Goal: Transaction & Acquisition: Purchase product/service

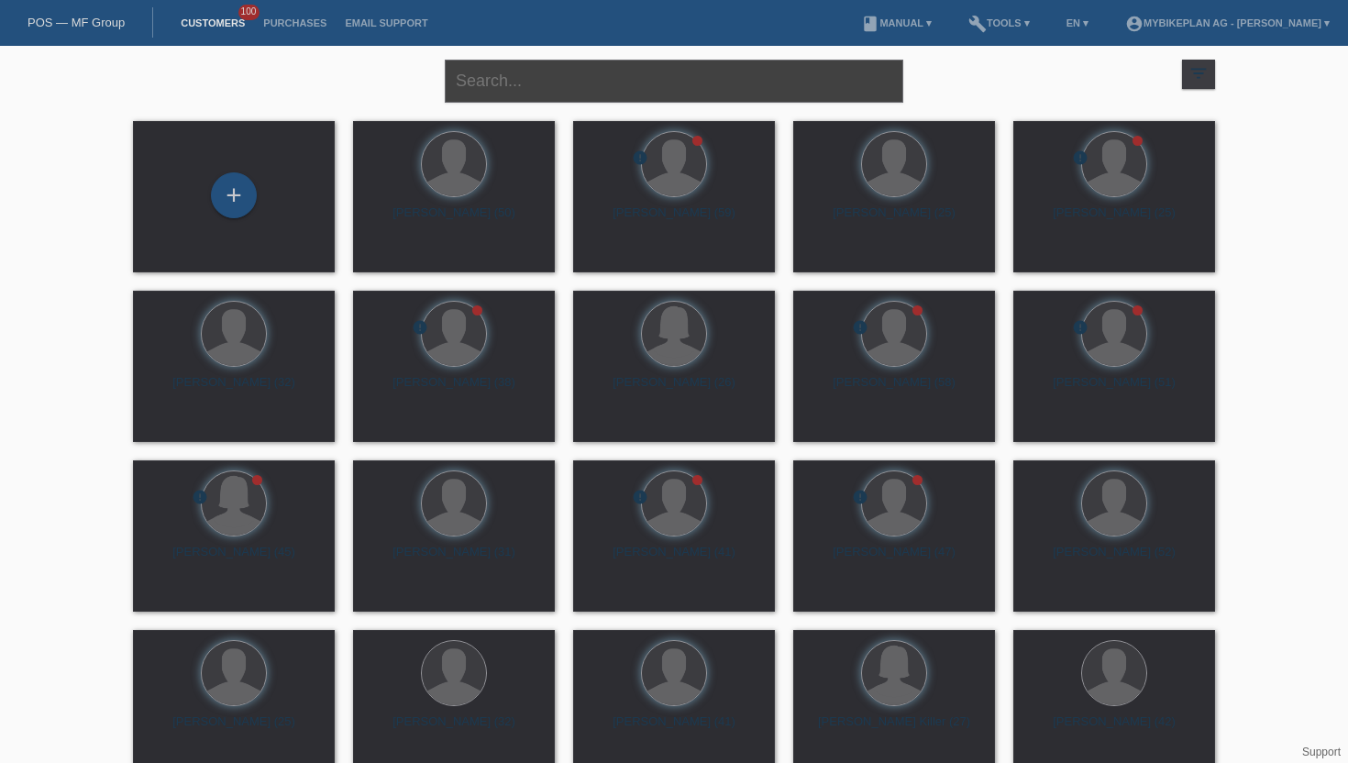
click at [489, 72] on input "text" at bounding box center [674, 81] width 458 height 43
type input "steffen stein"
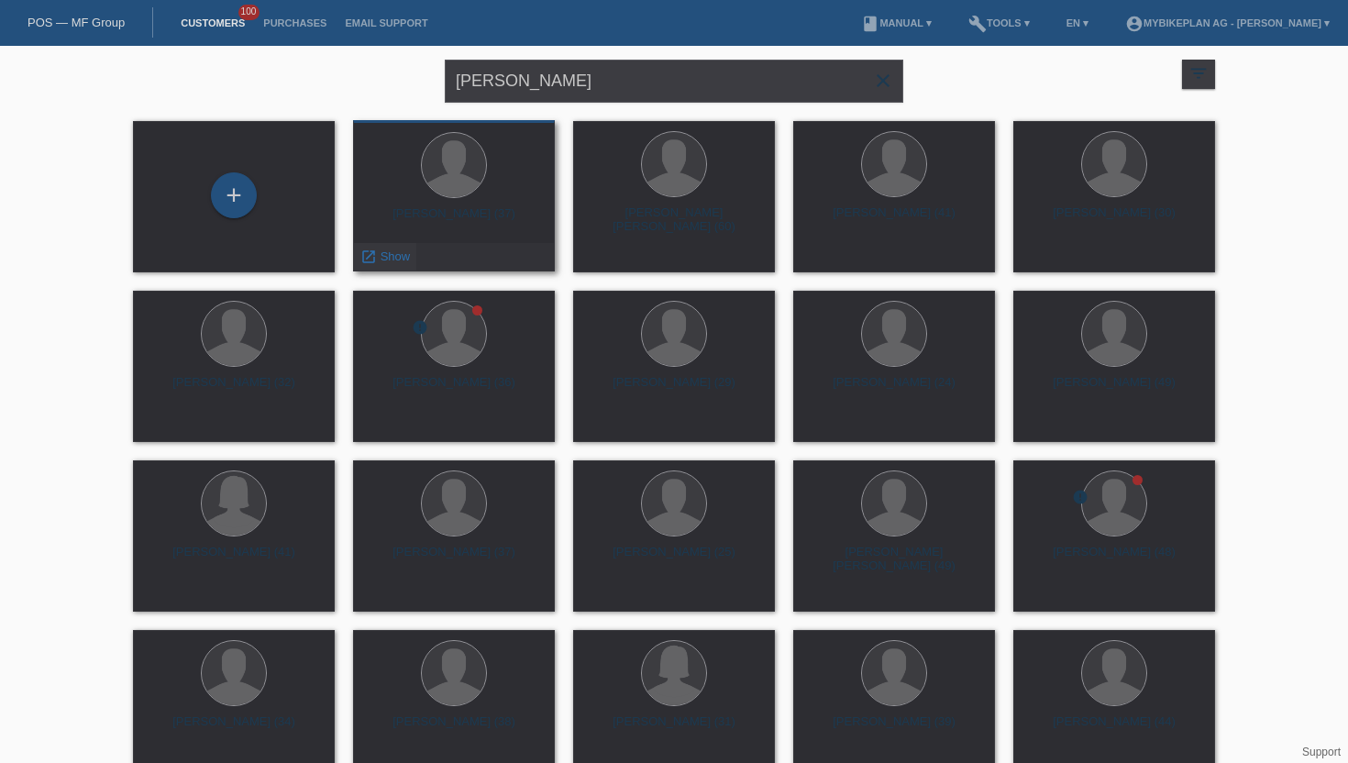
click at [389, 259] on span "Show" at bounding box center [396, 256] width 30 height 14
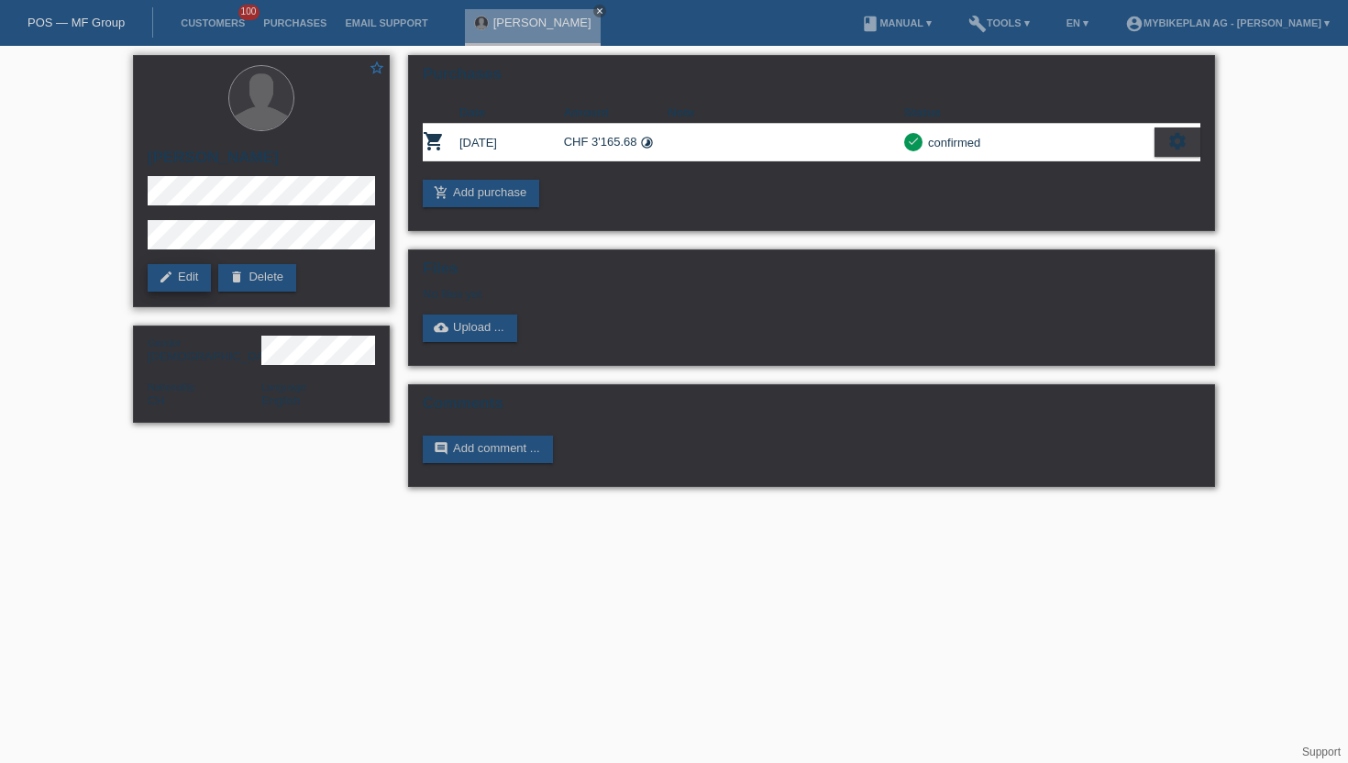
click at [187, 277] on link "edit Edit" at bounding box center [179, 278] width 63 height 28
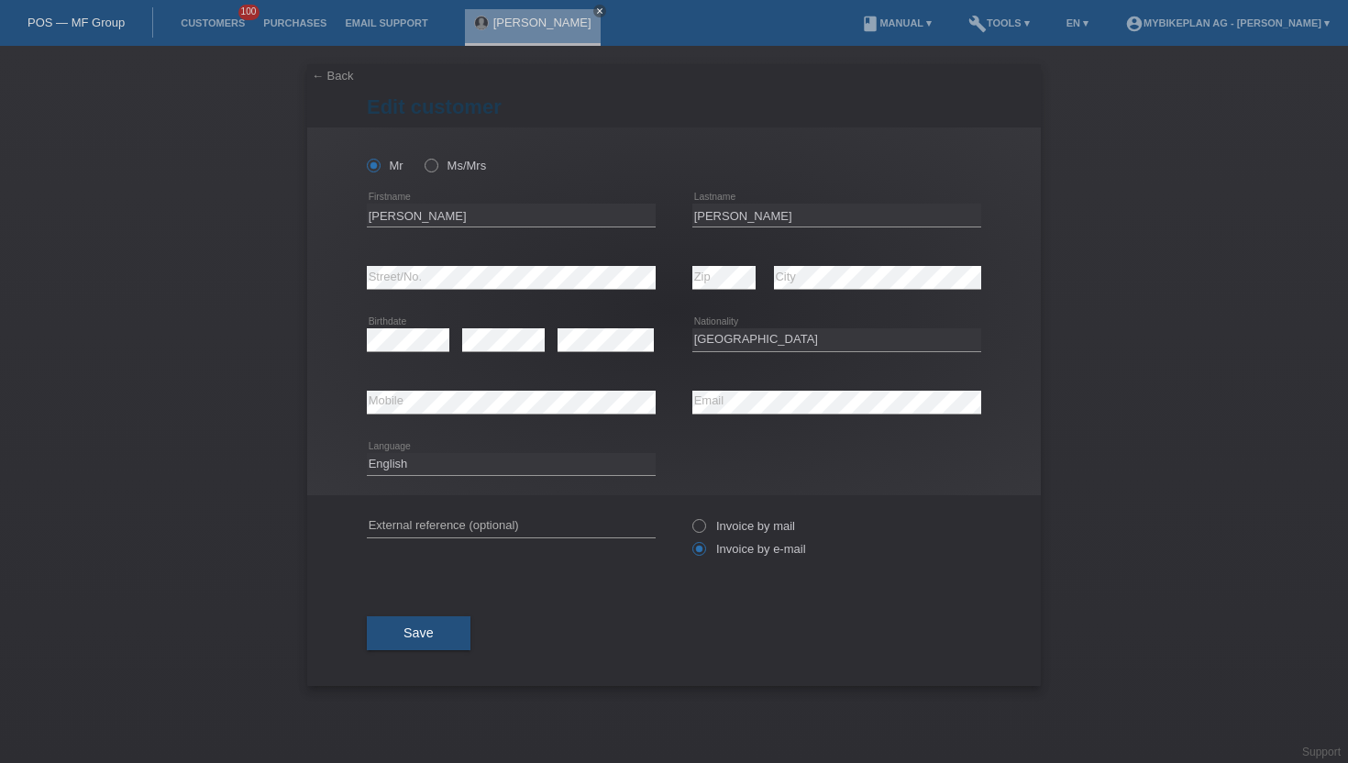
select select "CH"
click at [582, 215] on input "Steffen" at bounding box center [511, 215] width 289 height 23
type input "[PERSON_NAME]"
click at [700, 208] on input "stein" at bounding box center [836, 215] width 289 height 23
click at [700, 220] on input "stein" at bounding box center [836, 215] width 289 height 23
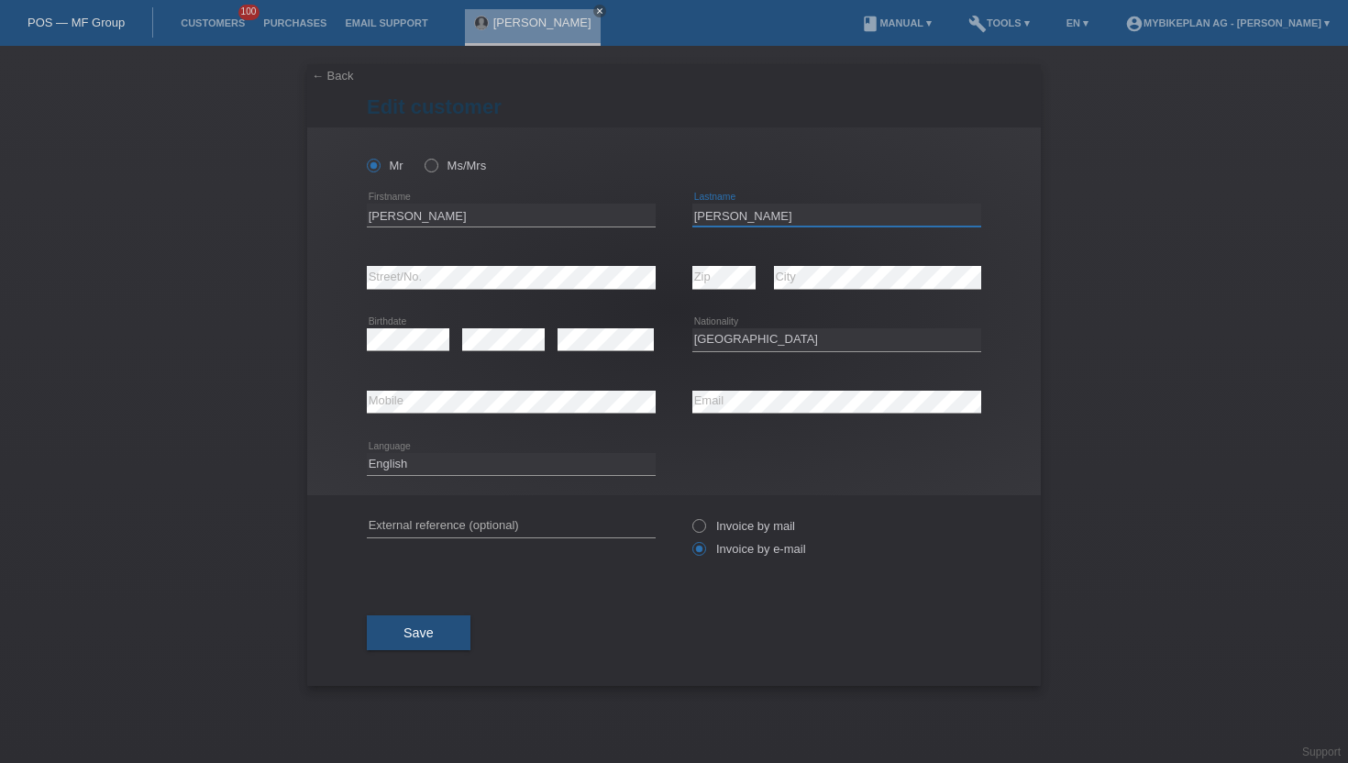
type input "[PERSON_NAME]"
click at [1077, 274] on div "← Back Edit customer Mr Ms/Mrs" at bounding box center [674, 404] width 1348 height 717
click at [418, 637] on span "Save" at bounding box center [418, 632] width 30 height 15
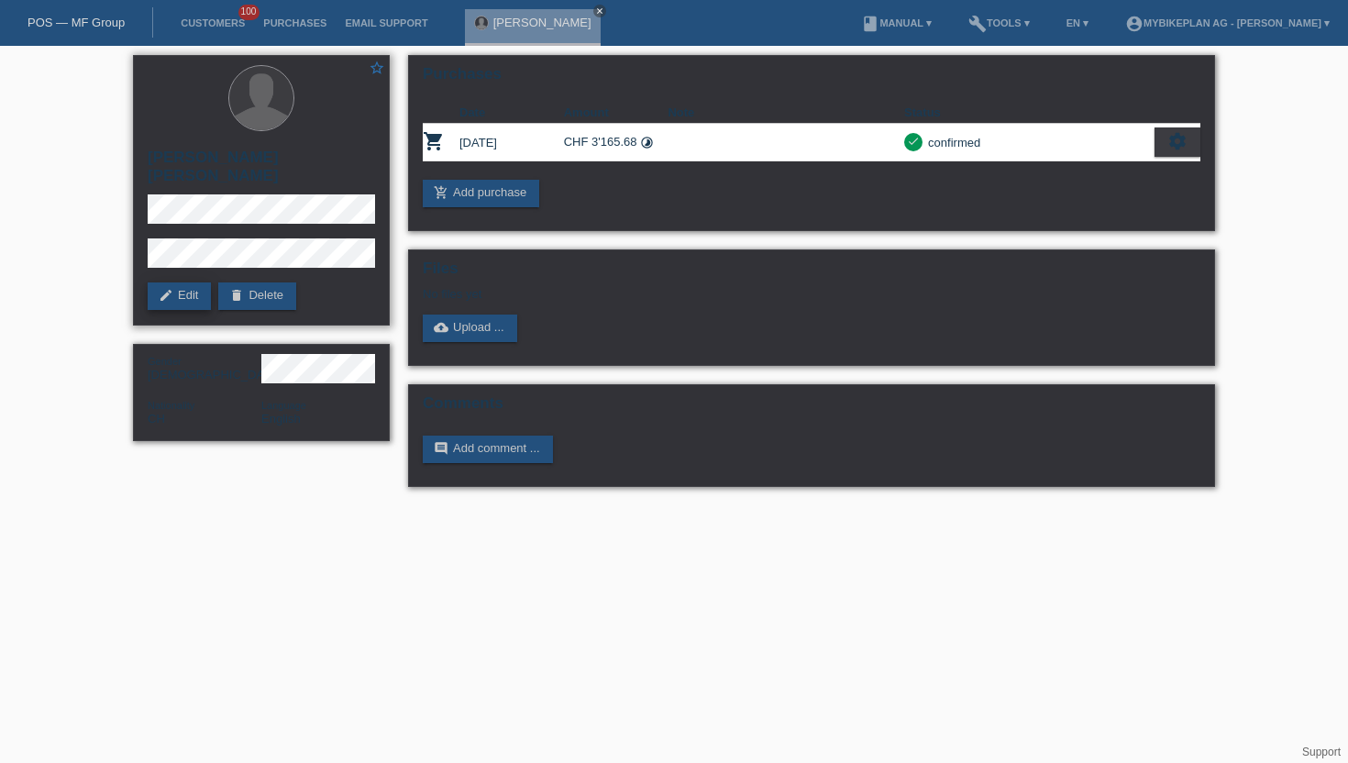
click at [175, 287] on link "edit Edit" at bounding box center [179, 296] width 63 height 28
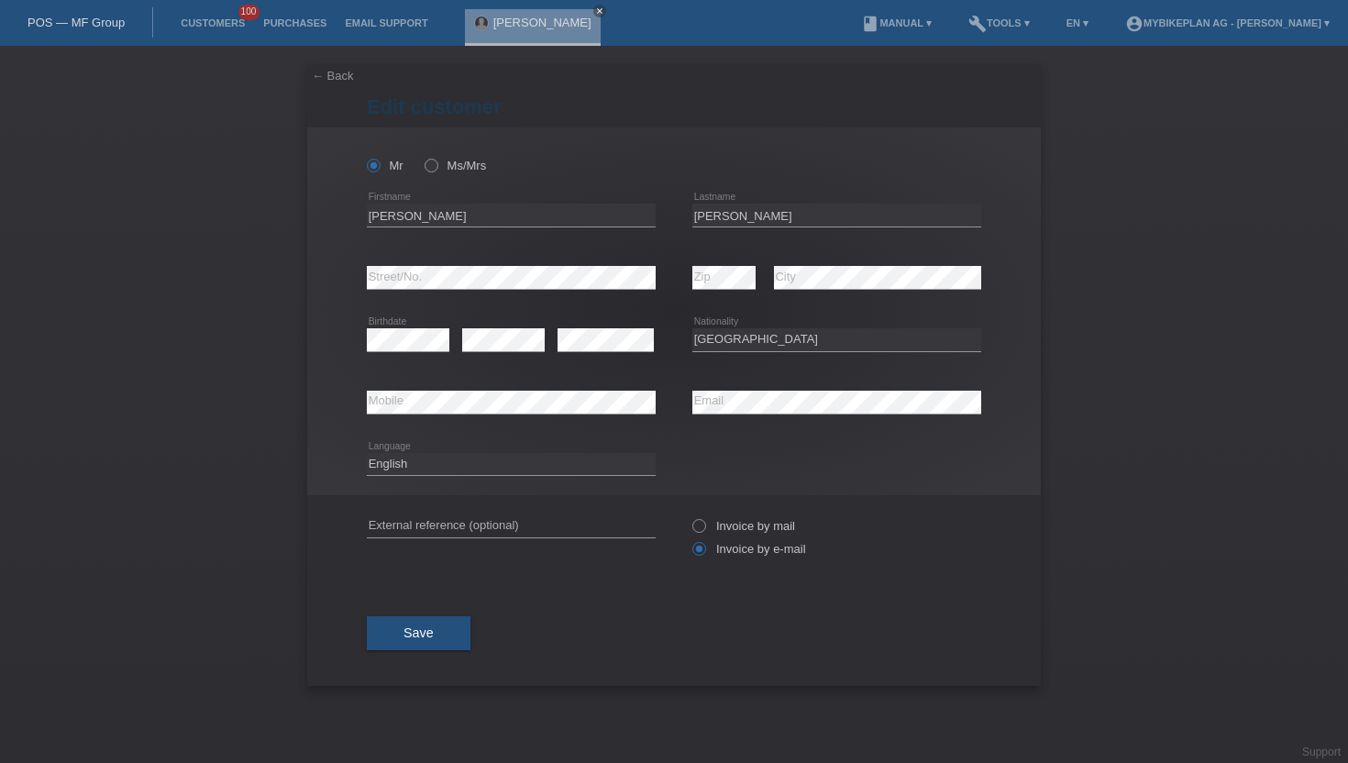
select select "CH"
click at [420, 468] on select "Deutsch Français Italiano English" at bounding box center [511, 464] width 289 height 22
select select "de"
click at [367, 453] on select "Deutsch Français Italiano English" at bounding box center [511, 464] width 289 height 22
click at [446, 635] on button "Save" at bounding box center [419, 632] width 104 height 35
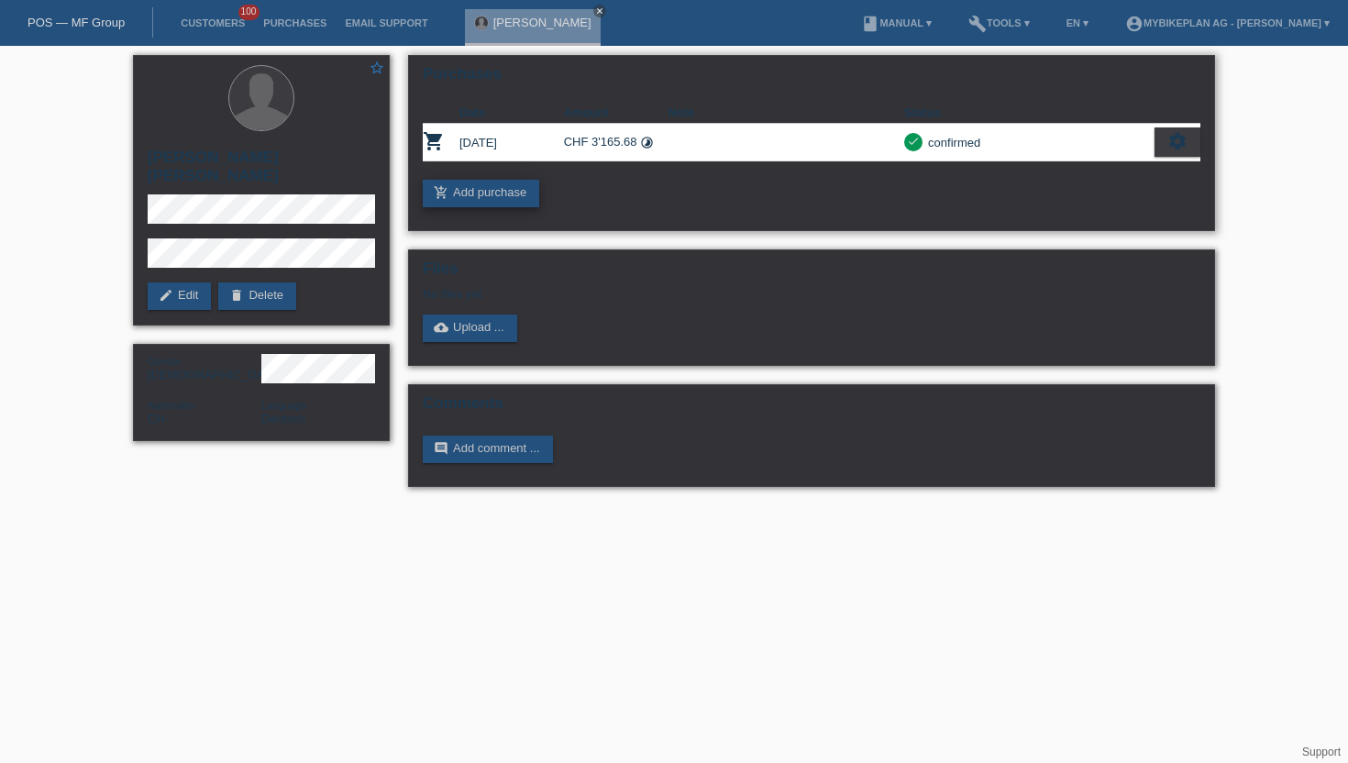
click at [521, 194] on link "add_shopping_cart Add purchase" at bounding box center [481, 194] width 116 height 28
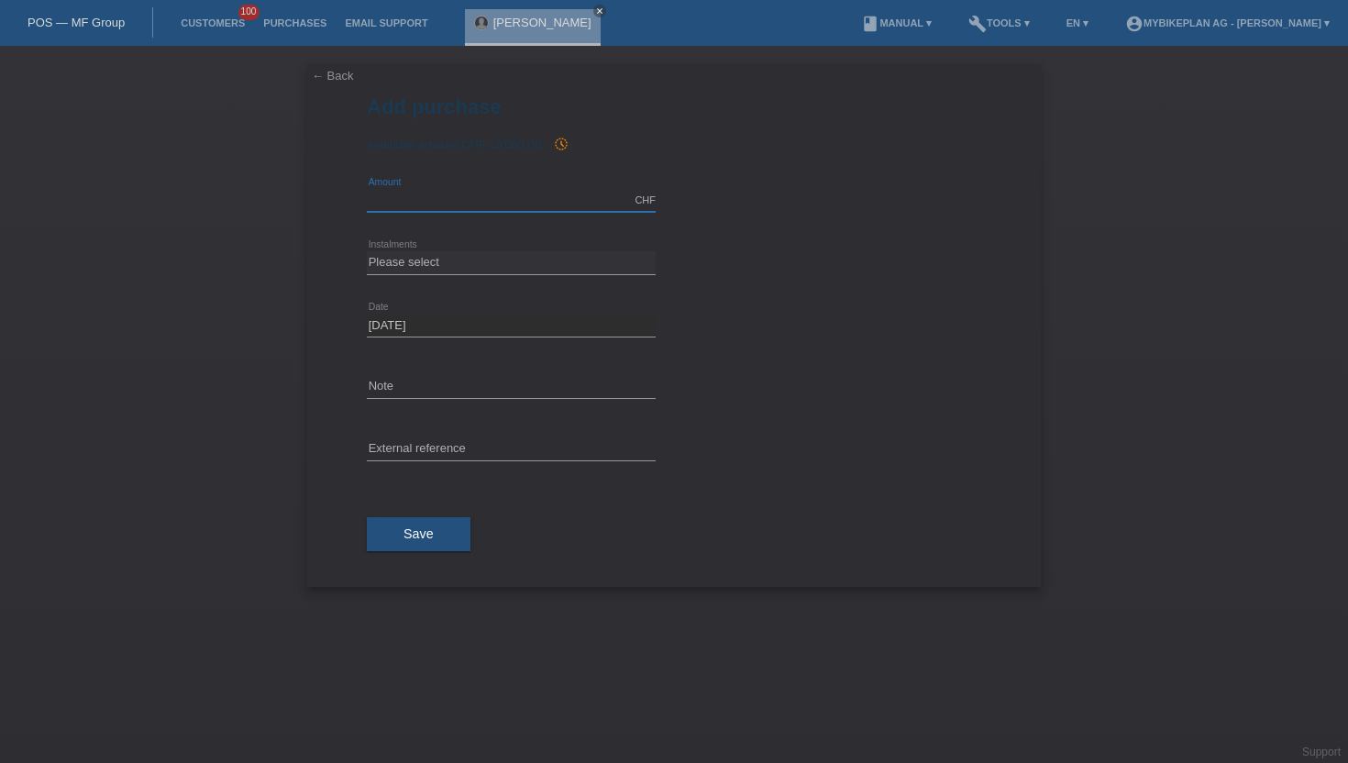
click at [513, 197] on input "text" at bounding box center [511, 200] width 289 height 23
click at [495, 195] on input "text" at bounding box center [511, 200] width 289 height 23
type input "9999.00"
click at [395, 257] on select "Please select 6 instalments 12 instalments 18 instalments 24 instalments 36 ins…" at bounding box center [511, 262] width 289 height 22
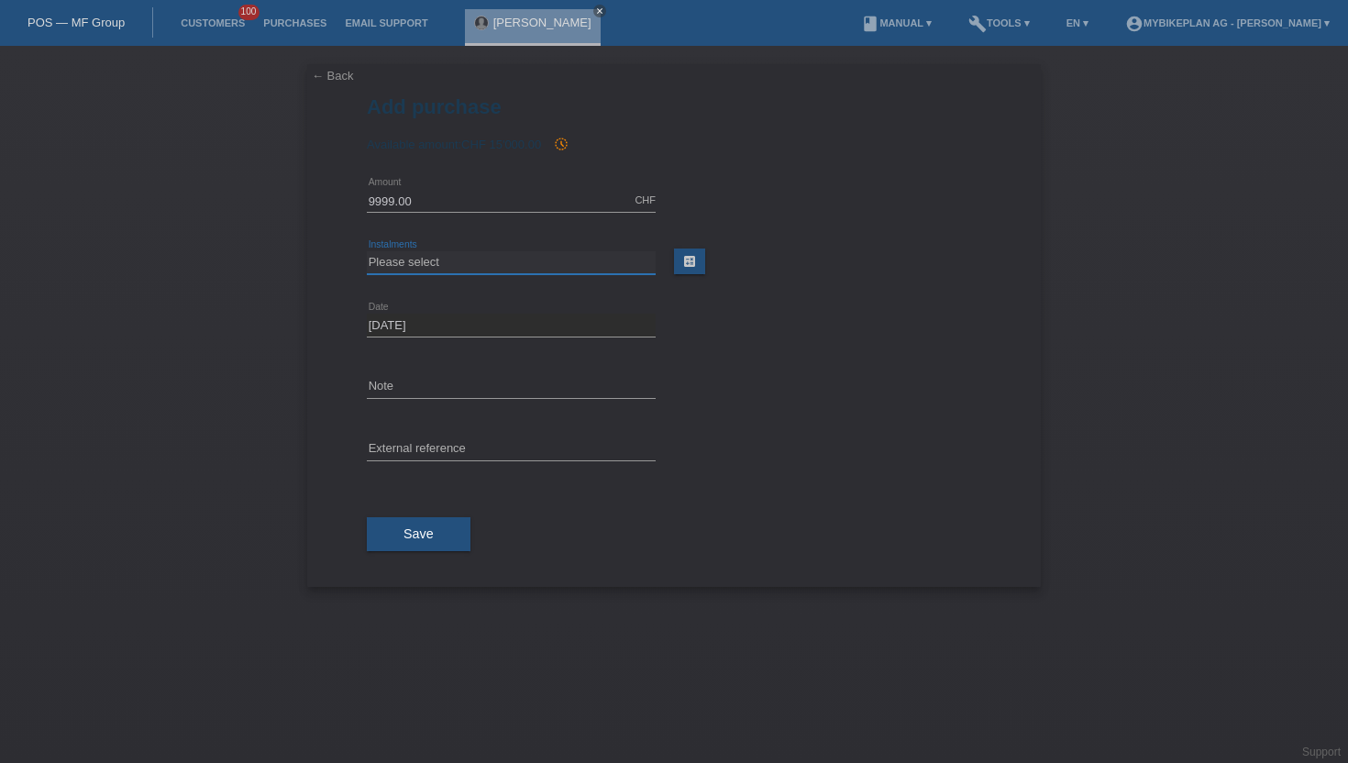
click at [544, 263] on select "Please select 6 instalments 12 instalments 18 instalments 24 instalments 36 ins…" at bounding box center [511, 262] width 289 height 22
select select "488"
click at [367, 251] on select "Please select 6 instalments 12 instalments 18 instalments 24 instalments 36 ins…" at bounding box center [511, 262] width 289 height 22
click at [511, 453] on input "text" at bounding box center [511, 449] width 289 height 23
paste input "45417591082"
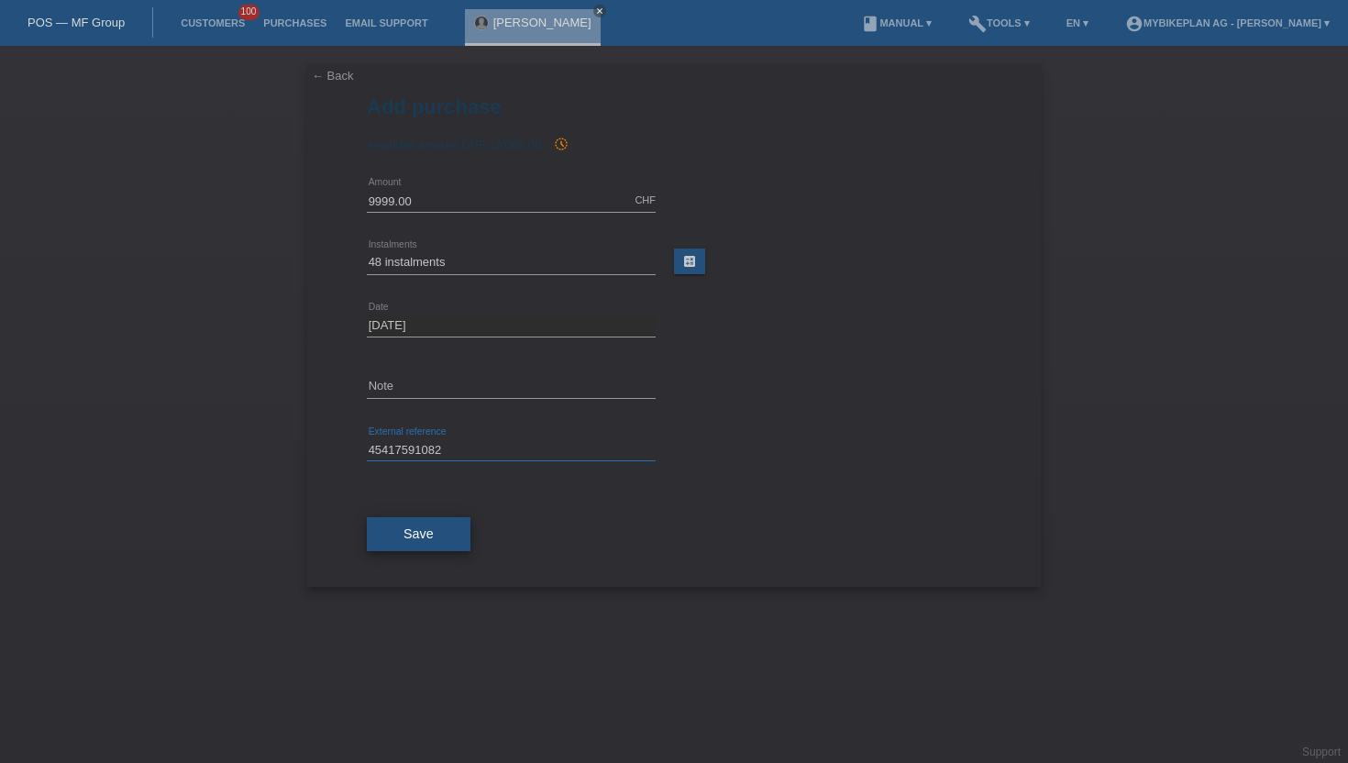
type input "45417591082"
click at [436, 528] on button "Save" at bounding box center [419, 534] width 104 height 35
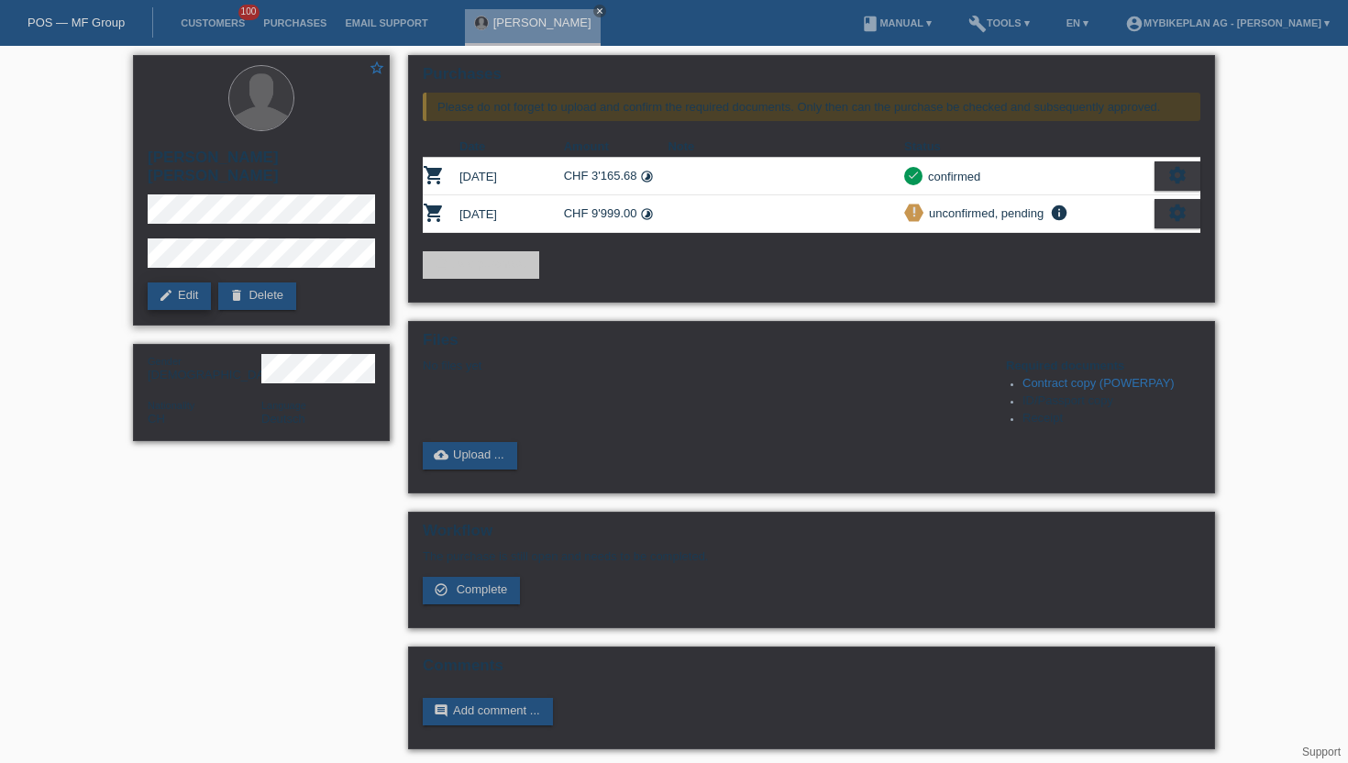
click at [172, 289] on link "edit Edit" at bounding box center [179, 296] width 63 height 28
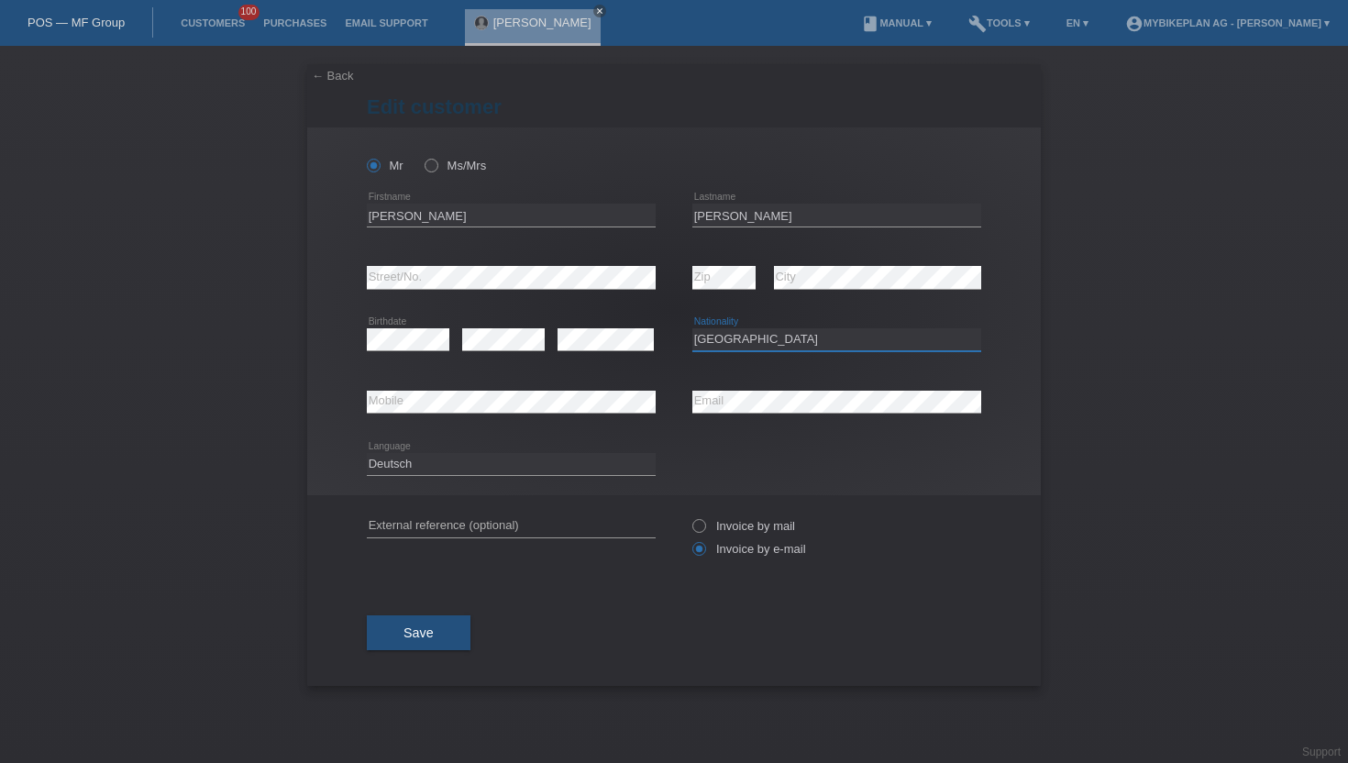
click at [772, 335] on select "Please select... Switzerland Austria Germany Liechtenstein ------------ Afghani…" at bounding box center [836, 339] width 289 height 22
select select "DE"
click at [692, 329] on select "Please select... Switzerland Austria Germany Liechtenstein ------------ Afghani…" at bounding box center [836, 339] width 289 height 22
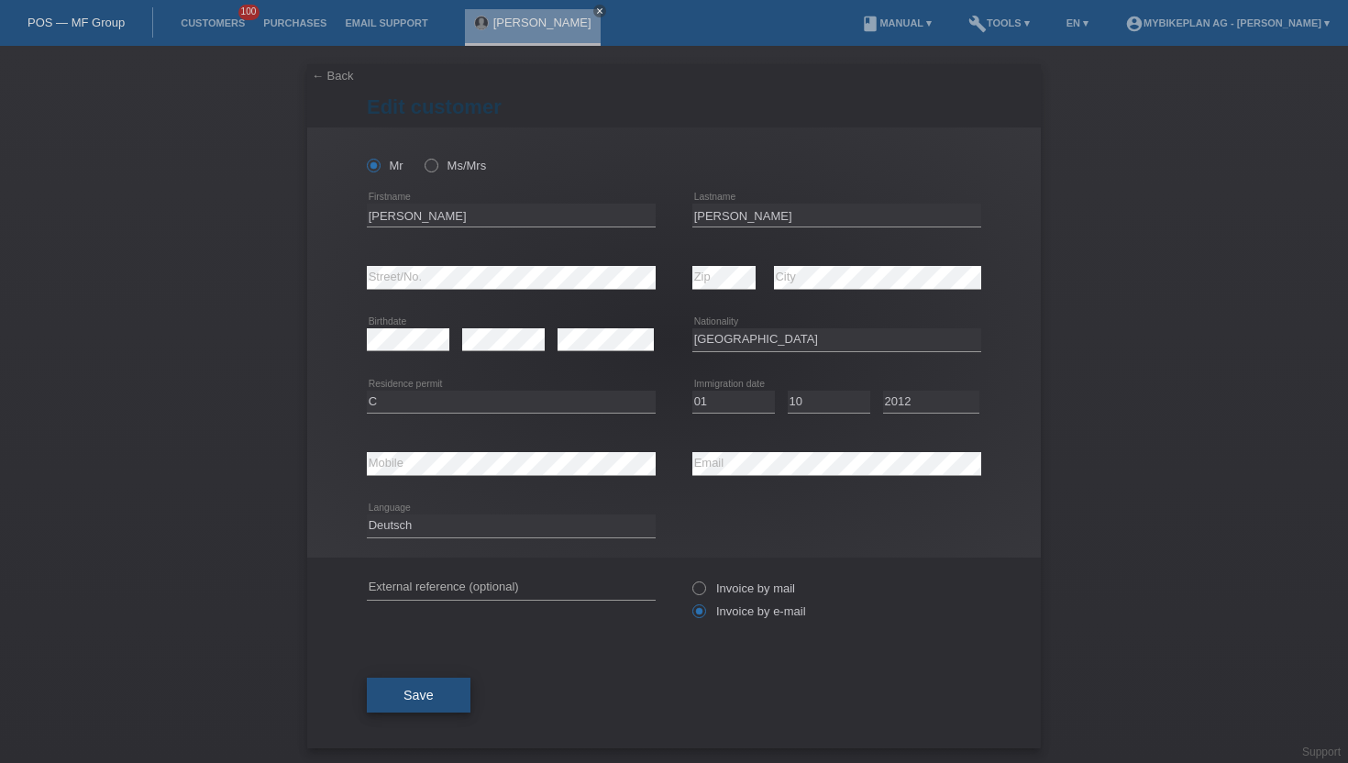
click at [404, 699] on span "Save" at bounding box center [418, 695] width 30 height 15
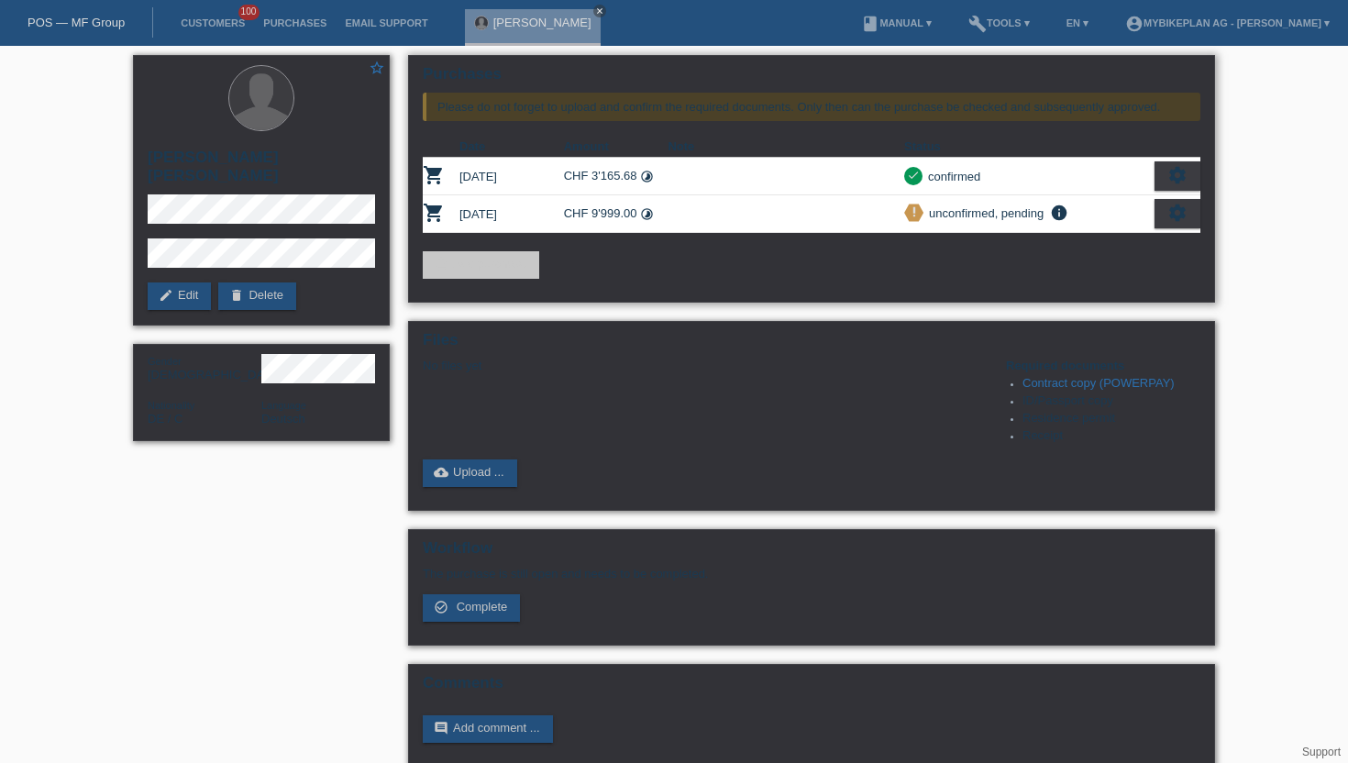
click at [1176, 215] on icon "settings" at bounding box center [1177, 213] width 20 height 20
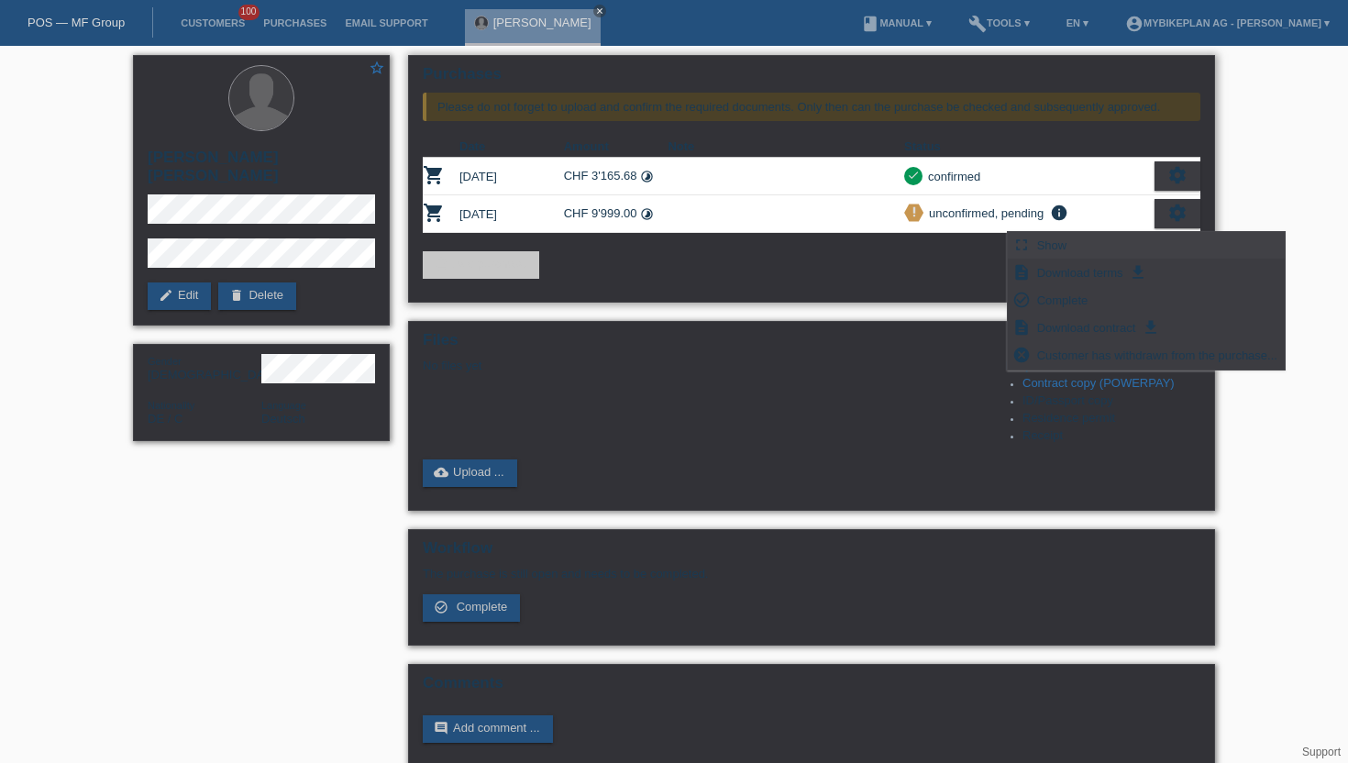
click at [1056, 246] on span "Show" at bounding box center [1052, 245] width 36 height 22
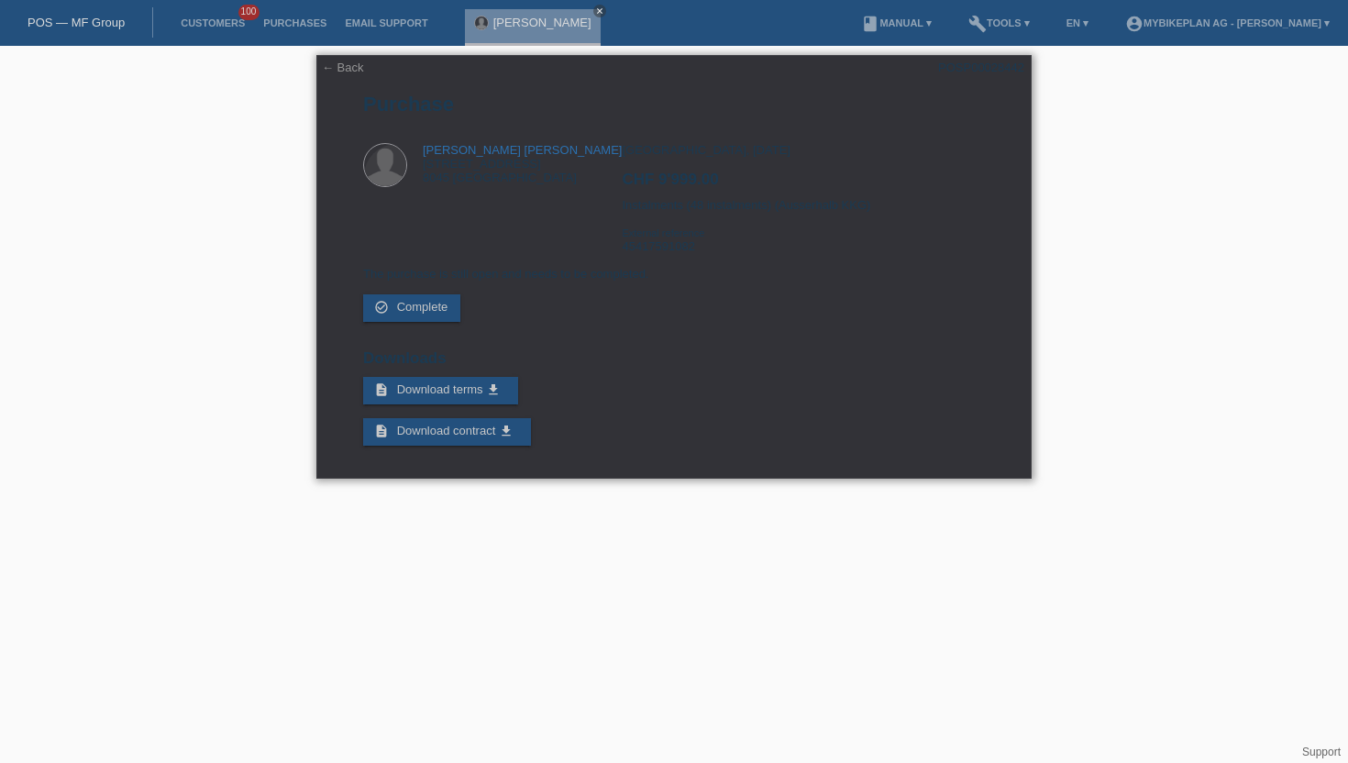
click at [979, 71] on div "POSP00028442" at bounding box center [981, 68] width 86 height 14
copy div "POSP00028442"
click at [653, 250] on div "[GEOGRAPHIC_DATA], [DATE] CHF 9'999.00 Instalments (48 instalments) (Ausserhalb…" at bounding box center [803, 205] width 362 height 124
click at [653, 250] on div "Zürich, 08.10.2025 CHF 9'999.00 Instalments (48 instalments) (Ausserhalb KKG) E…" at bounding box center [803, 205] width 362 height 124
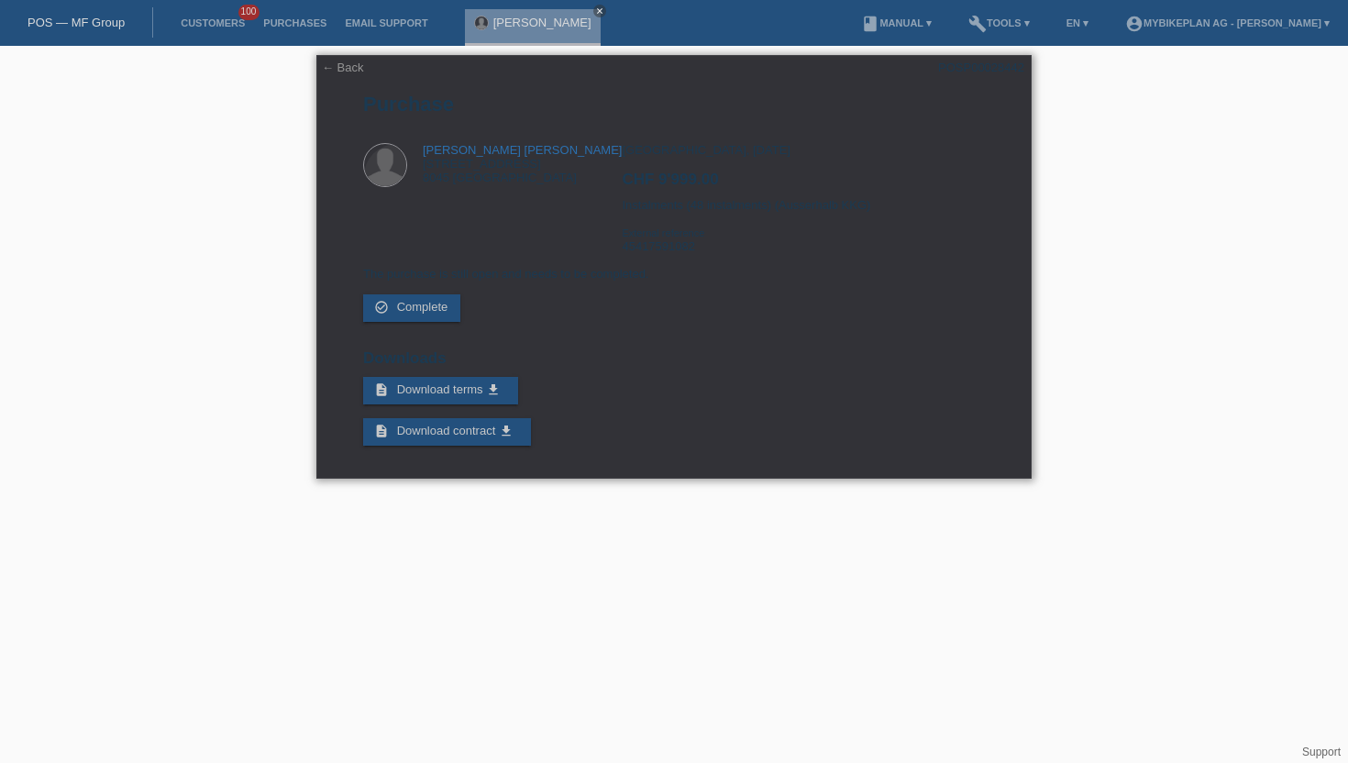
copy div "45417591082"
click at [1207, 253] on div "← Back POSP00028442 Purchase Steffen Hans Stein Malzstrasse. 21 8045 Zürich CHF…" at bounding box center [674, 271] width 1348 height 451
click at [220, 31] on li "Customers 100" at bounding box center [212, 23] width 83 height 47
click at [219, 17] on link "Customers" at bounding box center [212, 22] width 83 height 11
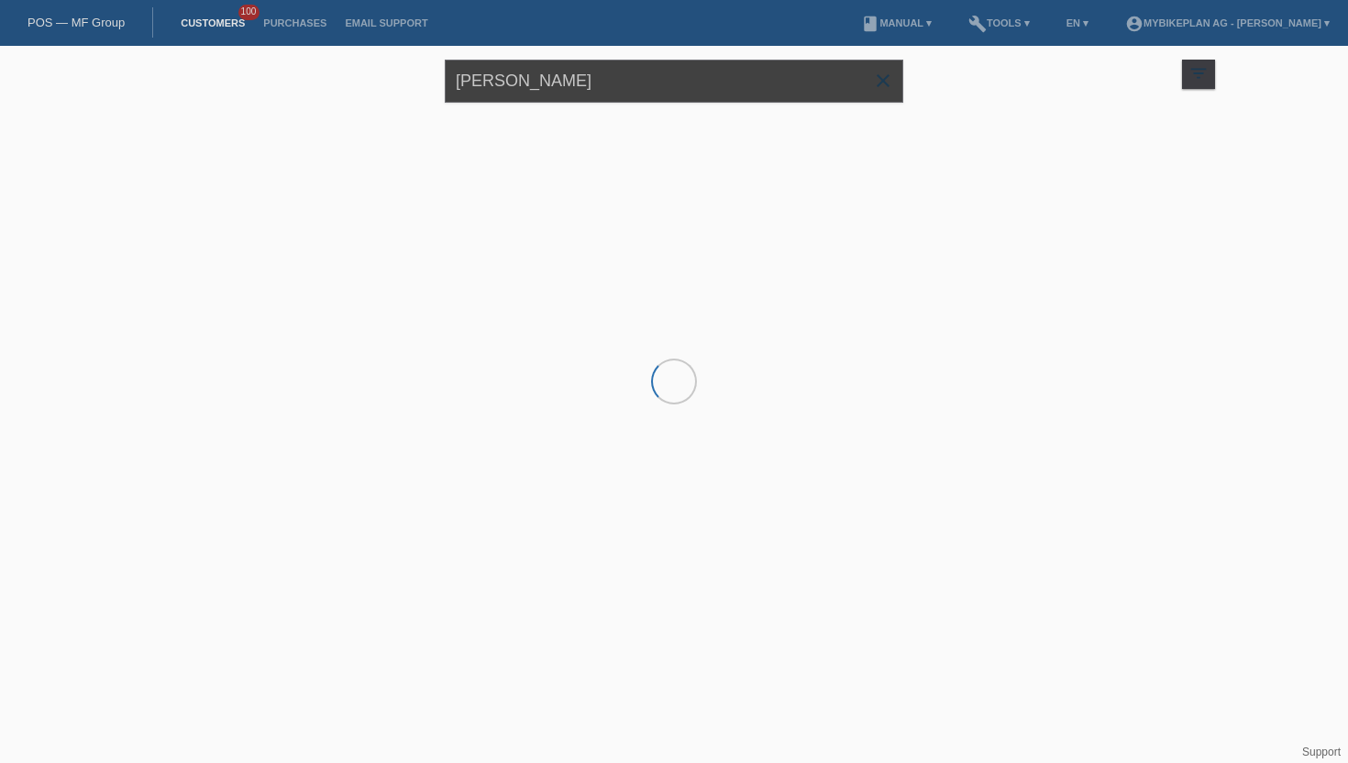
click at [522, 81] on input "steffen stein" at bounding box center [674, 81] width 458 height 43
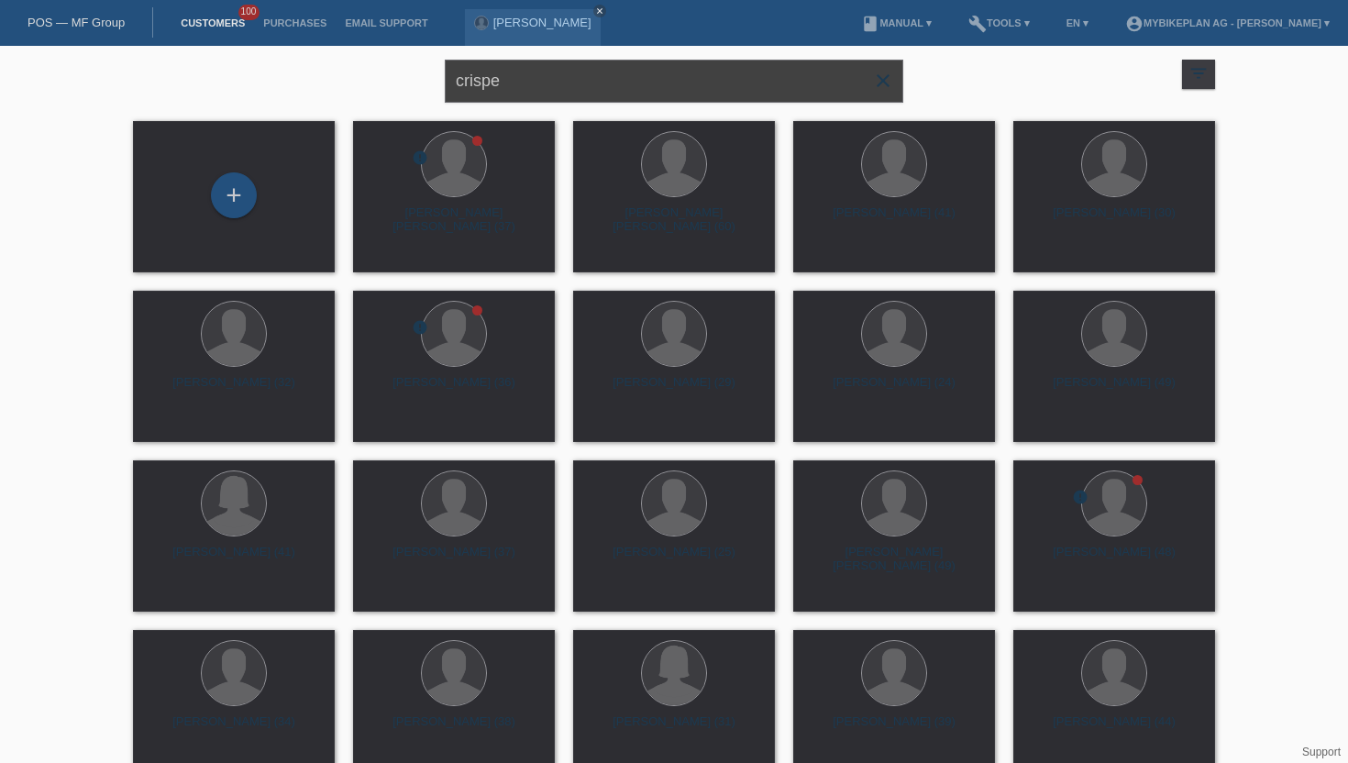
type input "crispe"
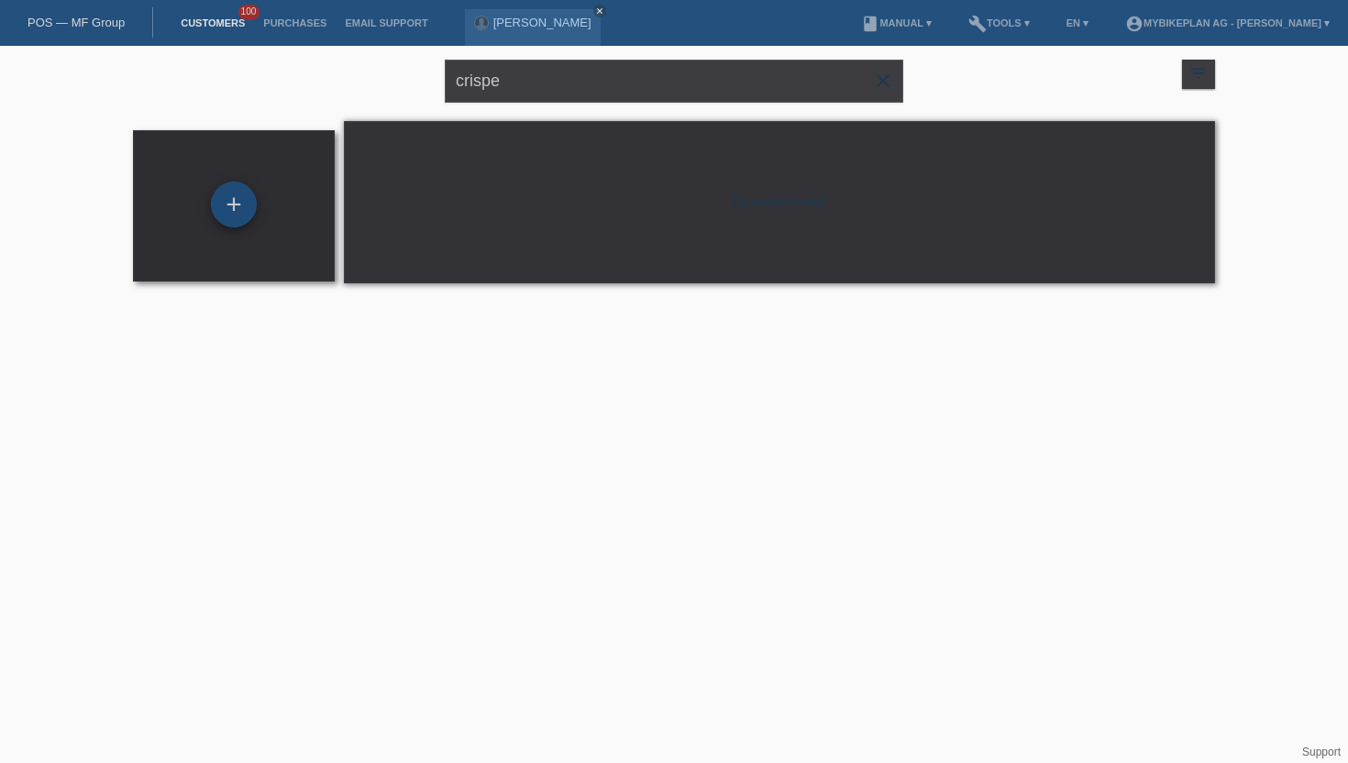
click at [222, 200] on div "+" at bounding box center [234, 205] width 46 height 46
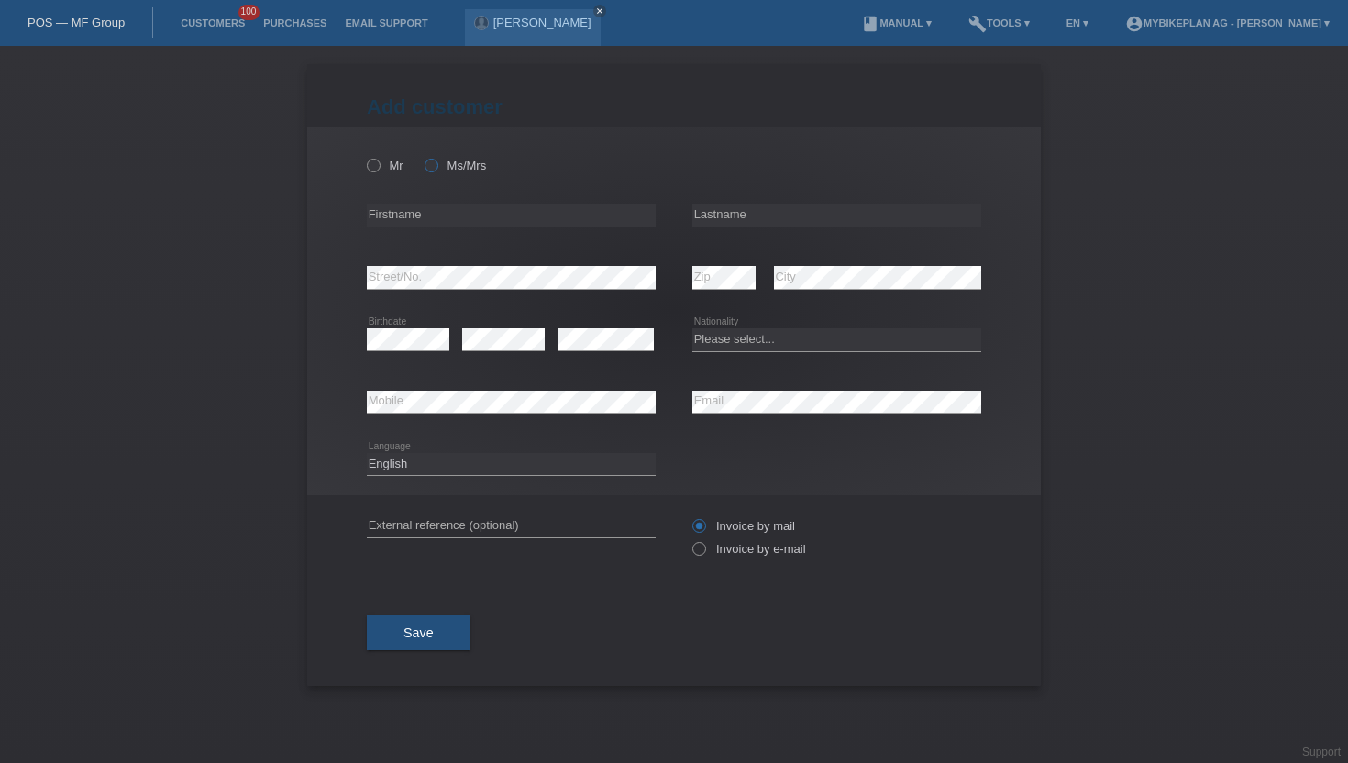
click at [422, 156] on icon at bounding box center [422, 156] width 0 height 0
click at [435, 159] on input "Ms/Mrs" at bounding box center [431, 165] width 12 height 12
radio input "true"
click at [419, 231] on div "error Firstname" at bounding box center [511, 215] width 289 height 62
click at [422, 218] on input "text" at bounding box center [511, 215] width 289 height 23
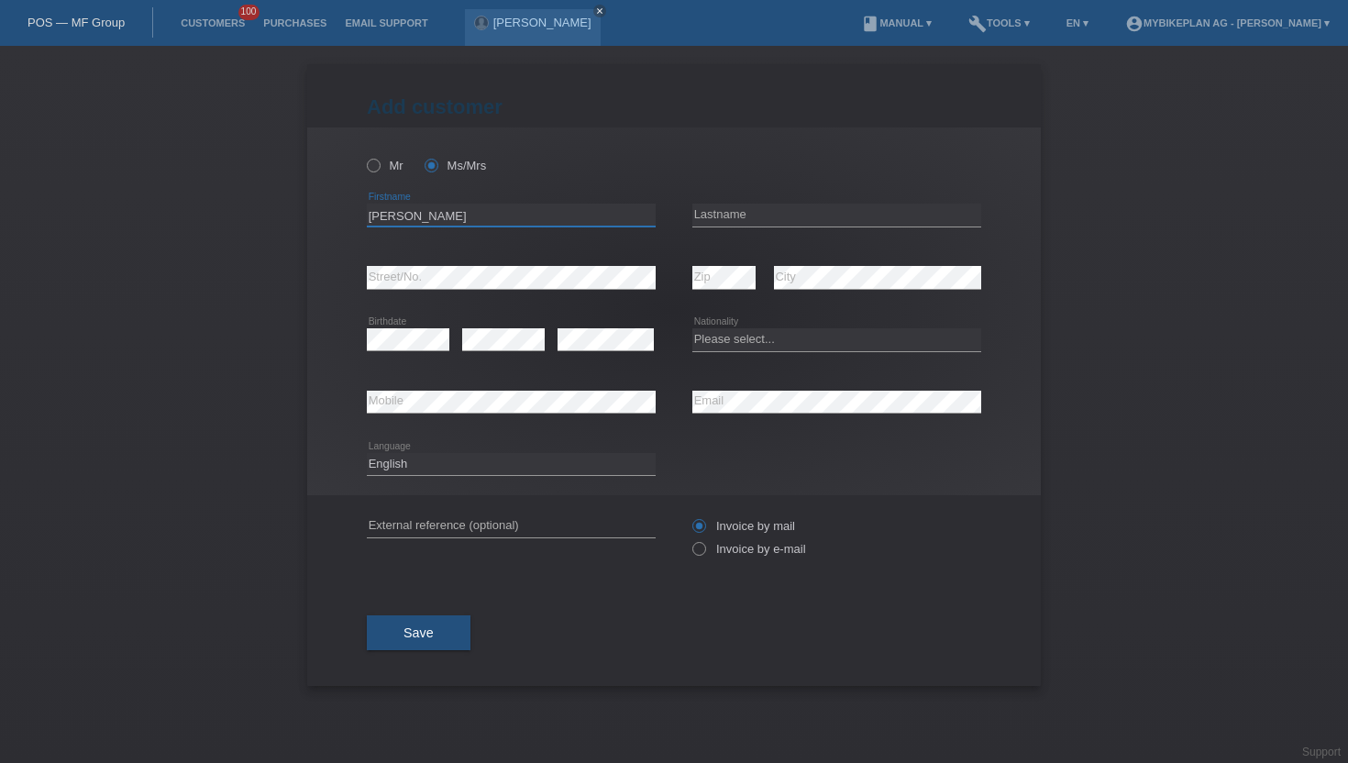
type input "[PERSON_NAME]"
click at [714, 219] on input "text" at bounding box center [836, 215] width 289 height 23
type input "Crispe"
click at [783, 336] on select "Please select... Switzerland Austria Germany Liechtenstein ------------ Afghani…" at bounding box center [836, 339] width 289 height 22
click at [947, 336] on select "Please select... Switzerland Austria Germany Liechtenstein ------------ Afghani…" at bounding box center [836, 339] width 289 height 22
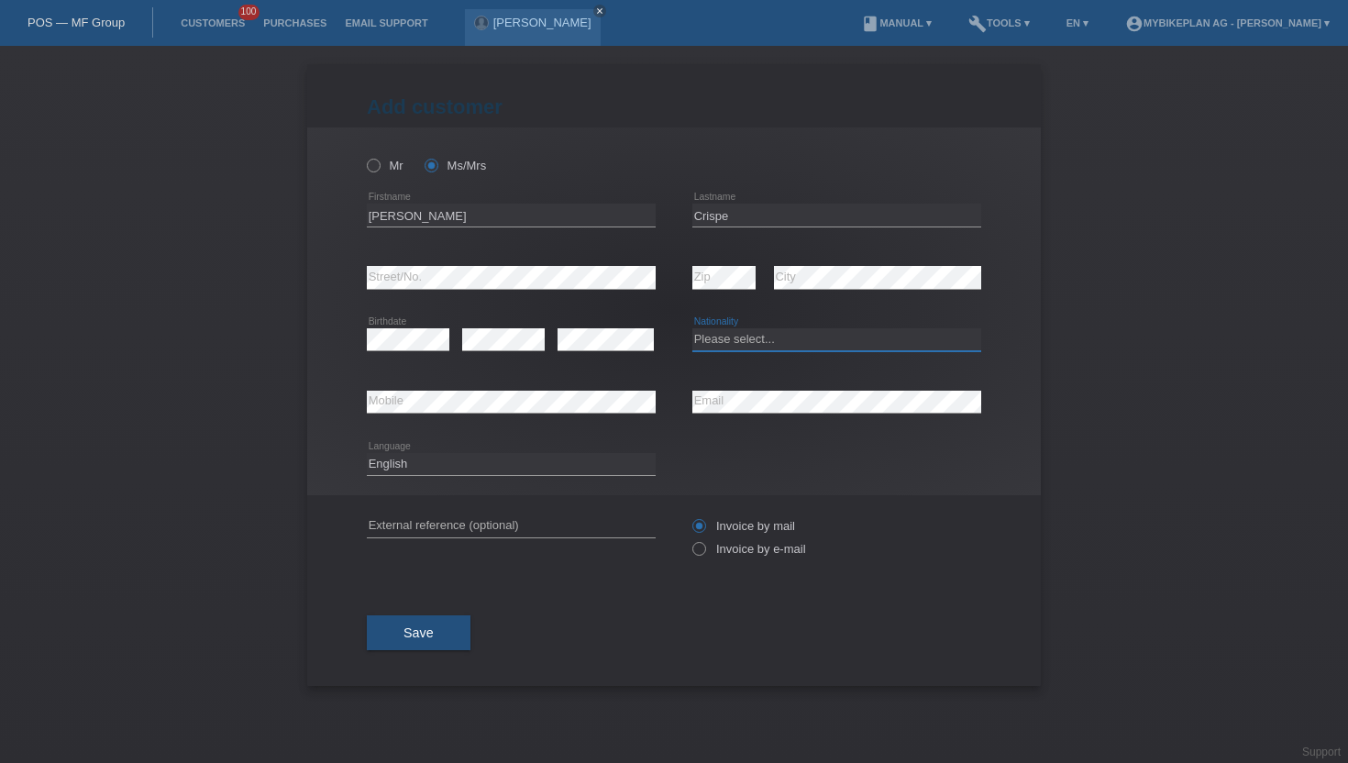
click at [791, 347] on select "Please select... Switzerland Austria Germany Liechtenstein ------------ Afghani…" at bounding box center [836, 339] width 289 height 22
select select "IT"
click at [692, 329] on select "Please select... Switzerland Austria Germany Liechtenstein ------------ Afghani…" at bounding box center [836, 339] width 289 height 22
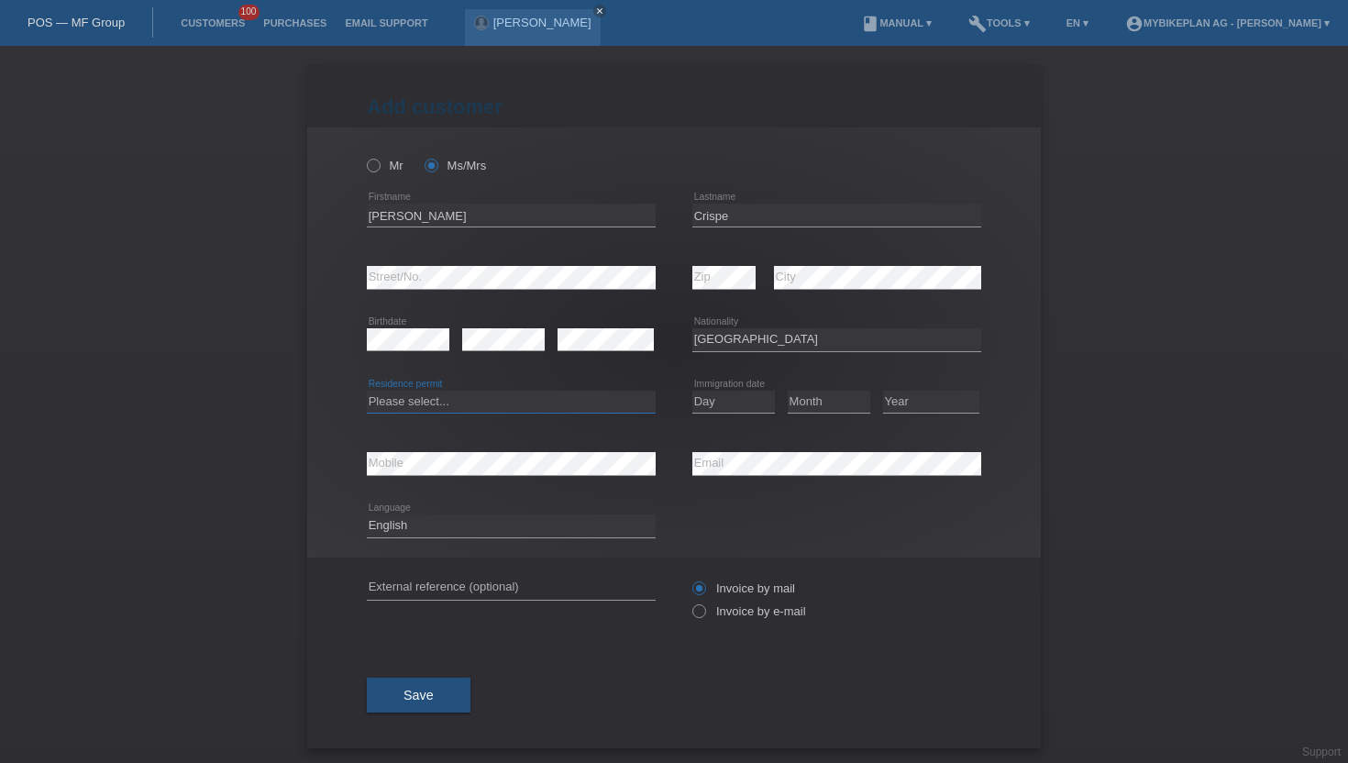
click at [392, 405] on select "Please select... C B B - Refugee status Other" at bounding box center [511, 402] width 289 height 22
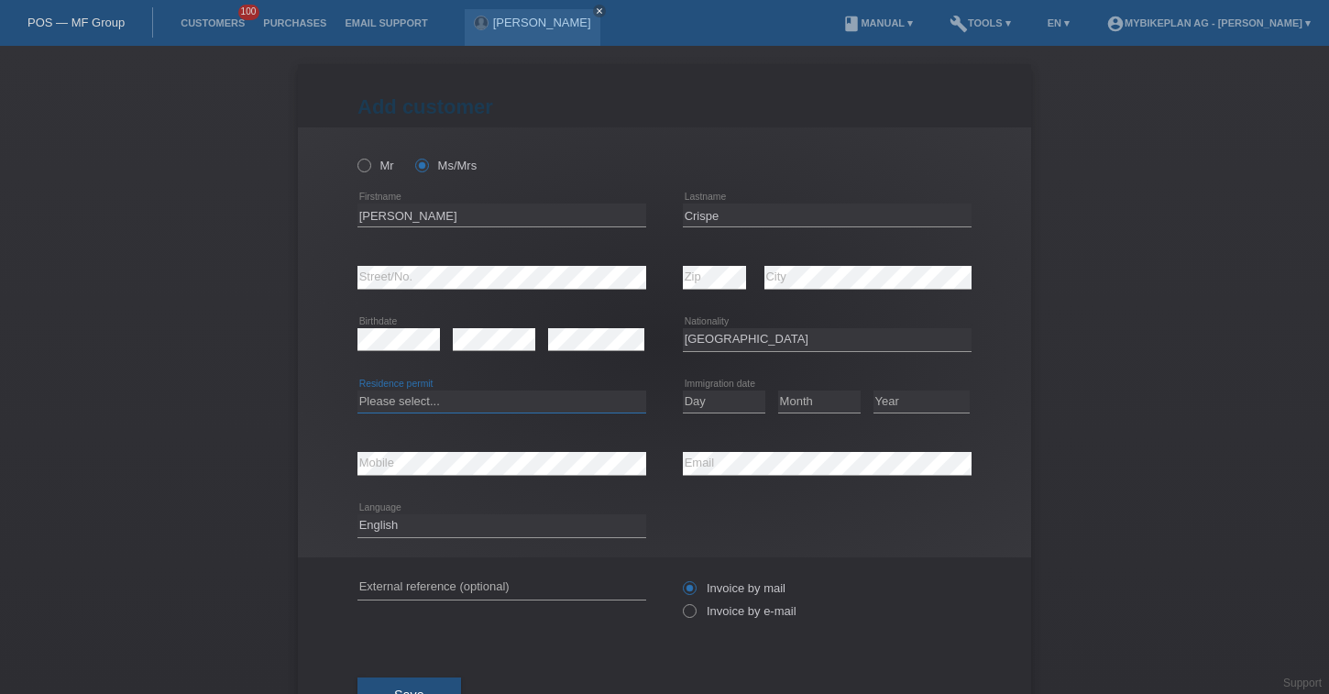
click at [534, 392] on select "Please select... C B B - Refugee status Other" at bounding box center [502, 402] width 289 height 22
select select "C"
click at [358, 391] on select "Please select... C B B - Refugee status Other" at bounding box center [502, 402] width 289 height 22
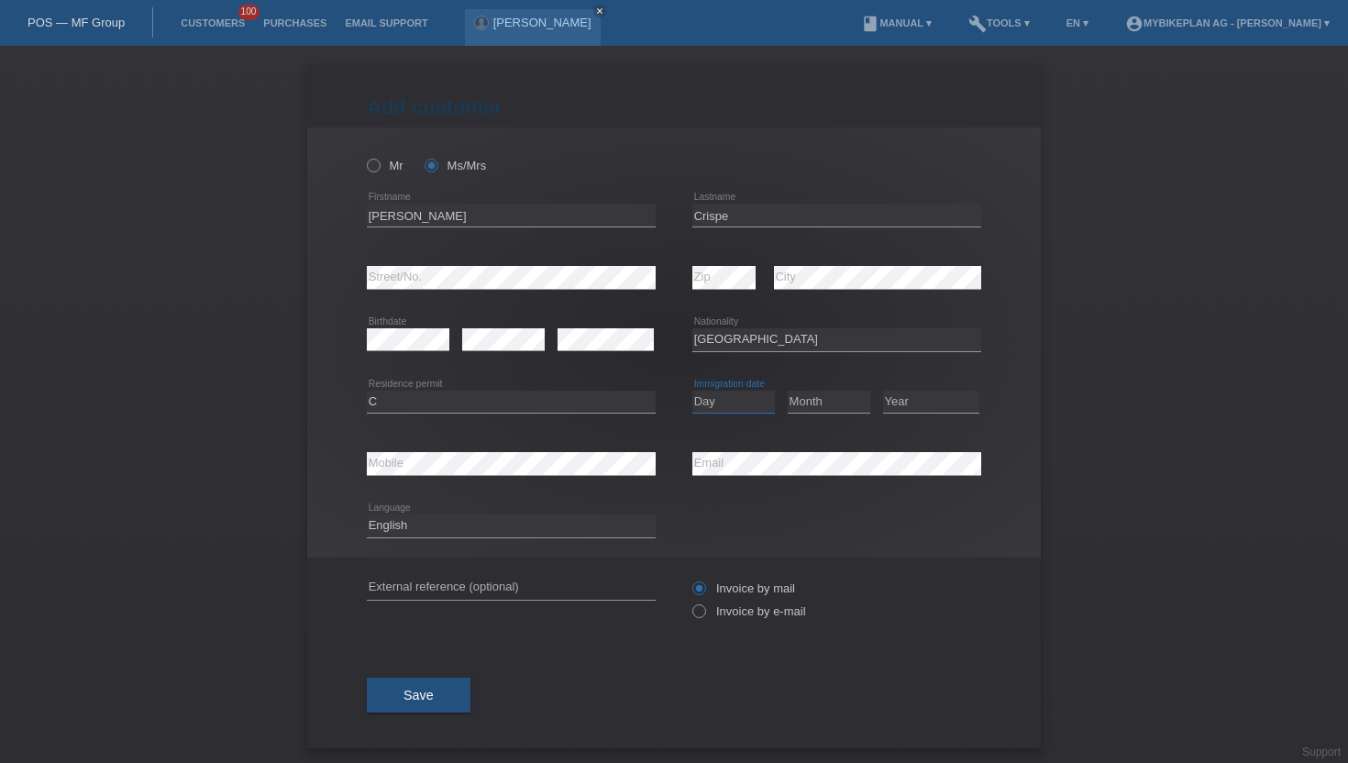
click at [728, 399] on select "Day 01 02 03 04 05 06 07 08 09 10 11" at bounding box center [733, 402] width 83 height 22
select select "29"
click at [692, 391] on select "Day 01 02 03 04 05 06 07 08 09 10 11" at bounding box center [733, 402] width 83 height 22
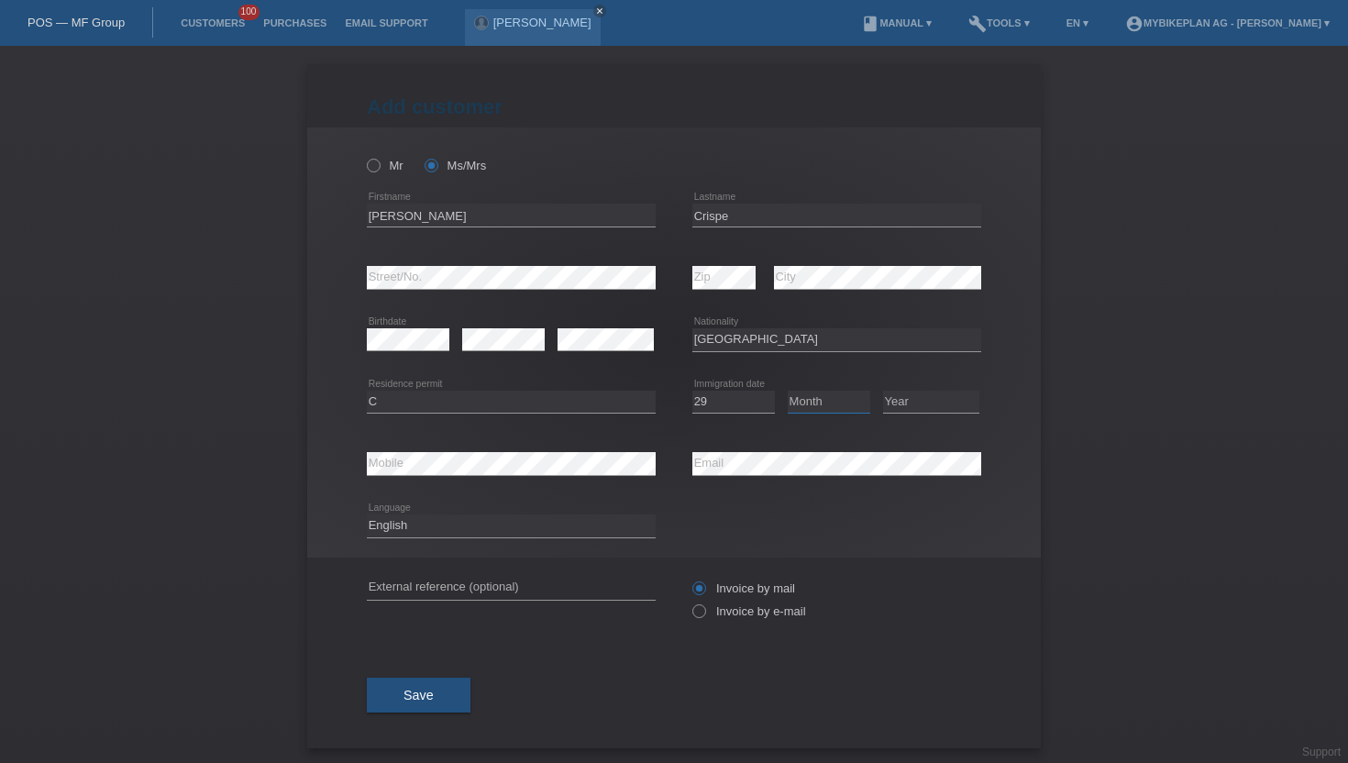
click at [812, 405] on select "Month 01 02 03 04 05 06 07 08 09 10 11" at bounding box center [829, 402] width 83 height 22
select select "06"
click at [788, 391] on select "Month 01 02 03 04 05 06 07 08 09 10 11" at bounding box center [829, 402] width 83 height 22
click at [886, 396] on select "Year 2025 2024 2023 2022 2021 2020 2019 2018 2017 2016 2015 2014 2013 2012 2011…" at bounding box center [931, 402] width 96 height 22
click at [883, 391] on select "Year 2025 2024 2023 2022 2021 2020 2019 2018 2017 2016 2015 2014 2013 2012 2011…" at bounding box center [931, 402] width 96 height 22
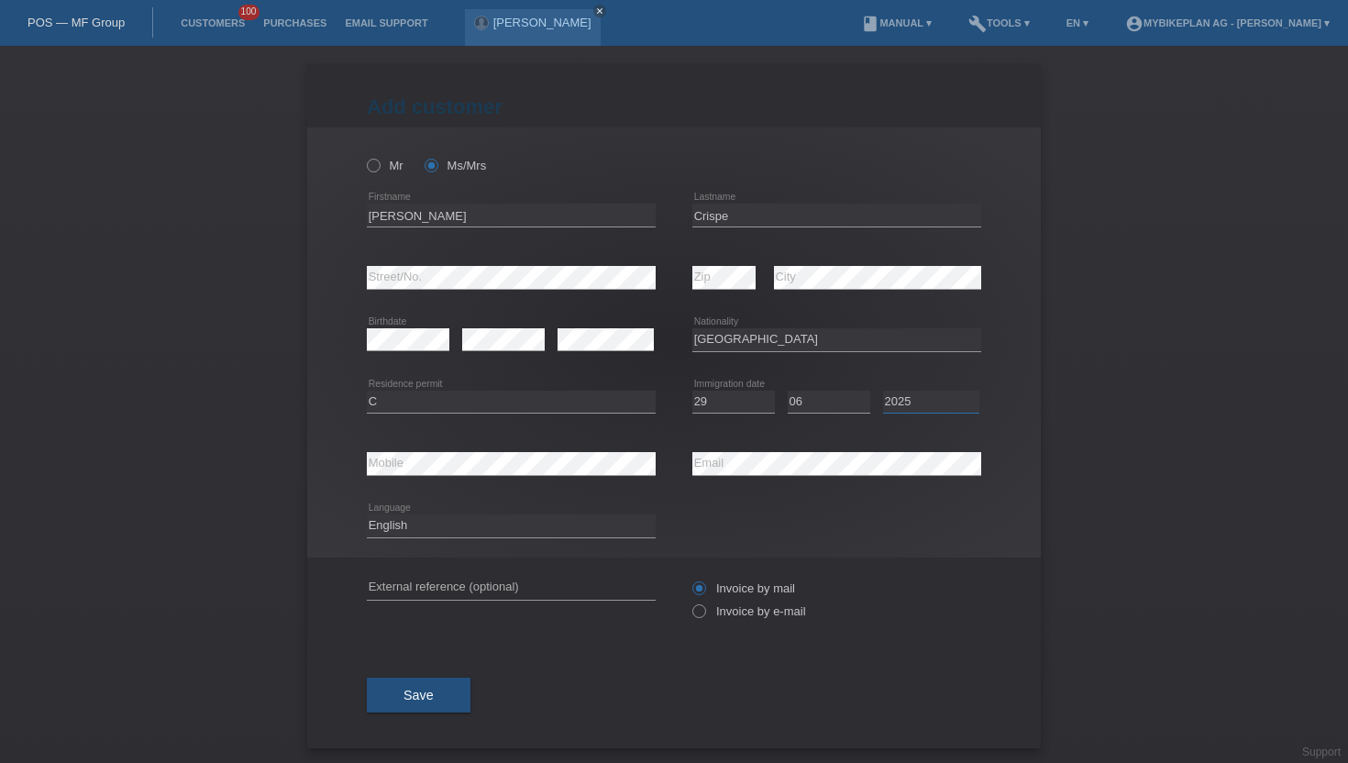
click at [887, 396] on select "Year 2025 2024 2023 2022 2021 2020 2019 2018 2017 2016 2015 2014 2013 2012 2011…" at bounding box center [931, 402] width 96 height 22
select select "1997"
click at [883, 391] on select "Year 2025 2024 2023 2022 2021 2020 2019 2018 2017 2016 2015 2014 2013 2012 2011…" at bounding box center [931, 402] width 96 height 22
click at [546, 477] on div "error Mobile" at bounding box center [511, 464] width 289 height 62
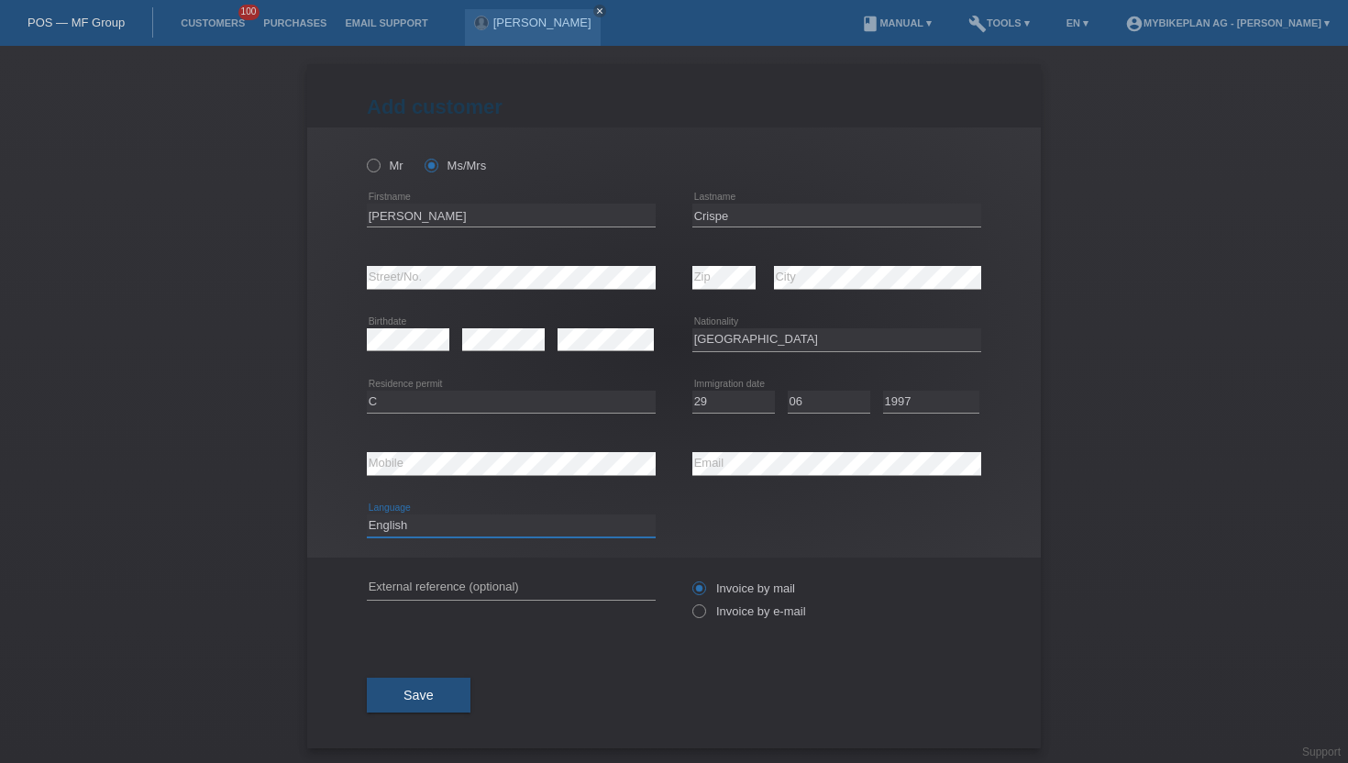
click at [514, 524] on select "Deutsch Français Italiano English" at bounding box center [511, 525] width 289 height 22
select select "de"
click at [367, 515] on select "Deutsch Français Italiano English" at bounding box center [511, 525] width 289 height 22
click at [718, 617] on label "Invoice by e-mail" at bounding box center [749, 611] width 114 height 14
click at [704, 617] on input "Invoice by e-mail" at bounding box center [698, 615] width 12 height 23
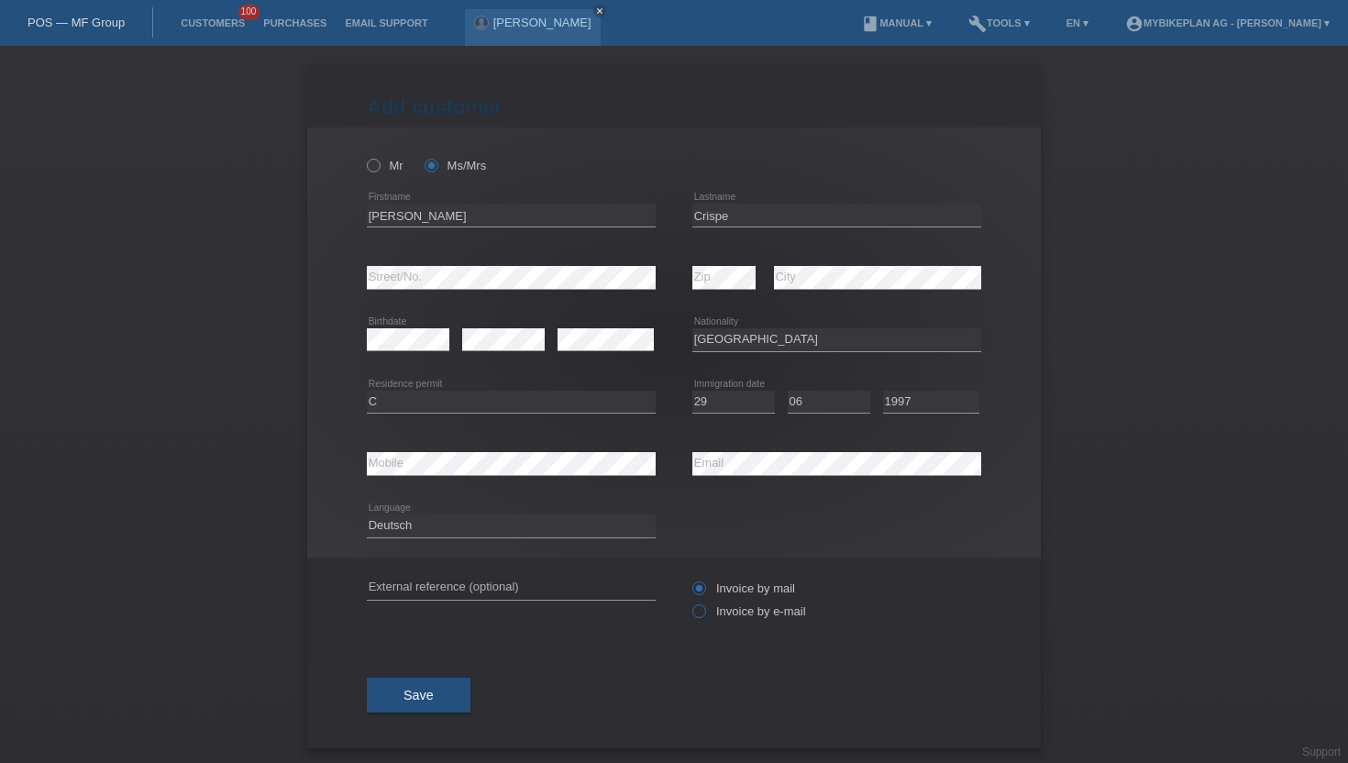
radio input "true"
click at [406, 697] on span "Save" at bounding box center [418, 695] width 30 height 15
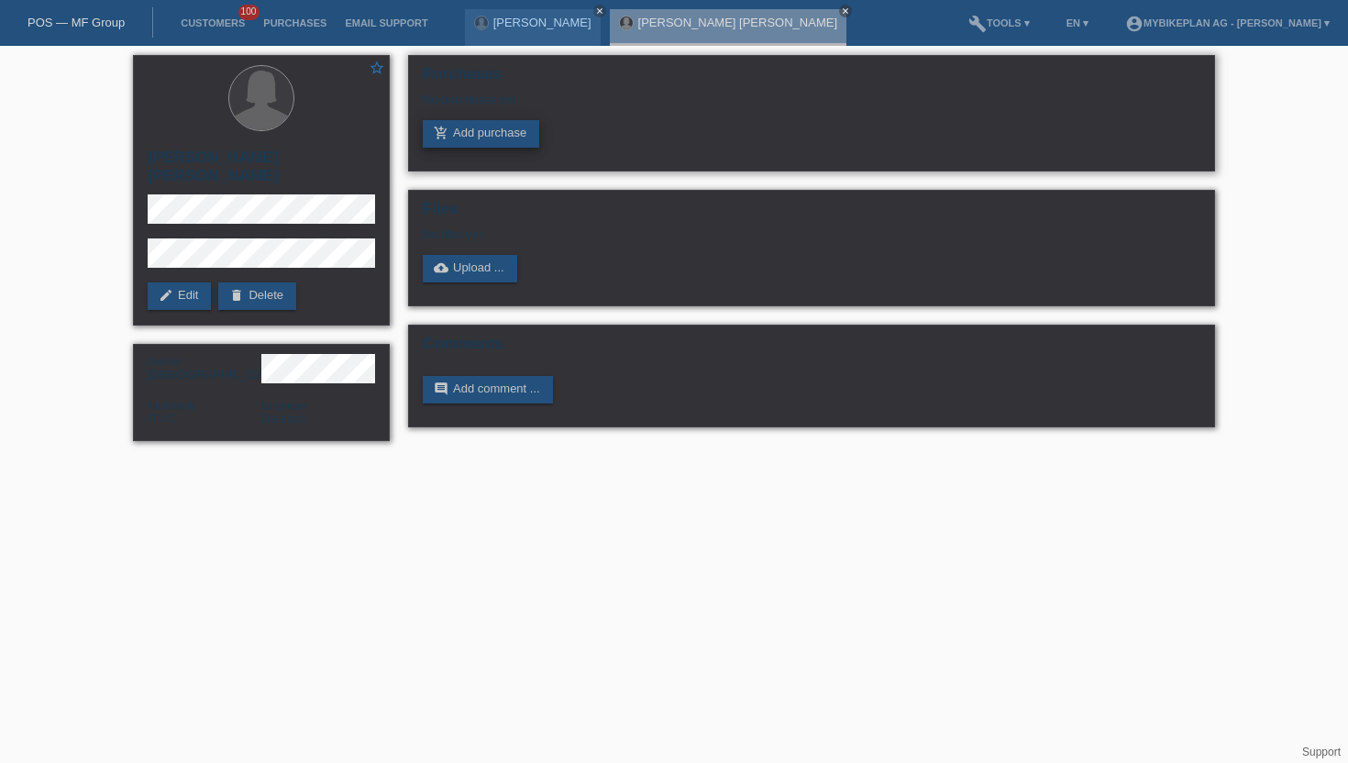
click at [513, 143] on link "add_shopping_cart Add purchase" at bounding box center [481, 134] width 116 height 28
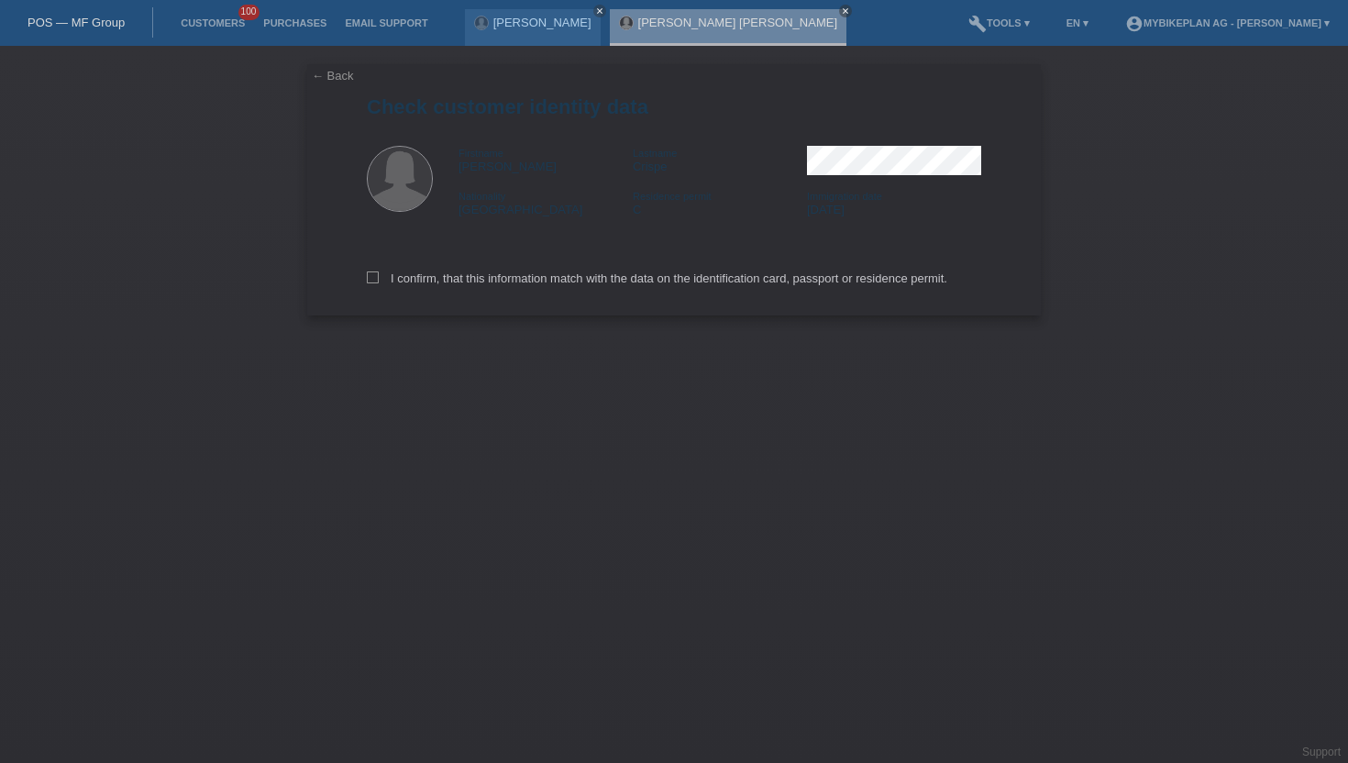
click at [713, 289] on div "I confirm, that this information match with the data on the identification card…" at bounding box center [674, 275] width 614 height 81
click at [712, 279] on label "I confirm, that this information match with the data on the identification card…" at bounding box center [657, 278] width 580 height 14
click at [379, 279] on input "I confirm, that this information match with the data on the identification card…" at bounding box center [373, 277] width 12 height 12
checkbox input "true"
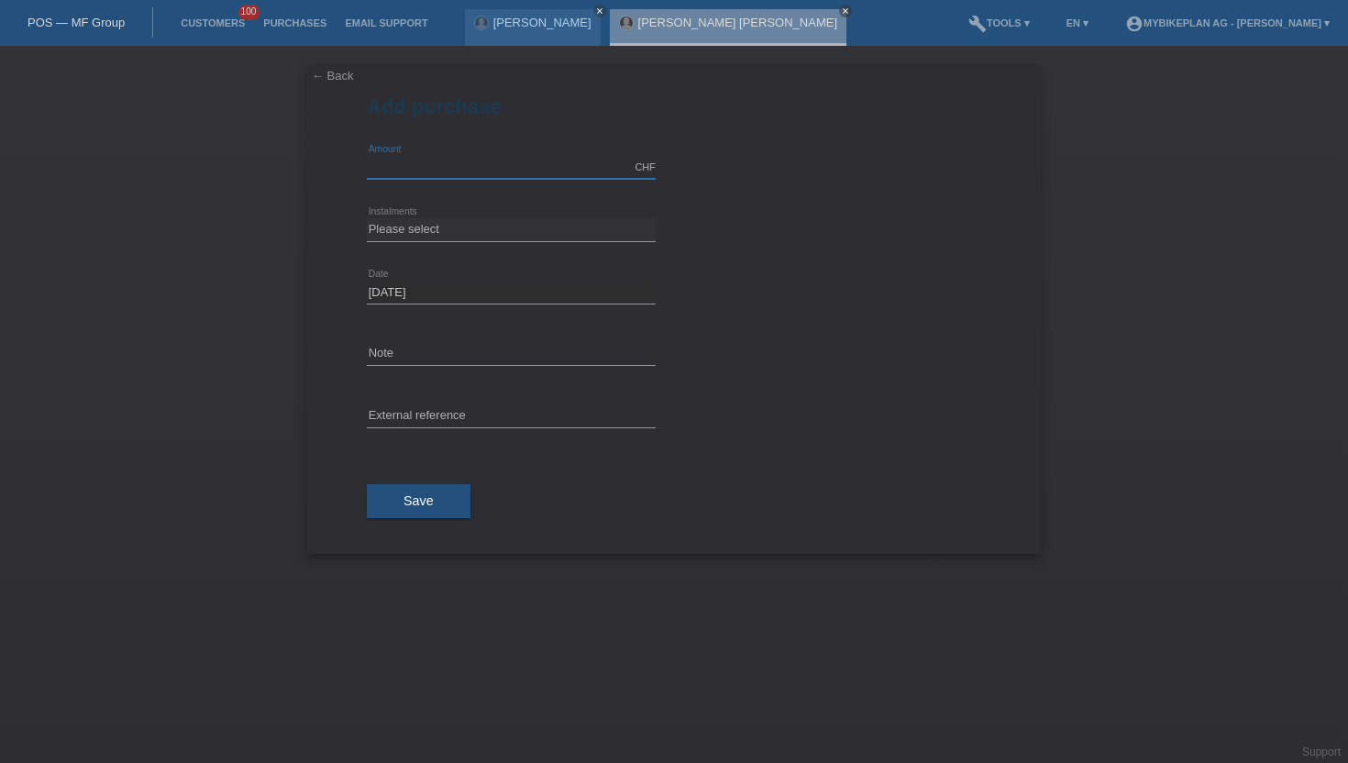
click at [462, 172] on input "text" at bounding box center [511, 167] width 289 height 23
type input "2799.00"
click at [392, 224] on select "Please select 6 instalments 12 instalments 18 instalments 24 instalments 36 ins…" at bounding box center [511, 229] width 289 height 22
select select "487"
click at [367, 218] on select "Please select 6 instalments 12 instalments 18 instalments 24 instalments 36 ins…" at bounding box center [511, 229] width 289 height 22
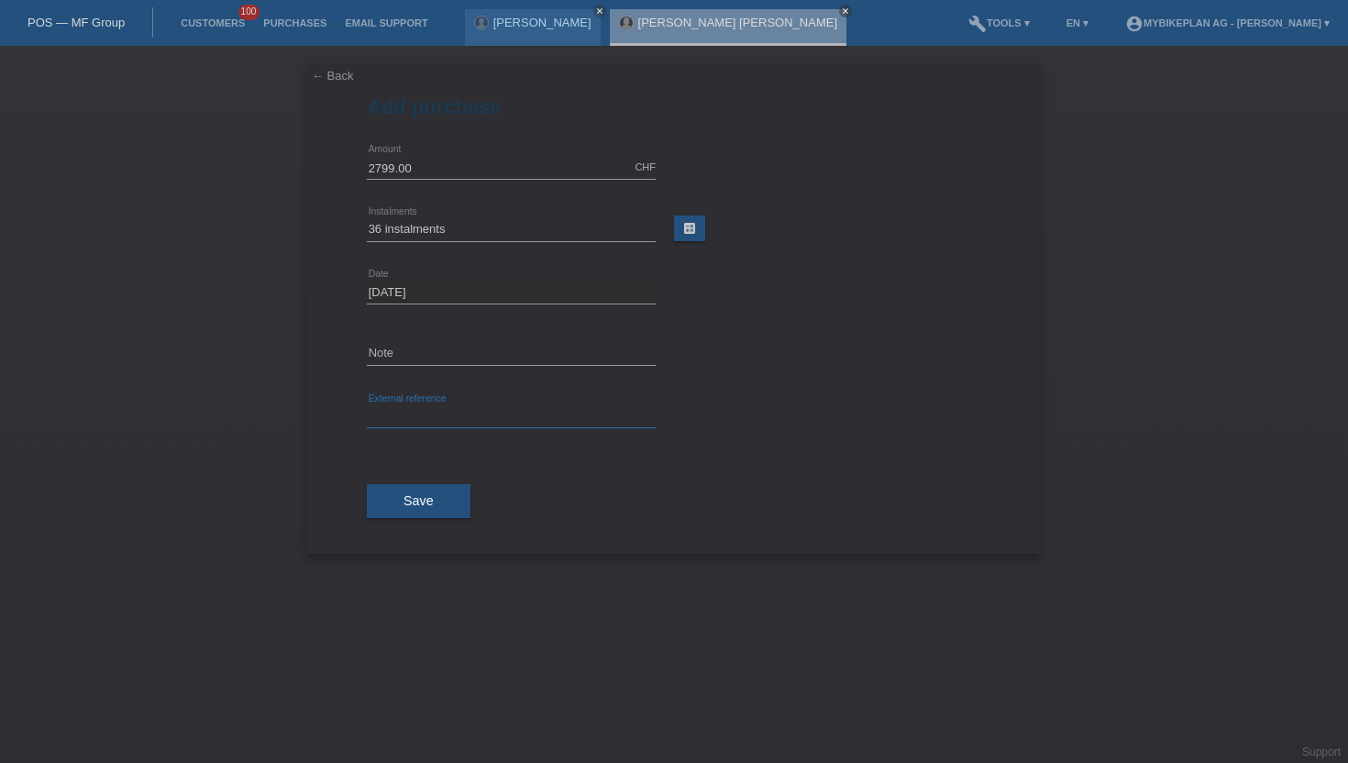
click at [398, 412] on input "text" at bounding box center [511, 416] width 289 height 23
paste input "45342500875"
type input "45342500875"
click at [378, 506] on button "Save" at bounding box center [419, 501] width 104 height 35
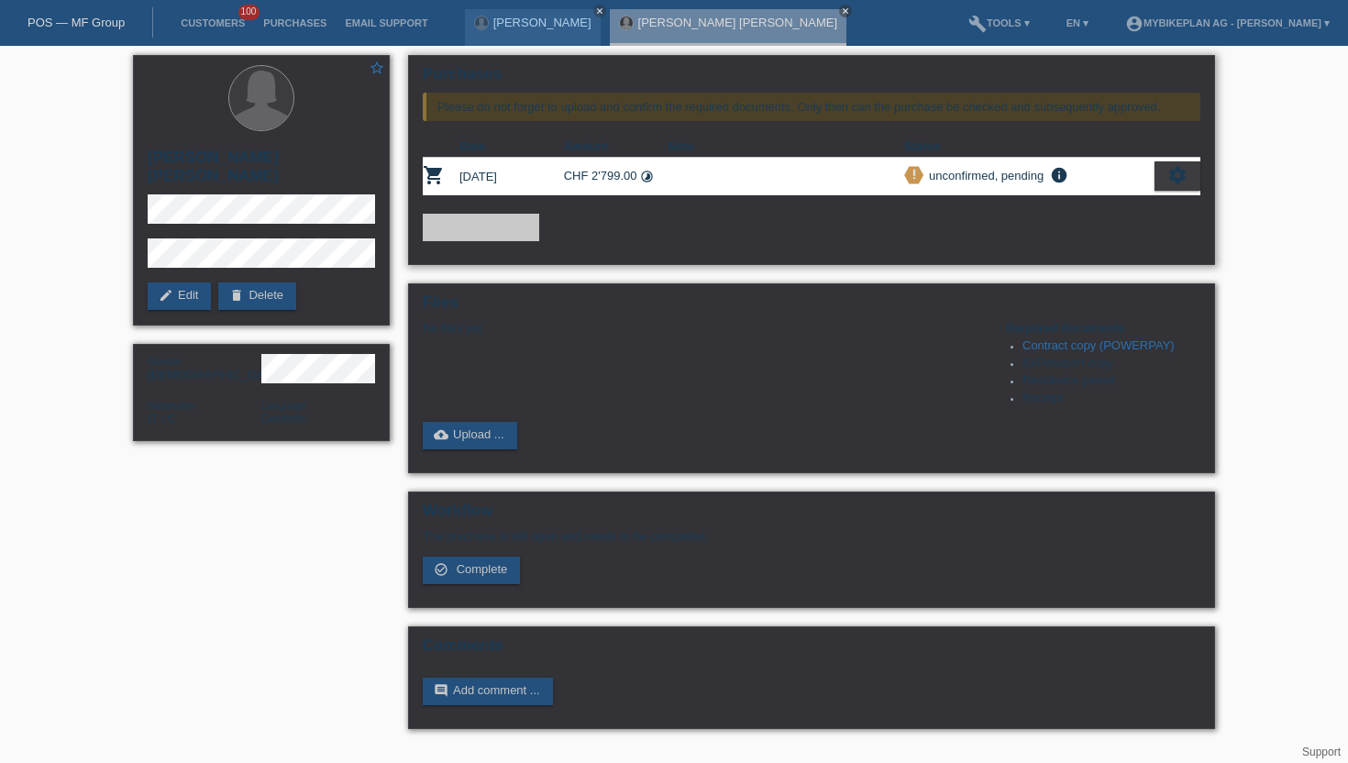
click at [1169, 173] on icon "settings" at bounding box center [1177, 175] width 20 height 20
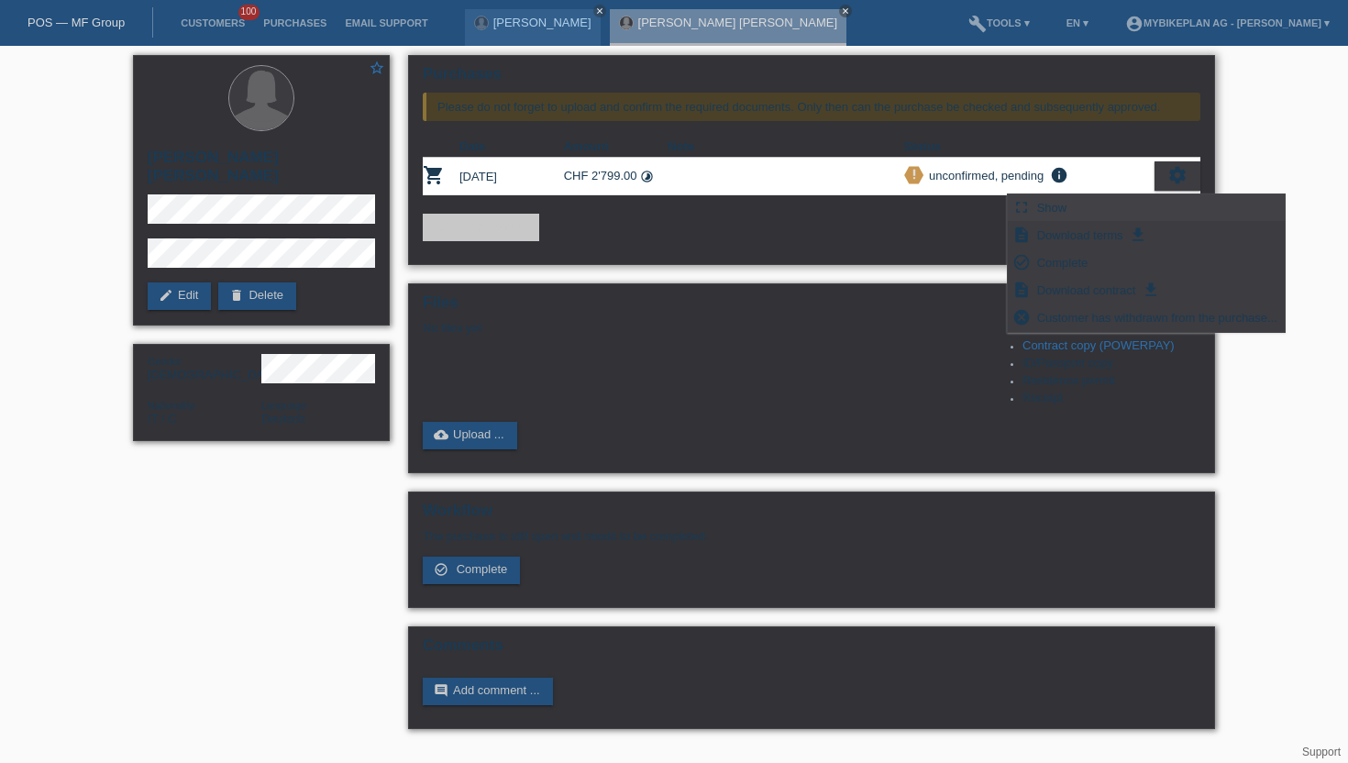
click at [1057, 212] on span "Show" at bounding box center [1052, 207] width 36 height 22
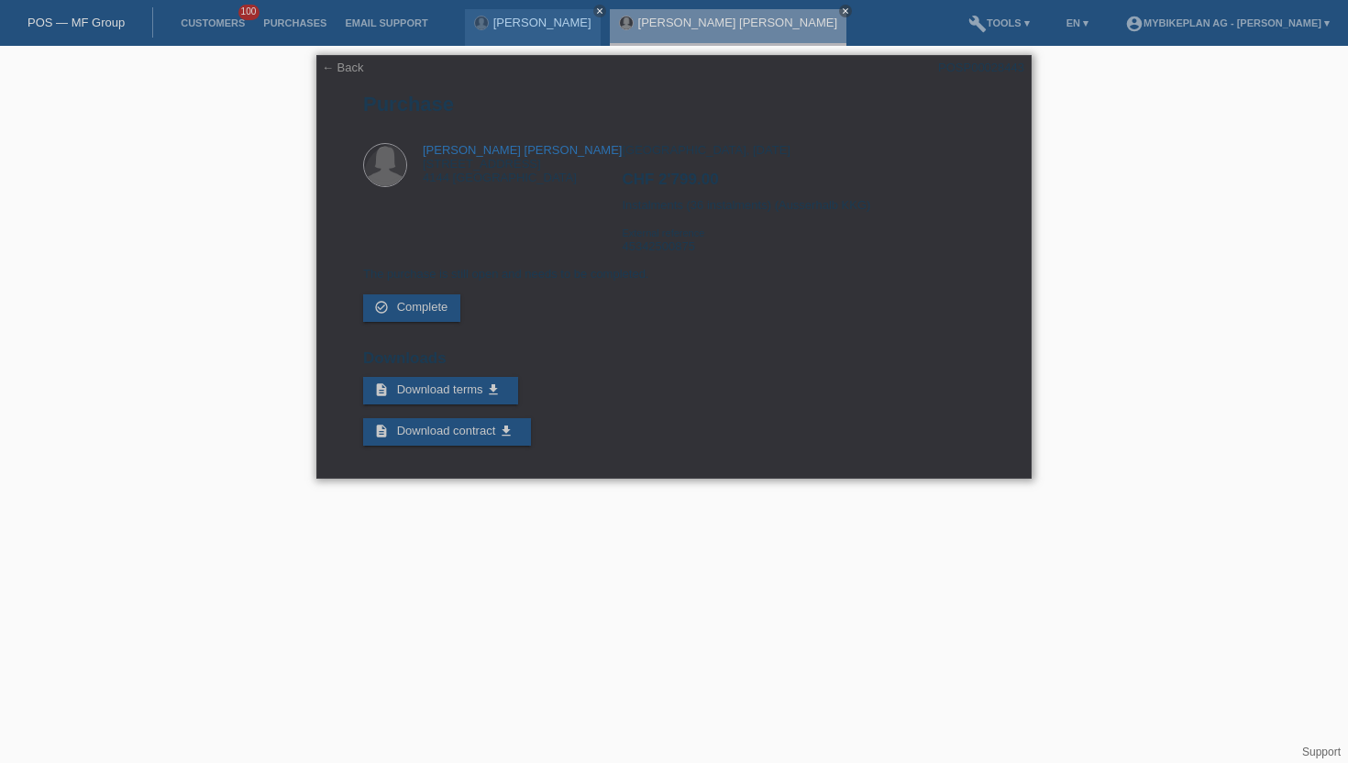
click at [988, 72] on div "POSP00028443" at bounding box center [981, 68] width 86 height 14
copy div "POSP00028443"
click at [669, 250] on div "Zürich, 08.10.2025 CHF 2'799.00 Instalments (36 instalments) (Ausserhalb KKG) E…" at bounding box center [803, 205] width 362 height 124
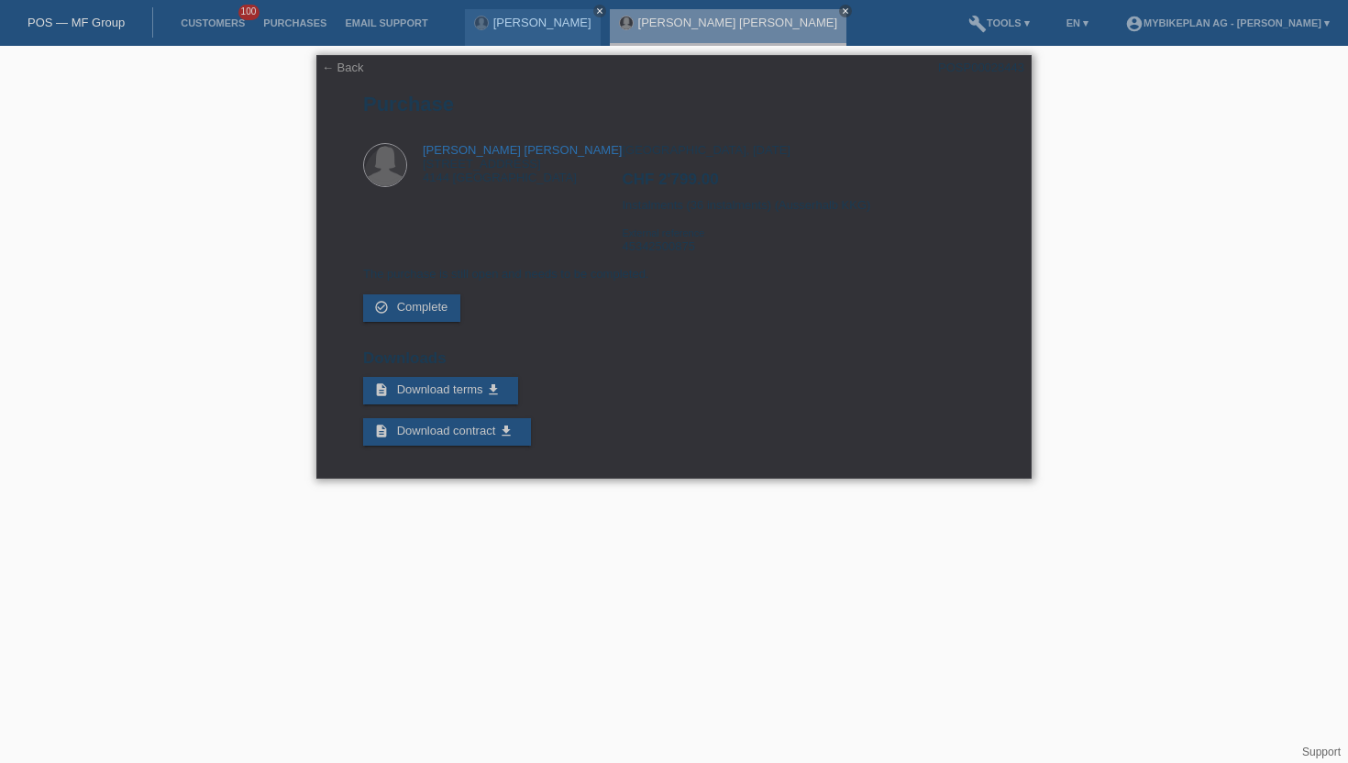
copy div "45342500875"
click at [522, 31] on div "Steffen stein close" at bounding box center [533, 27] width 136 height 37
click at [517, 25] on link "[PERSON_NAME]" at bounding box center [542, 23] width 98 height 14
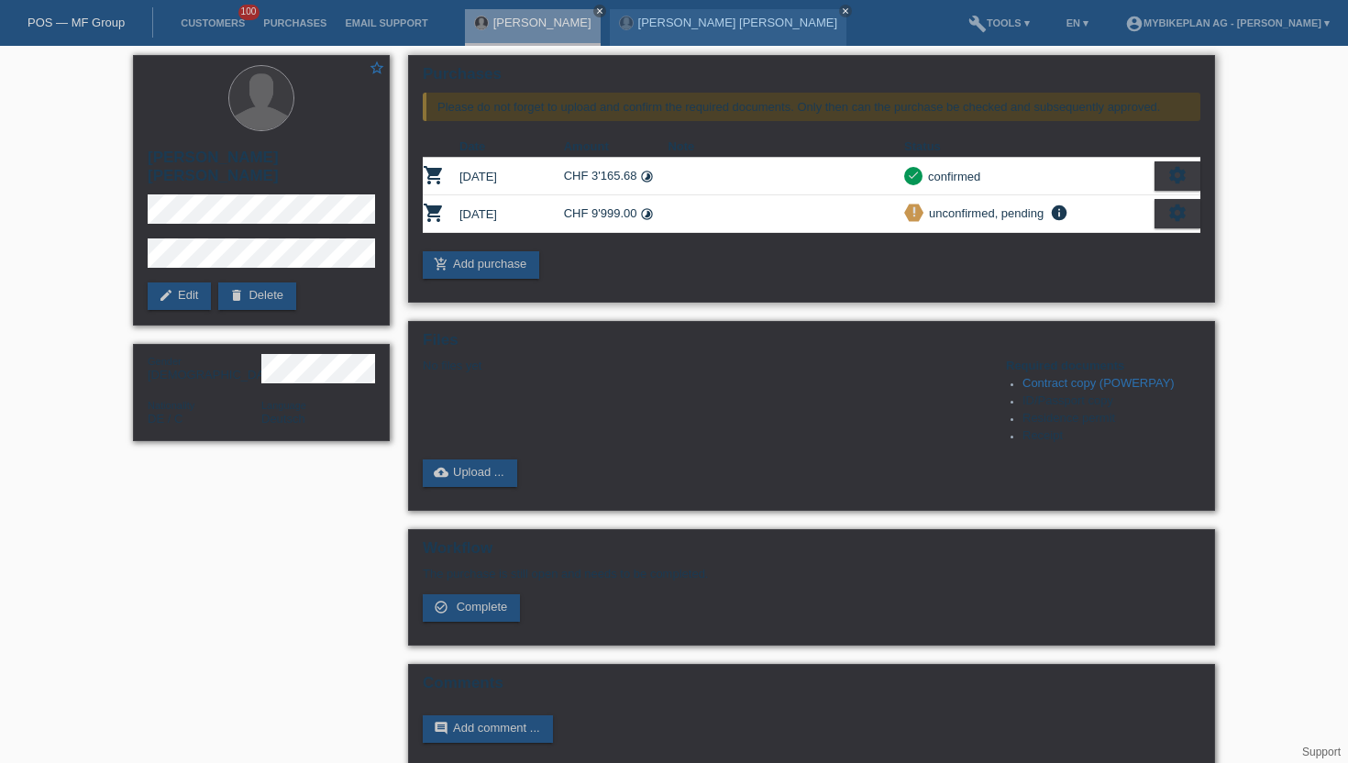
click at [1171, 221] on icon "settings" at bounding box center [1177, 213] width 20 height 20
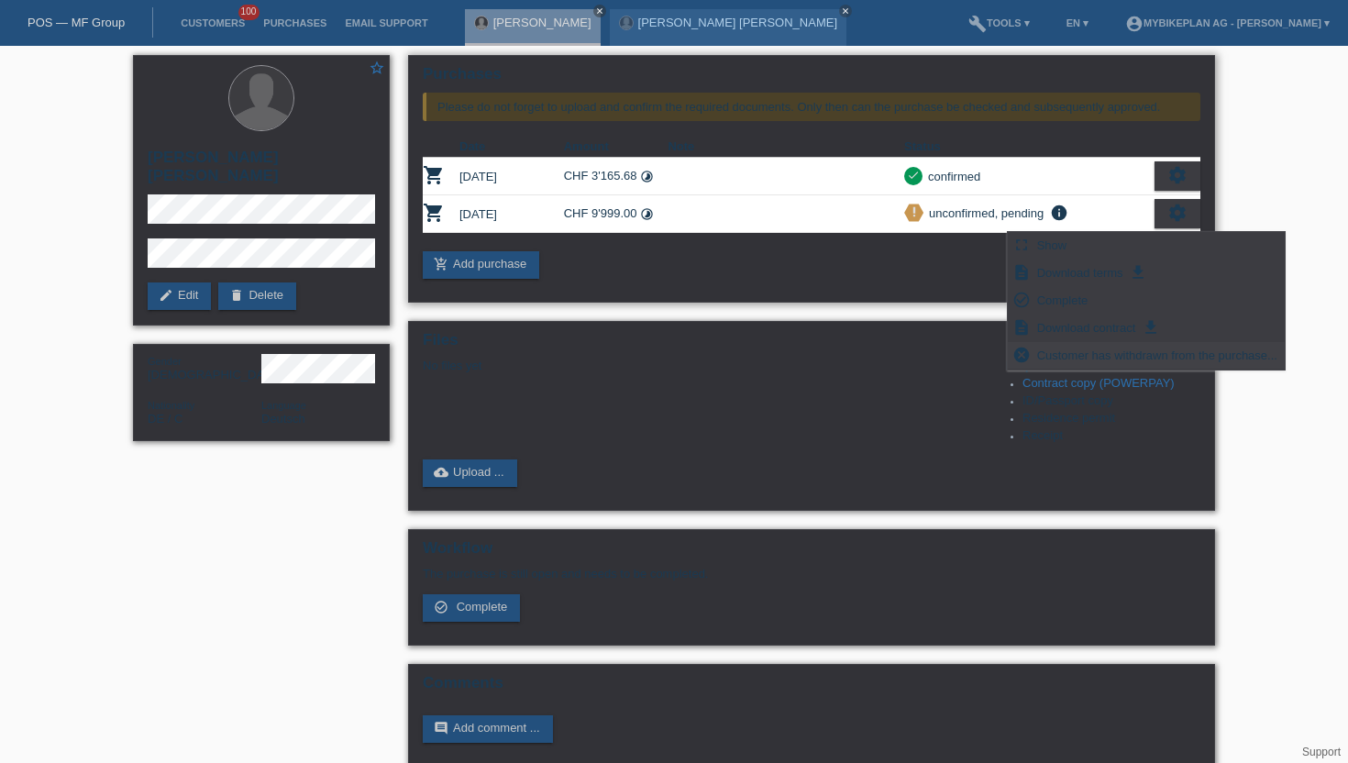
click at [1066, 351] on span "Customer has withdrawn from the purchase..." at bounding box center [1157, 355] width 246 height 22
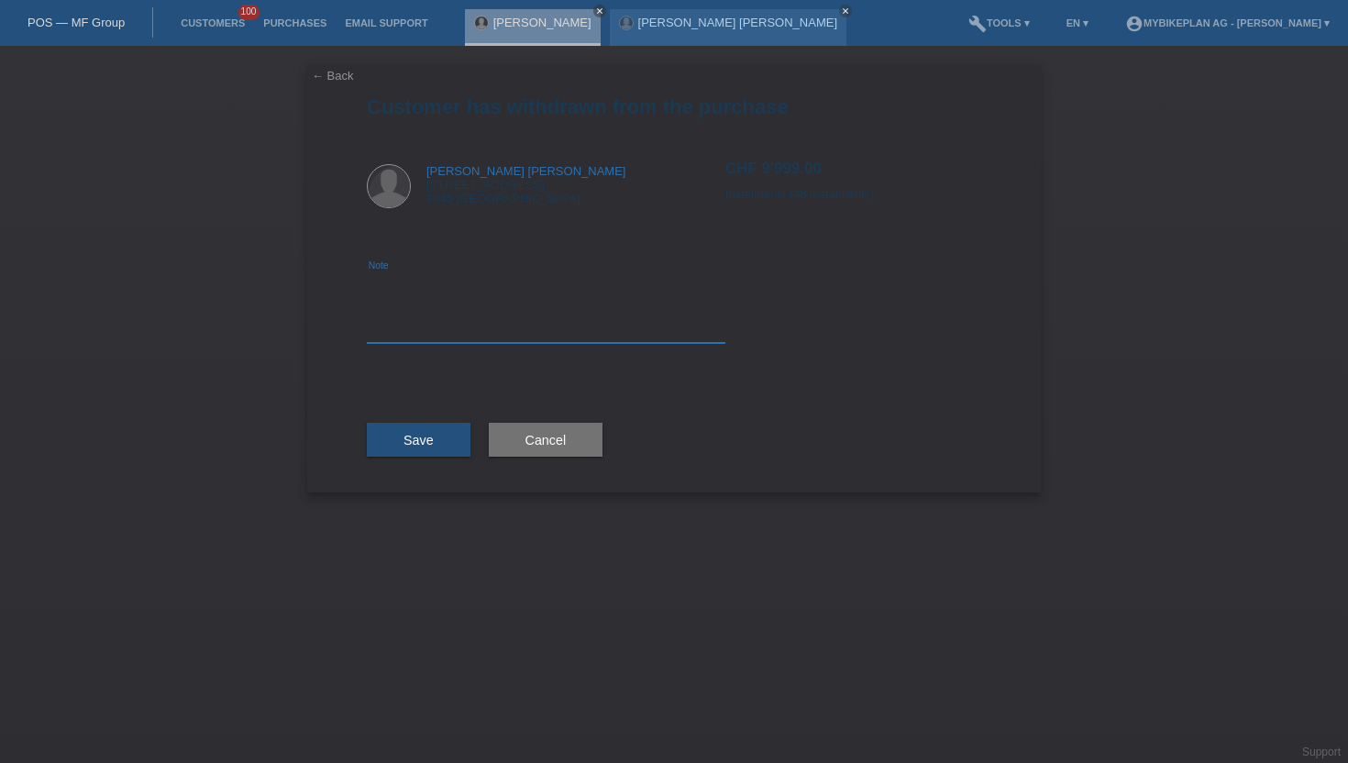
click at [526, 307] on textarea at bounding box center [546, 307] width 359 height 71
type textarea "wrong amount, added discount code"
click at [427, 433] on span "Save" at bounding box center [418, 440] width 30 height 15
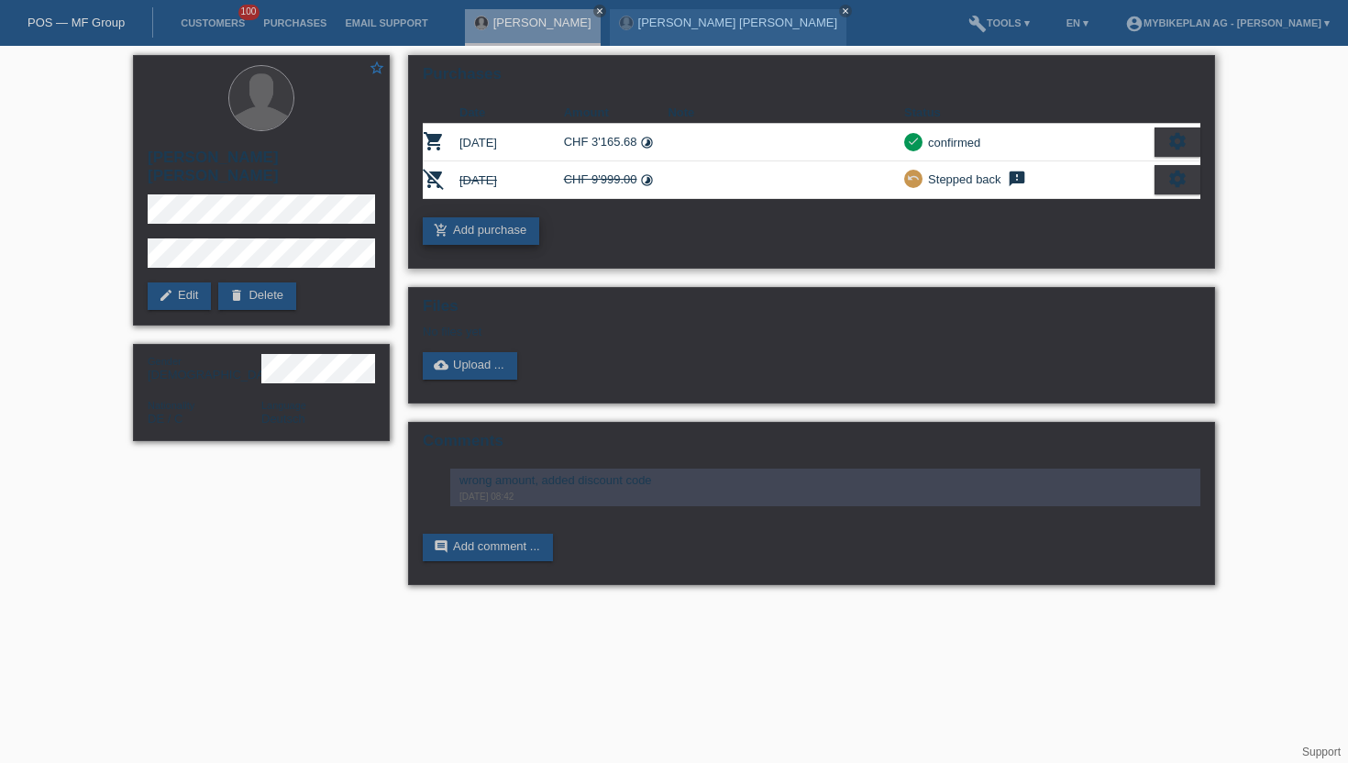
click at [503, 236] on link "add_shopping_cart Add purchase" at bounding box center [481, 231] width 116 height 28
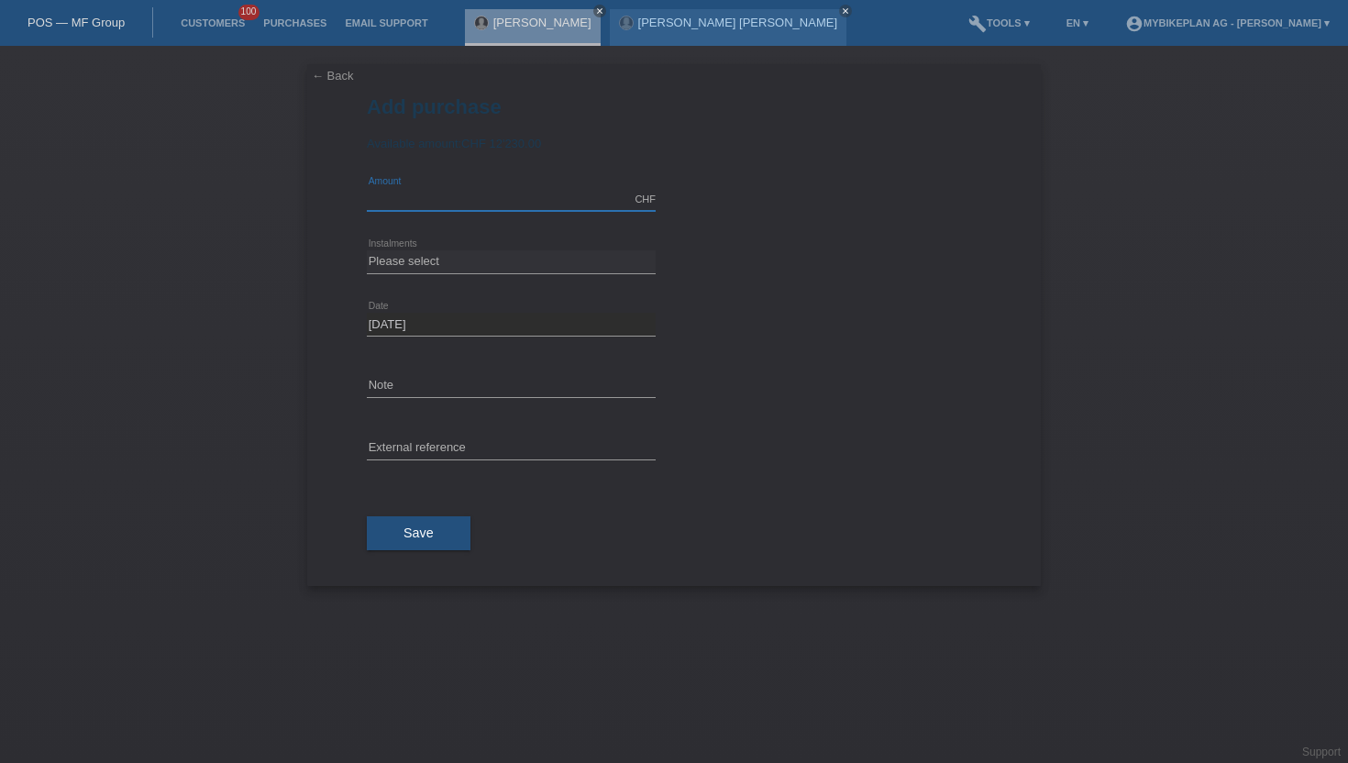
click at [447, 199] on input "text" at bounding box center [511, 199] width 289 height 23
type input "9790.69"
click at [425, 257] on select "Please select 6 instalments 12 instalments 18 instalments 24 instalments 36 ins…" at bounding box center [511, 261] width 289 height 22
select select "488"
click at [367, 251] on select "Please select 6 instalments 12 instalments 18 instalments 24 instalments 36 ins…" at bounding box center [511, 261] width 289 height 22
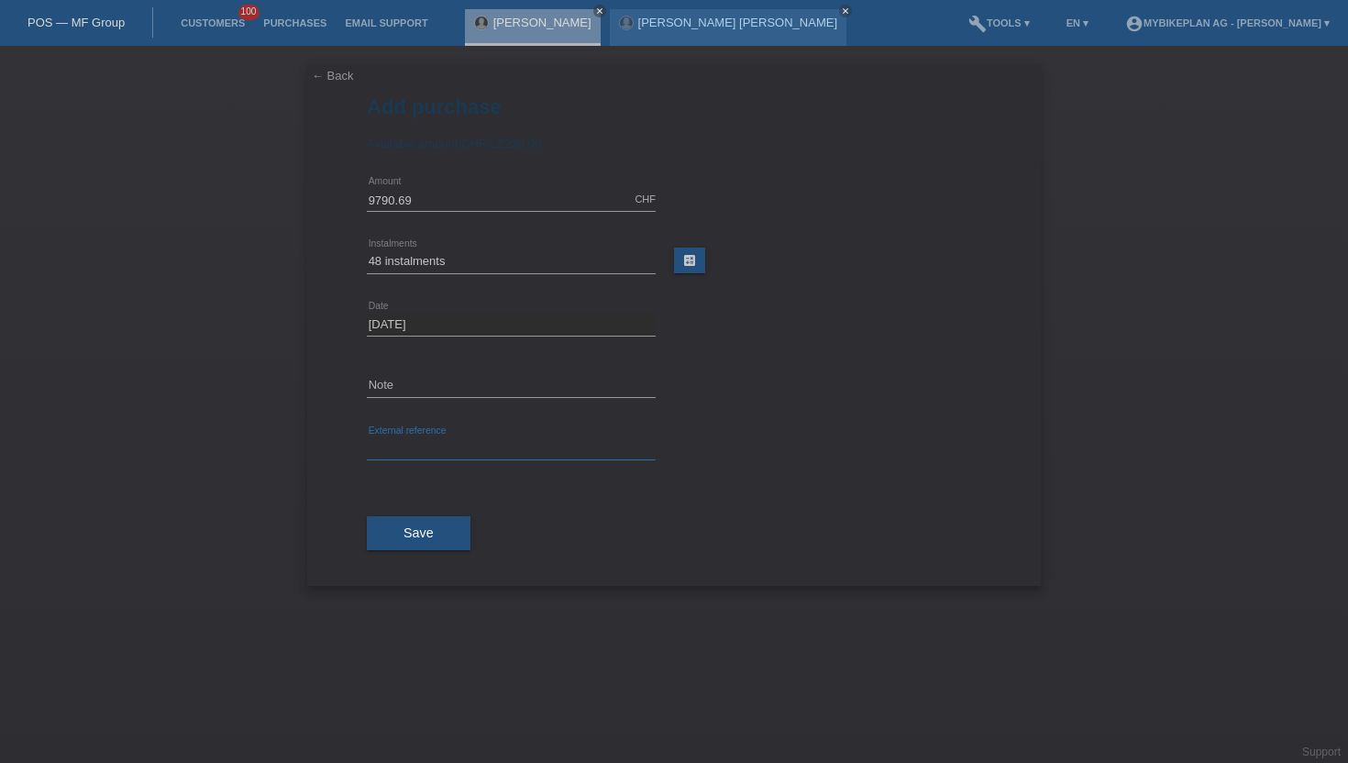
click at [420, 445] on input "text" at bounding box center [511, 448] width 289 height 23
paste input "45417591082"
type input "45417591082"
click at [391, 523] on button "Save" at bounding box center [419, 533] width 104 height 35
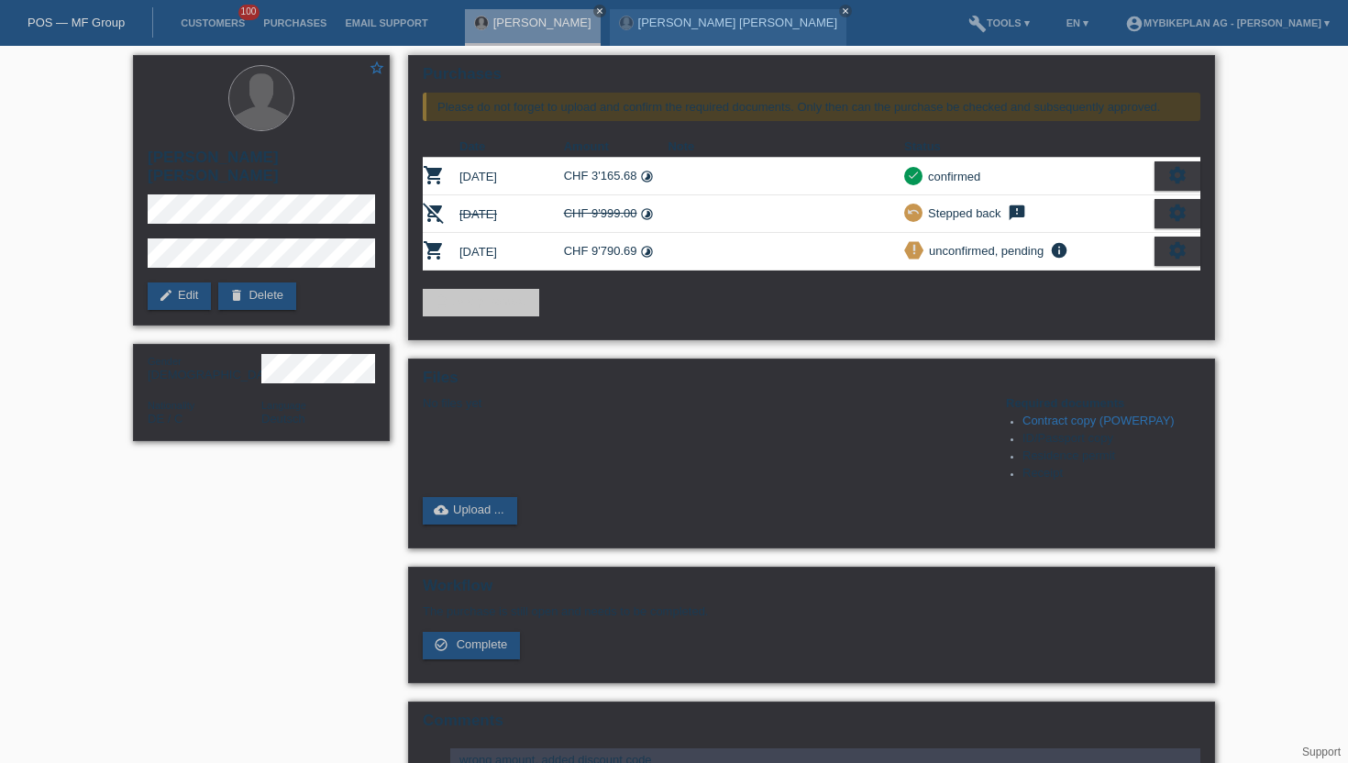
click at [1173, 260] on icon "settings" at bounding box center [1177, 250] width 20 height 20
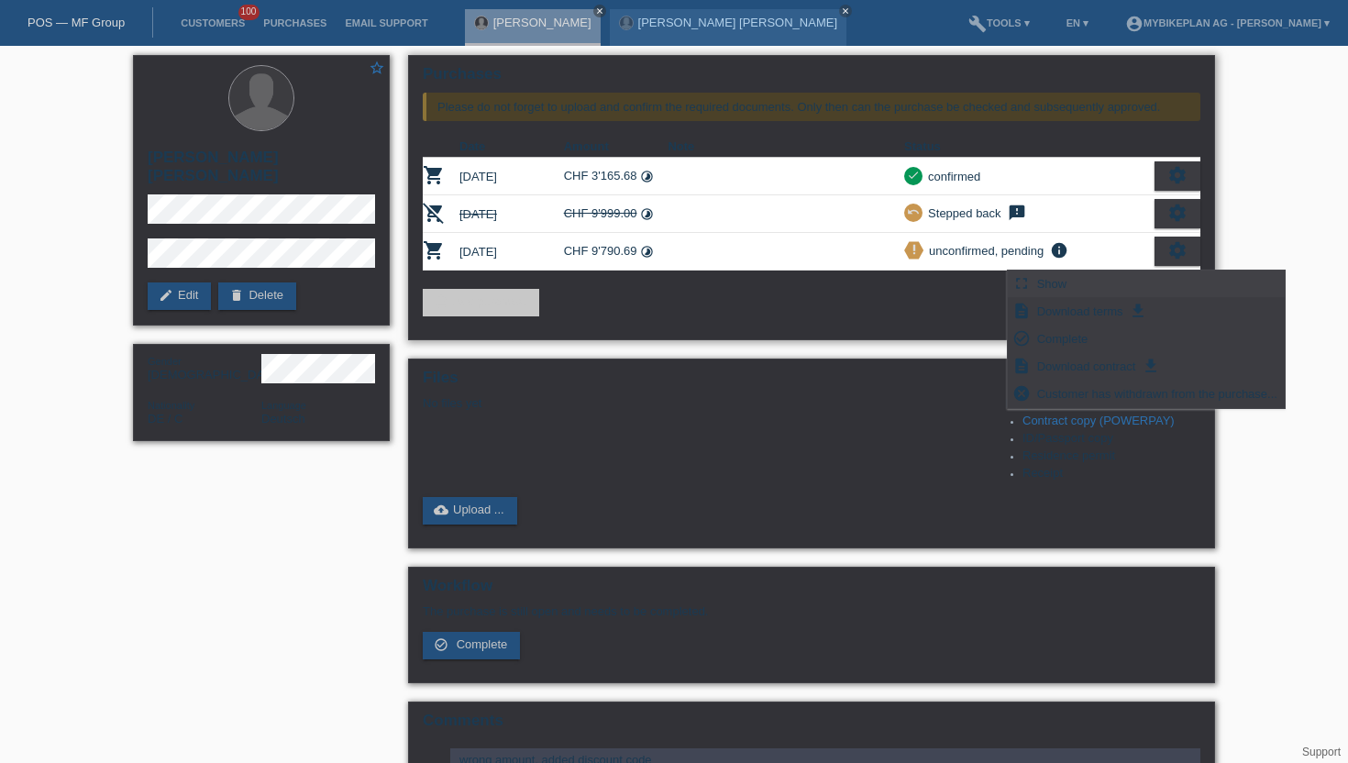
click at [1097, 283] on div "fullscreen Show" at bounding box center [1146, 284] width 277 height 28
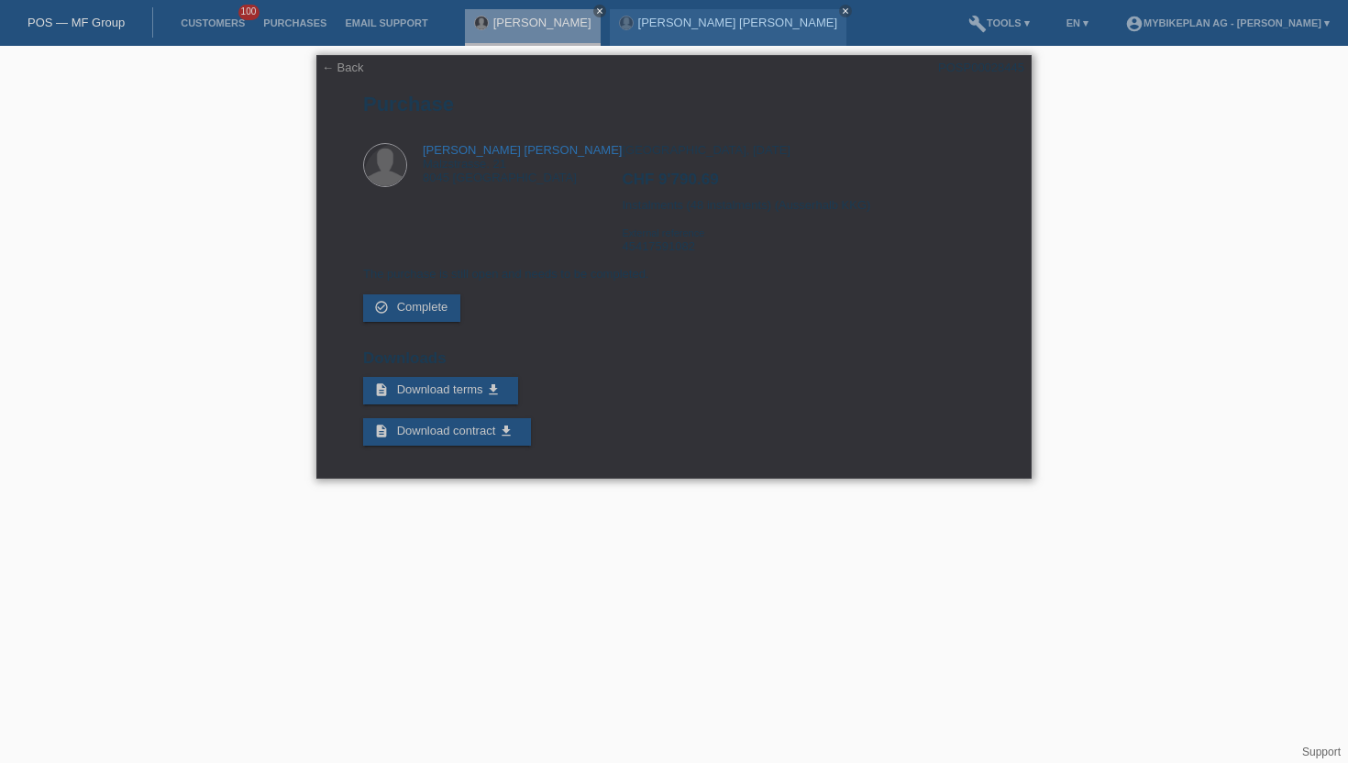
click at [990, 71] on div "POSP00028445" at bounding box center [981, 68] width 86 height 14
copy div "POSP00028445"
click at [209, 35] on li "Customers 100" at bounding box center [212, 23] width 83 height 47
click at [221, 17] on link "Customers" at bounding box center [212, 22] width 83 height 11
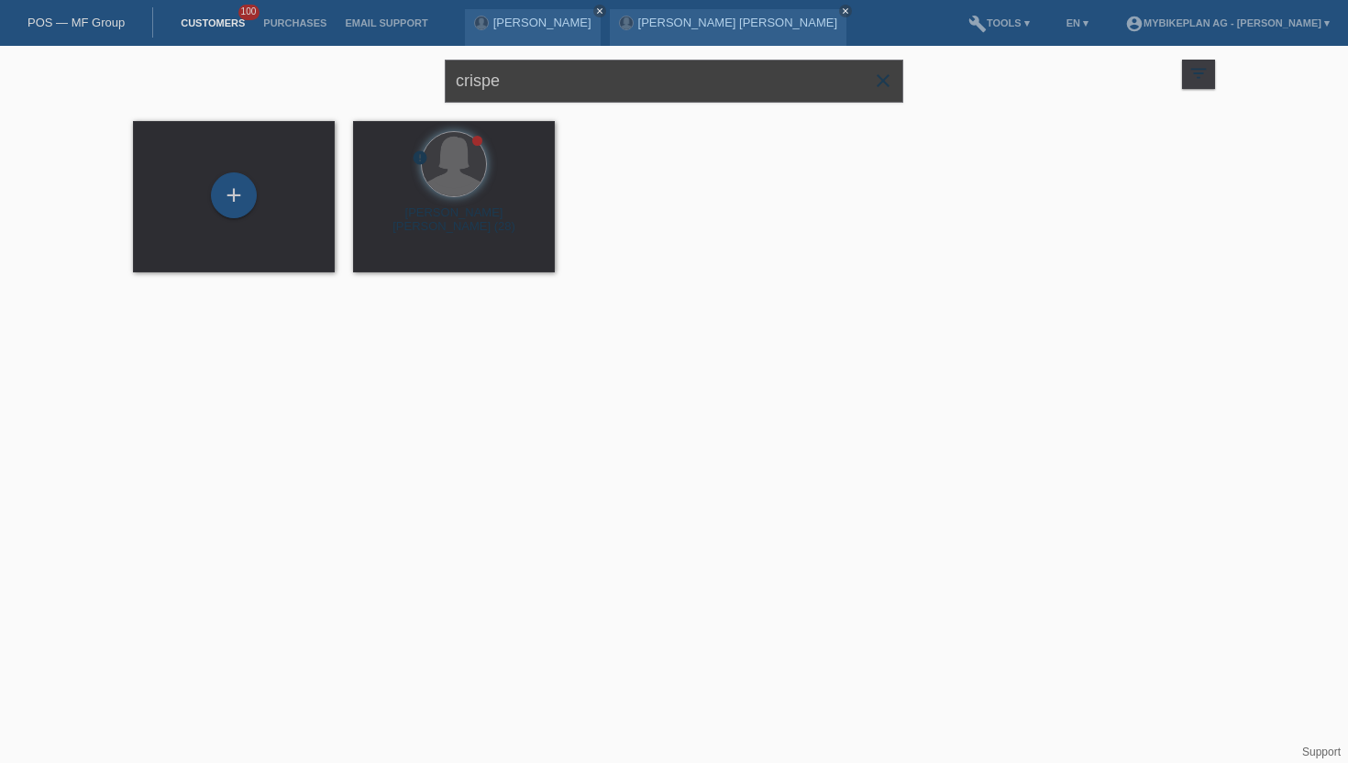
click at [619, 89] on input "crispe" at bounding box center [674, 81] width 458 height 43
paste input "Mariela Dimittova Kazakova"
type input "Mariela Dimittova Kazakova"
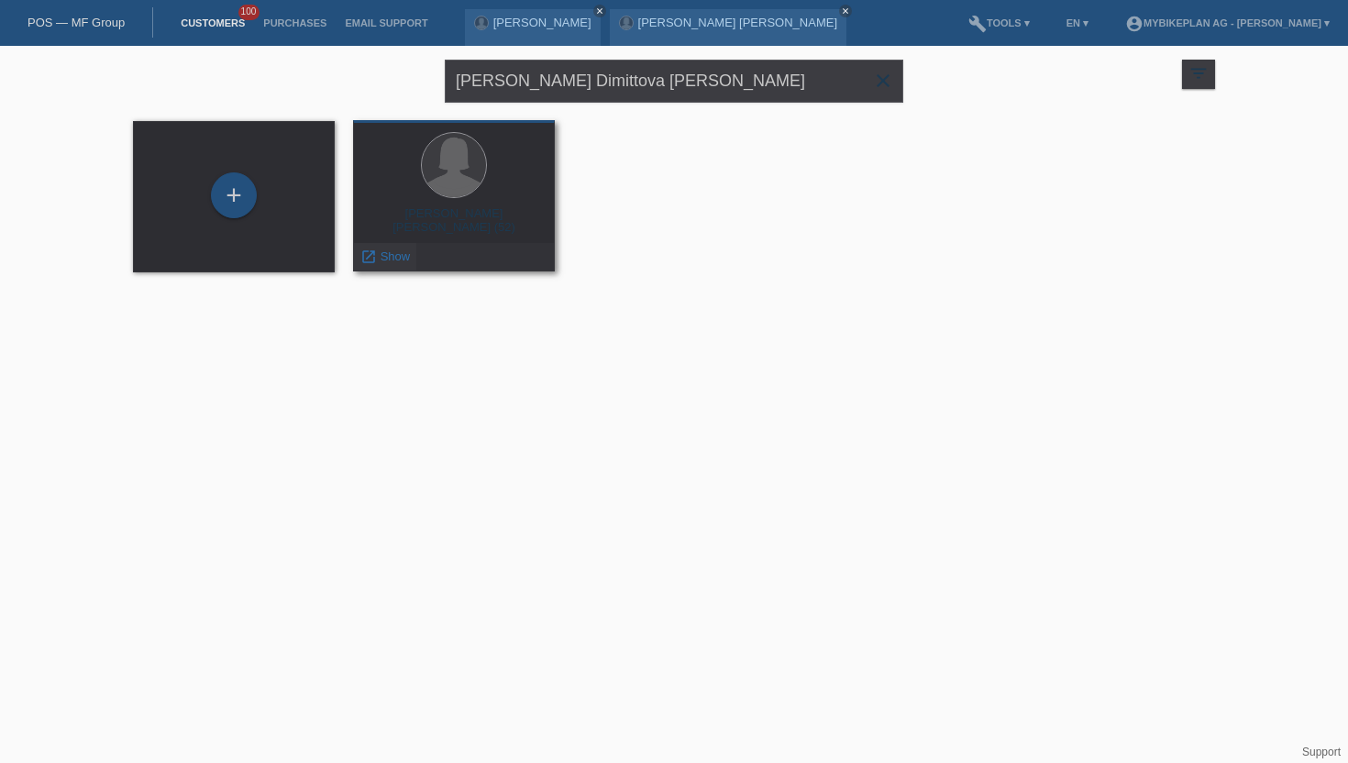
click at [370, 259] on icon "launch" at bounding box center [368, 256] width 17 height 17
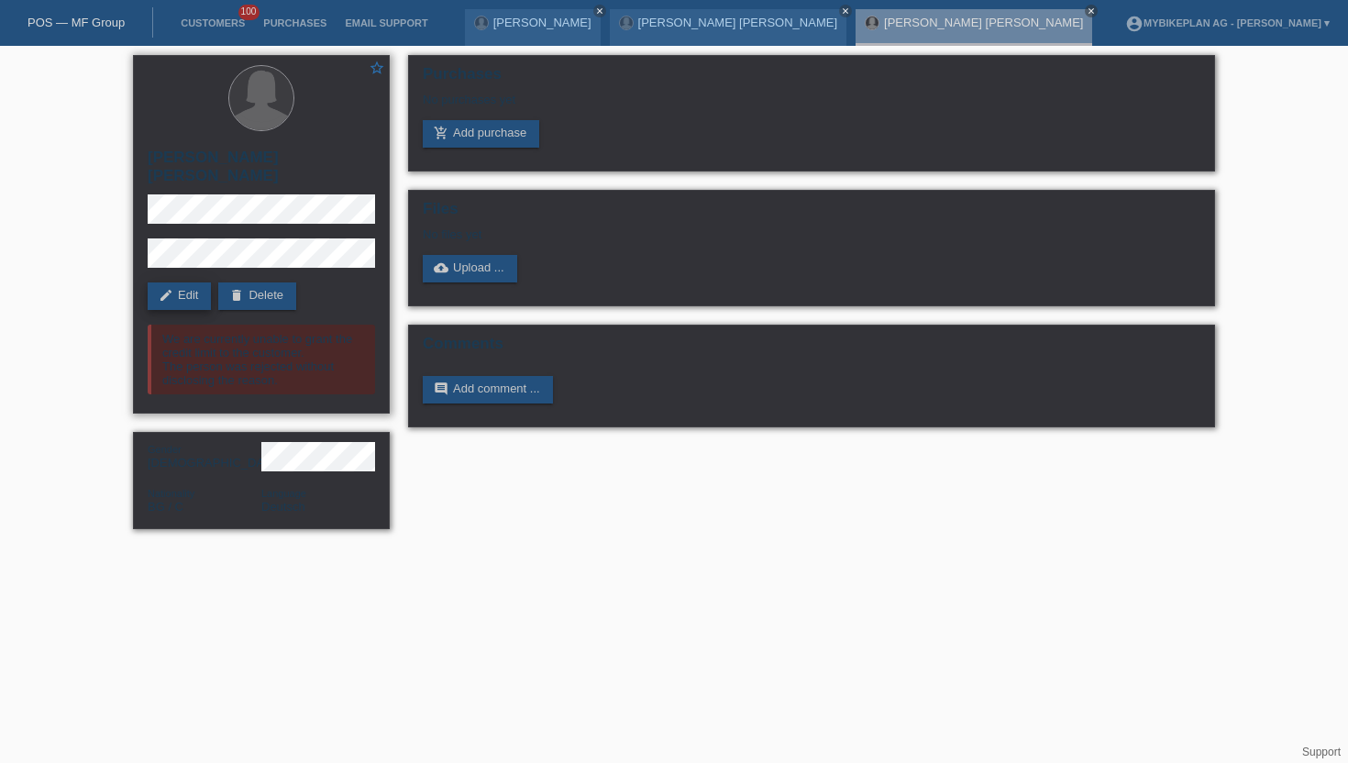
click at [179, 282] on link "edit Edit" at bounding box center [179, 296] width 63 height 28
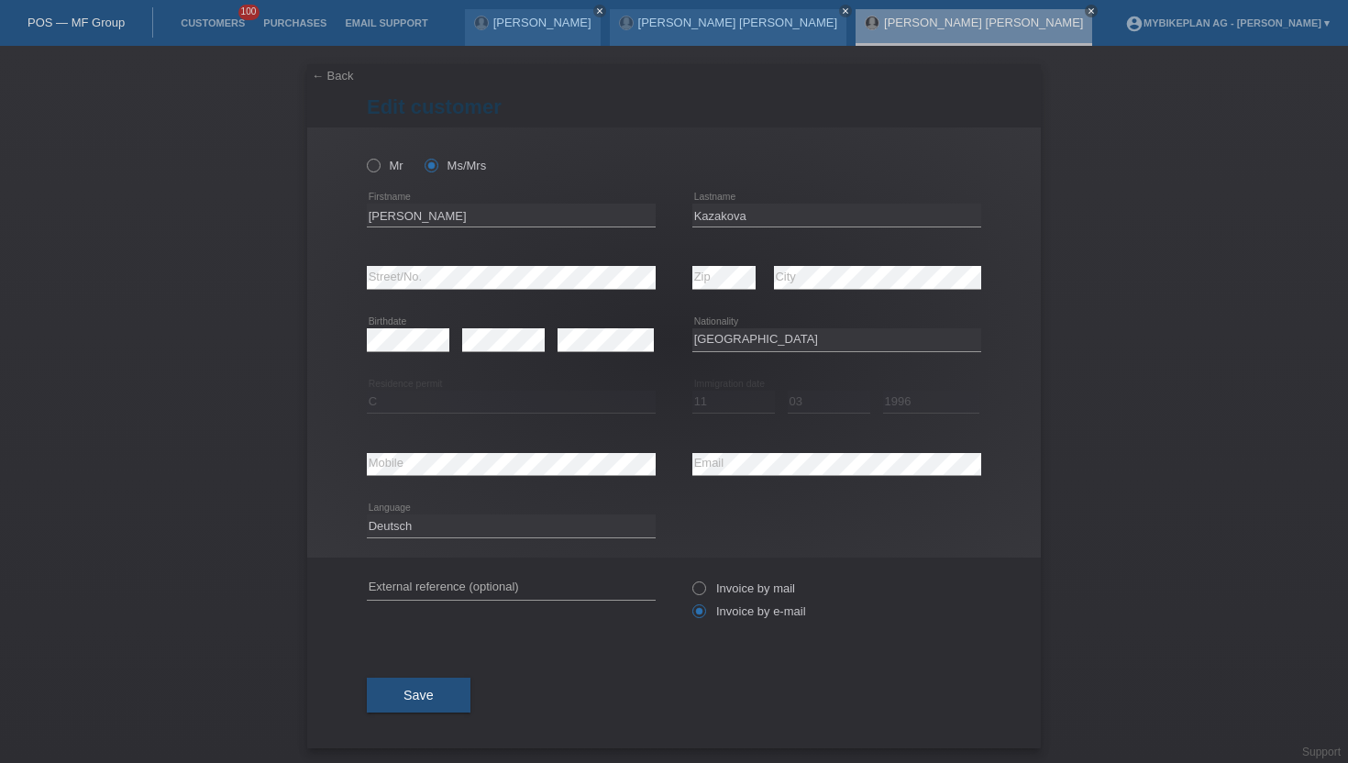
select select "BG"
select select "C"
select select "11"
select select "03"
select select "1996"
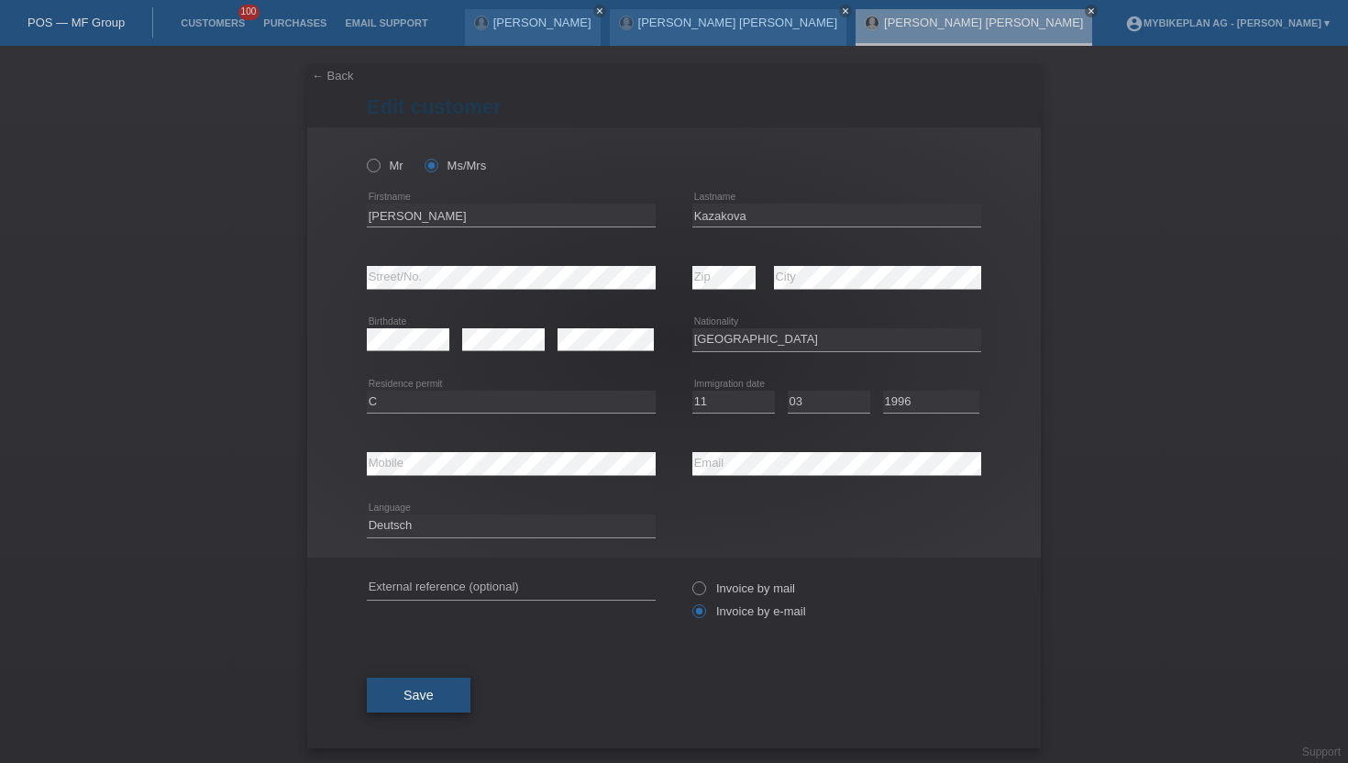
click at [421, 700] on span "Save" at bounding box center [418, 695] width 30 height 15
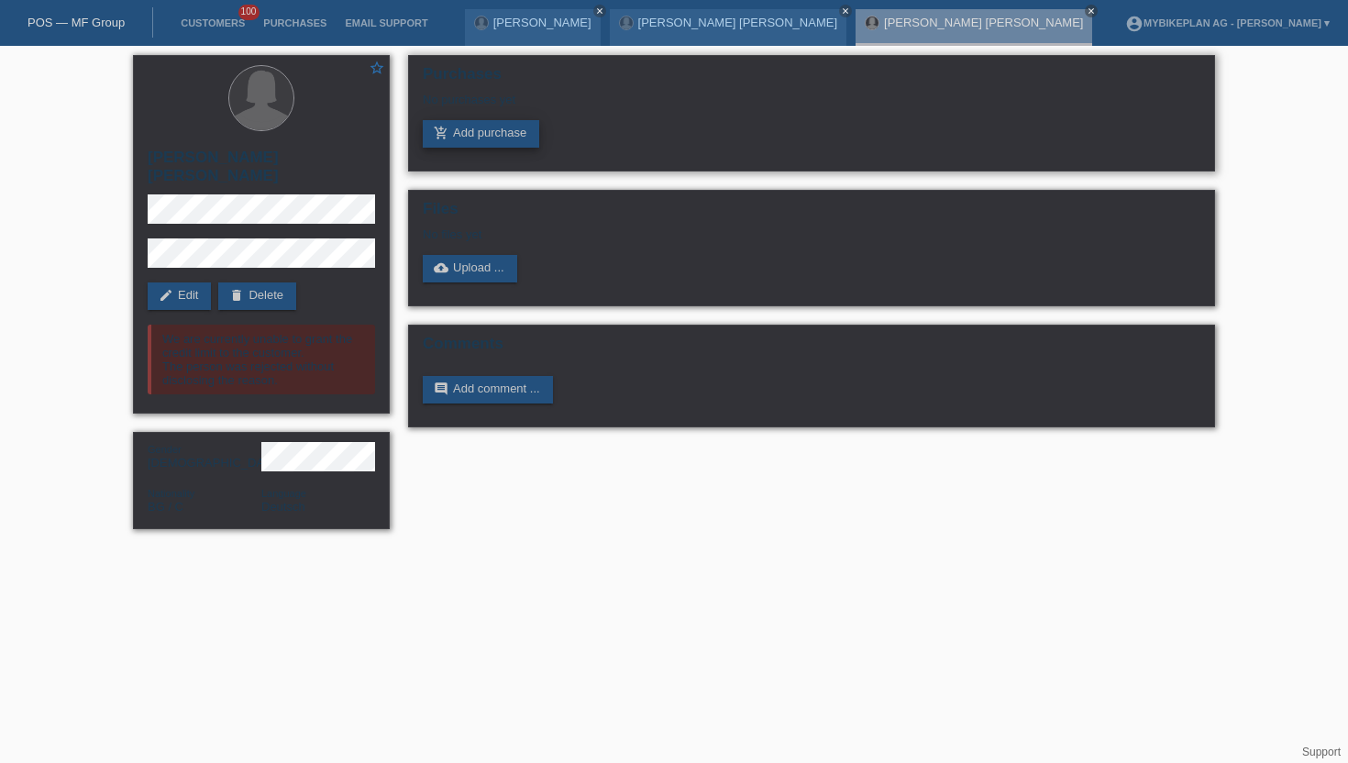
click at [468, 138] on link "add_shopping_cart Add purchase" at bounding box center [481, 134] width 116 height 28
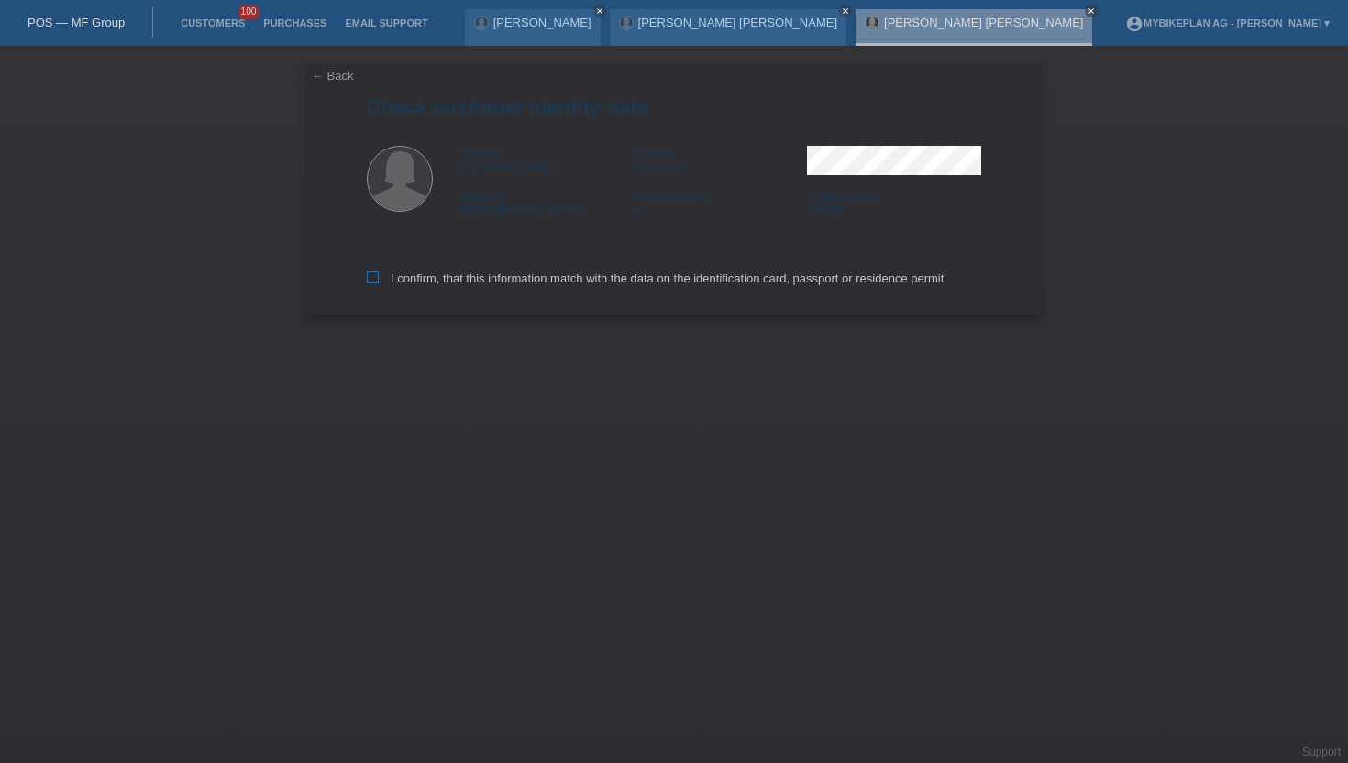
click at [638, 279] on label "I confirm, that this information match with the data on the identification card…" at bounding box center [657, 278] width 580 height 14
click at [379, 279] on input "I confirm, that this information match with the data on the identification card…" at bounding box center [373, 277] width 12 height 12
checkbox input "true"
click at [638, 279] on label "I confirm, that this information match with the data on the identification card…" at bounding box center [657, 278] width 580 height 14
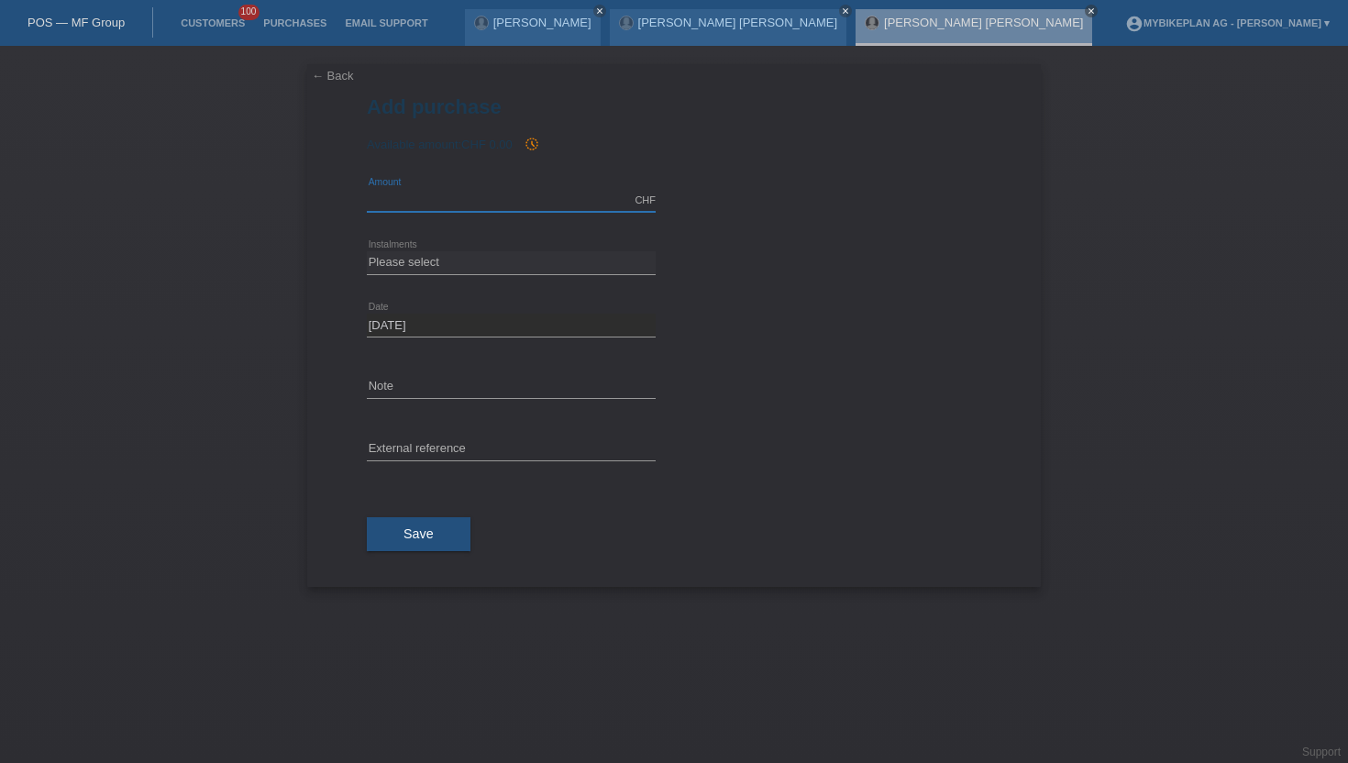
click at [449, 200] on input "text" at bounding box center [511, 200] width 289 height 23
type input "5998.00"
click at [381, 269] on select "Please select 6 instalments 12 instalments 18 instalments 24 instalments 36 ins…" at bounding box center [511, 262] width 289 height 22
select select "488"
click at [367, 251] on select "Please select 6 instalments 12 instalments 18 instalments 24 instalments 36 ins…" at bounding box center [511, 262] width 289 height 22
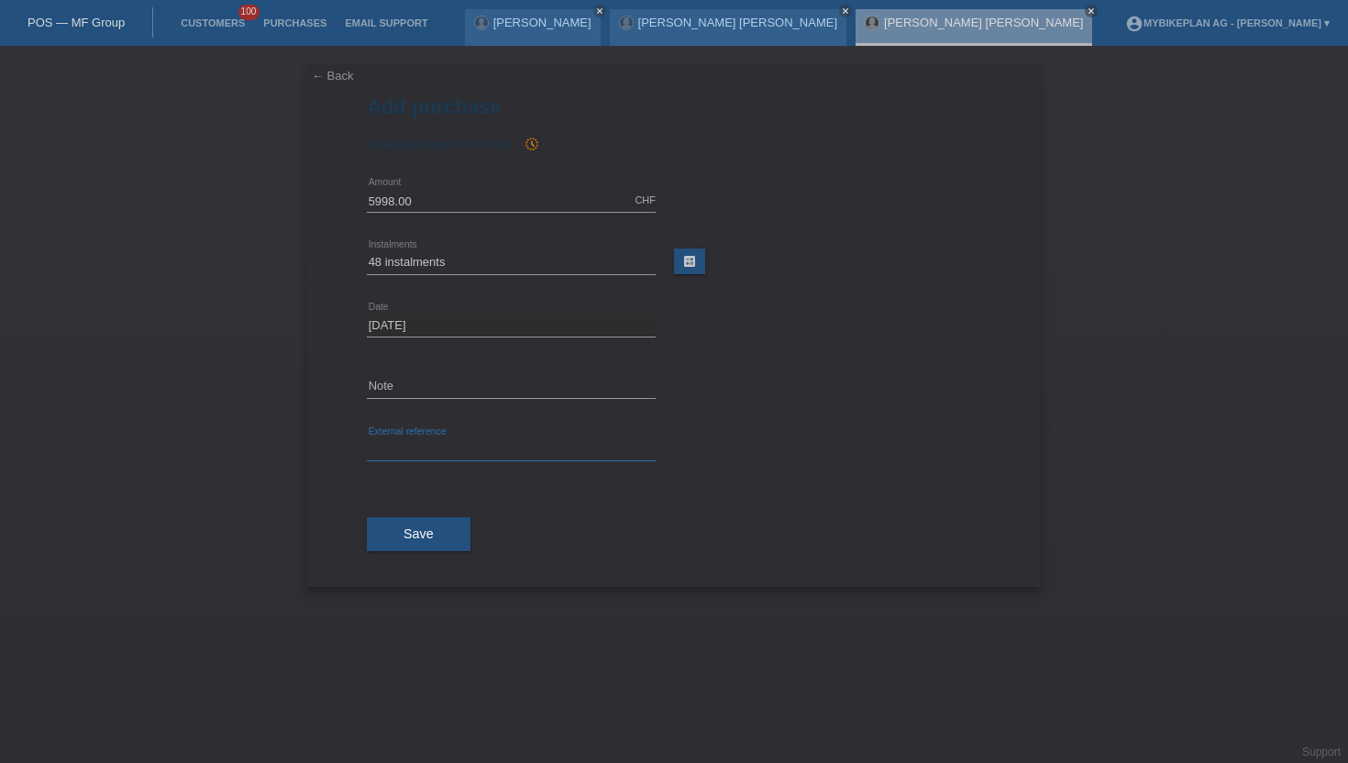
click at [507, 444] on input "text" at bounding box center [511, 449] width 289 height 23
paste input "45448172632"
paste input "45448172633"
type input "45448172632, 45448172633"
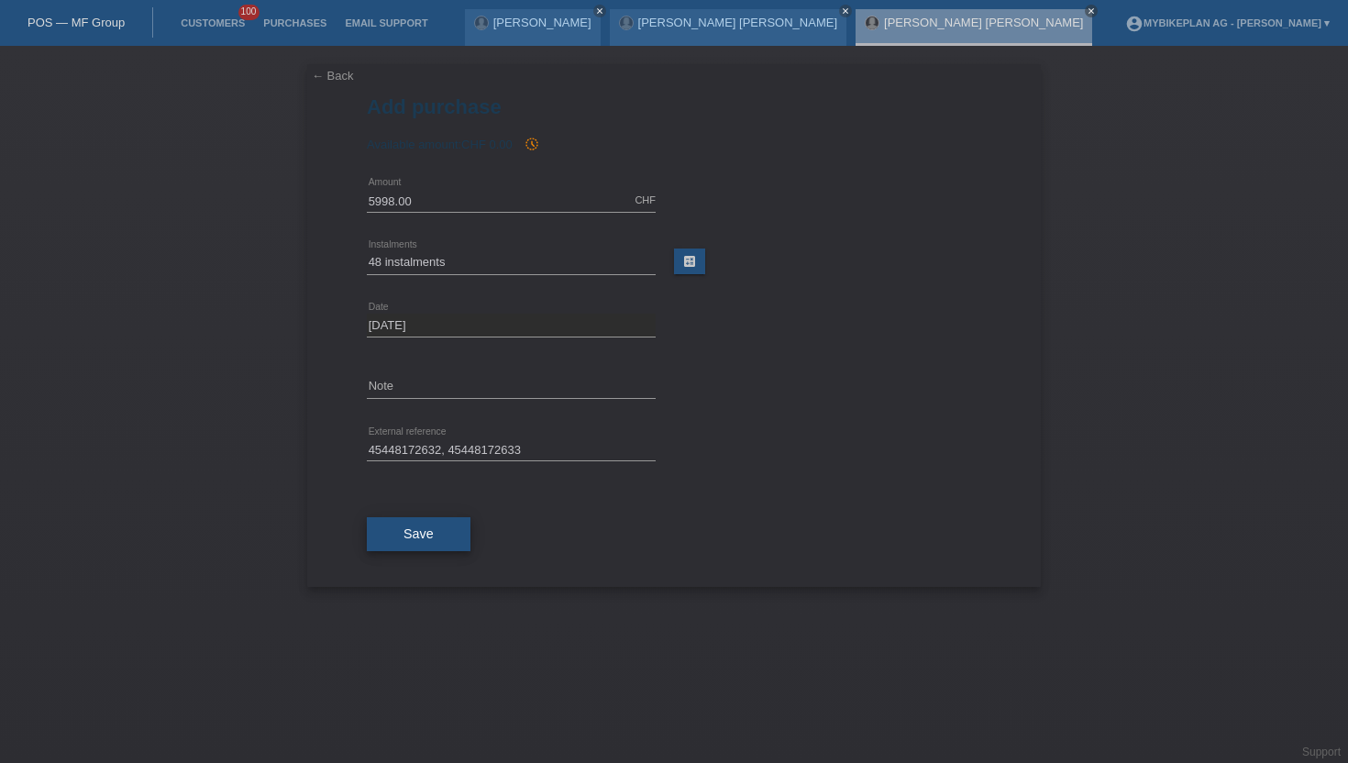
click at [425, 546] on button "Save" at bounding box center [419, 534] width 104 height 35
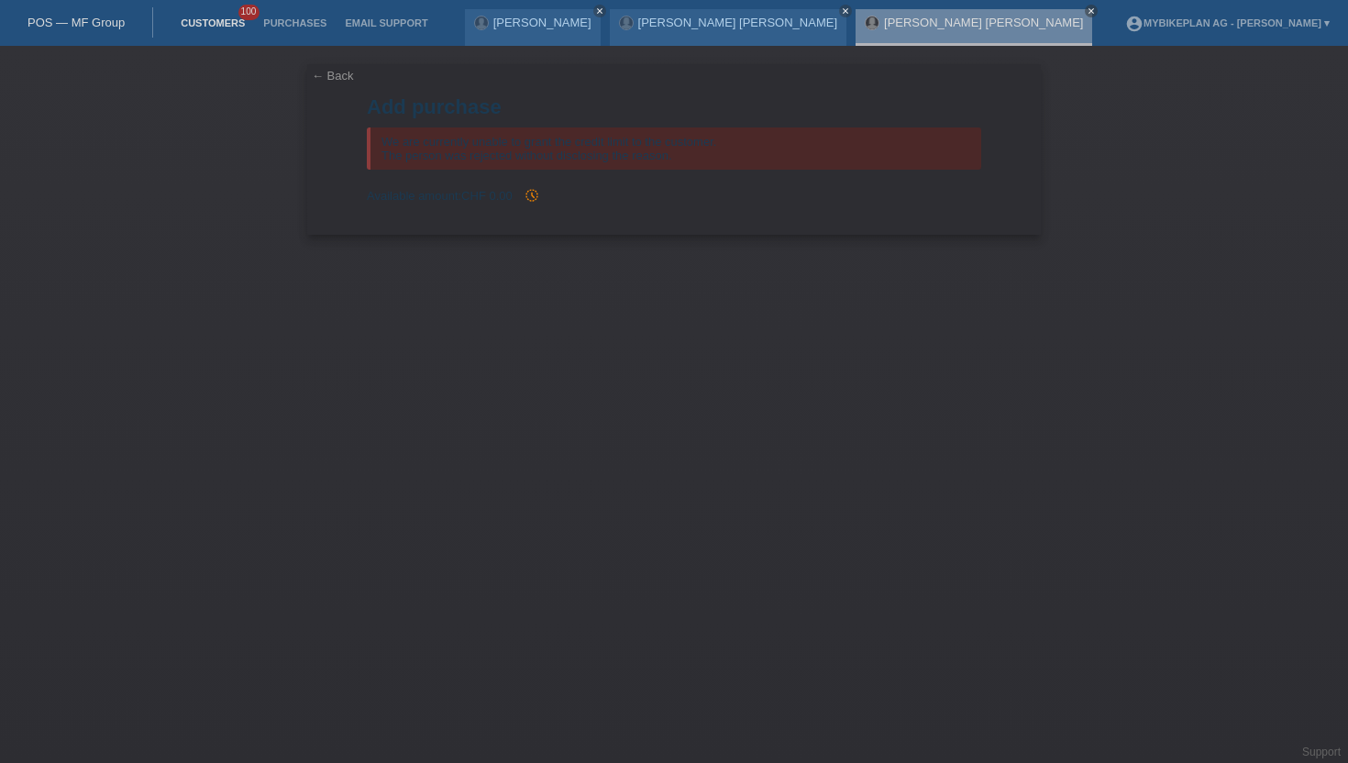
click at [227, 22] on link "Customers" at bounding box center [212, 22] width 83 height 11
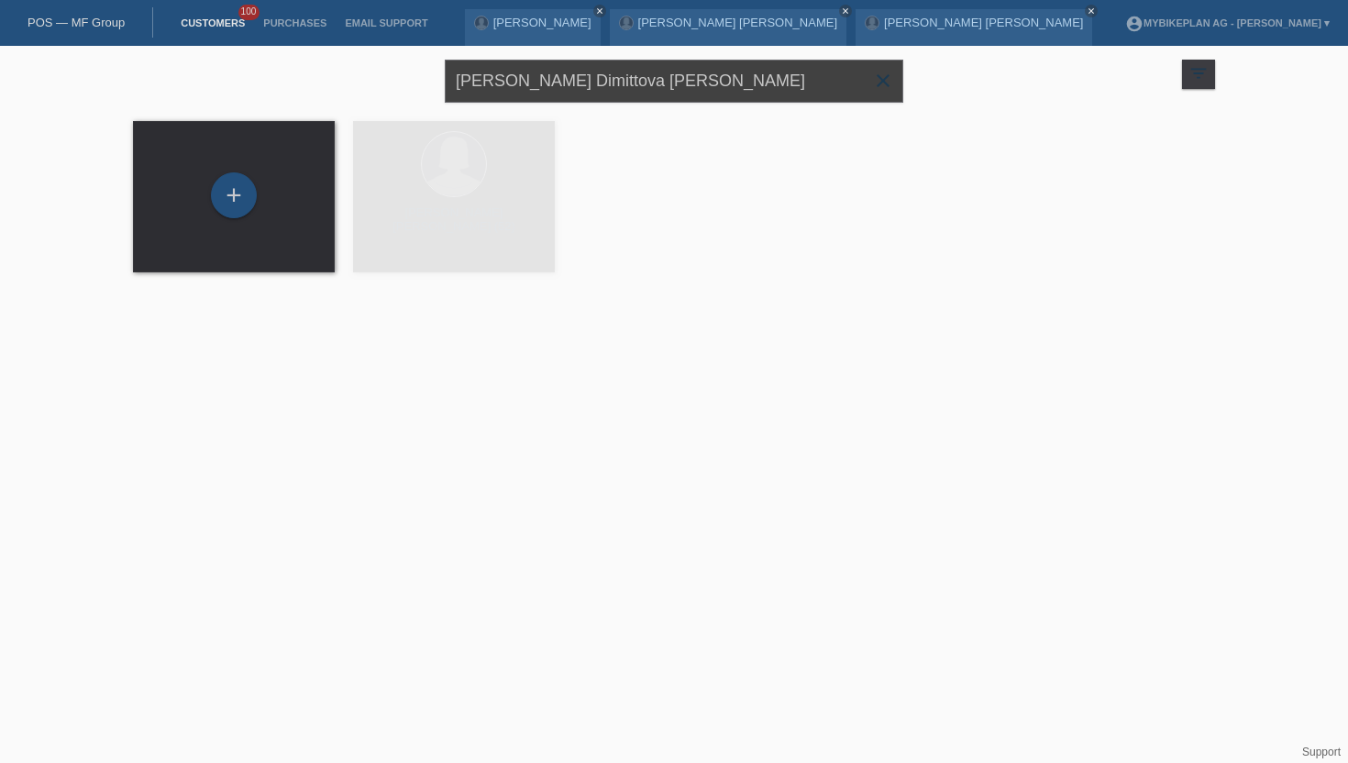
click at [501, 68] on input "Mariela Dimittova Kazakova" at bounding box center [674, 81] width 458 height 43
click at [492, 68] on input "Mariela Dimittova Kazakova" at bounding box center [674, 81] width 458 height 43
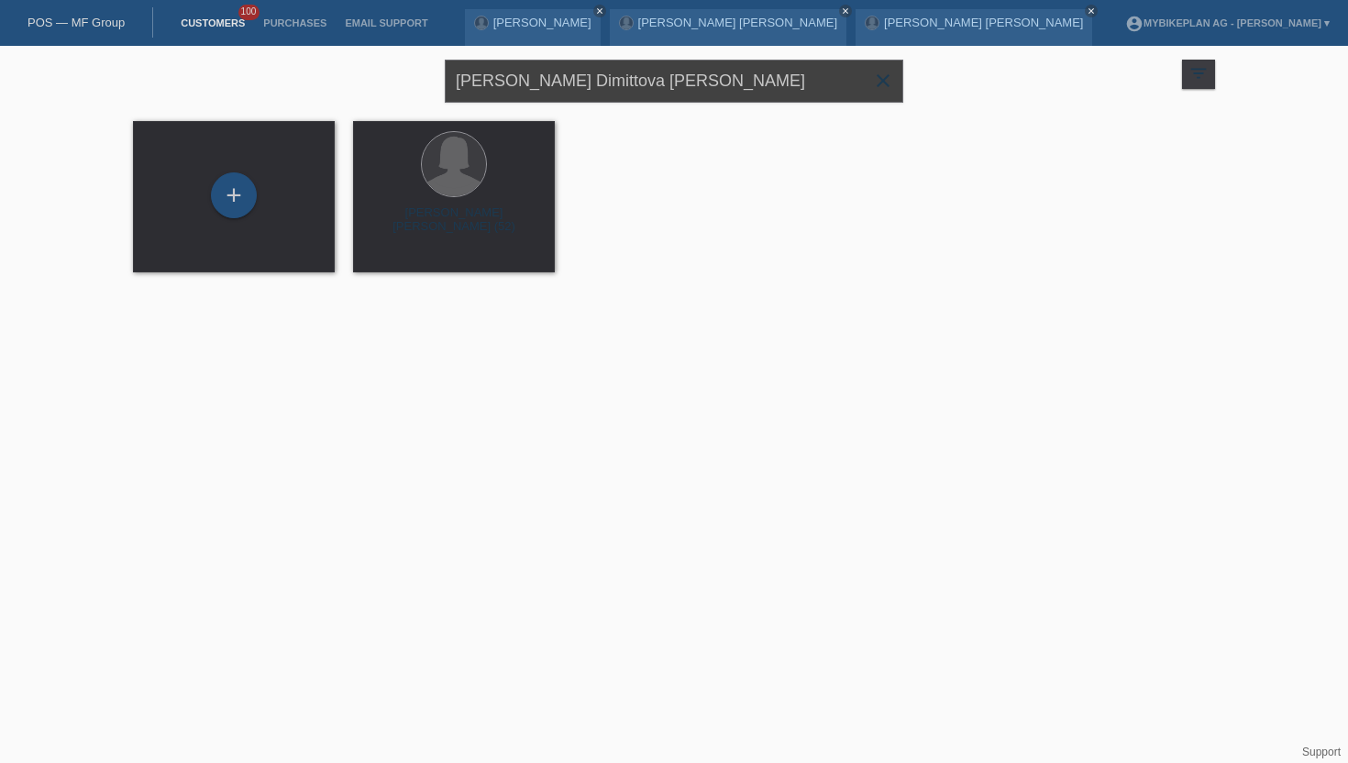
click at [492, 68] on input "Mariela Dimittova Kazakova" at bounding box center [674, 81] width 458 height 43
type input "[PERSON_NAME]"
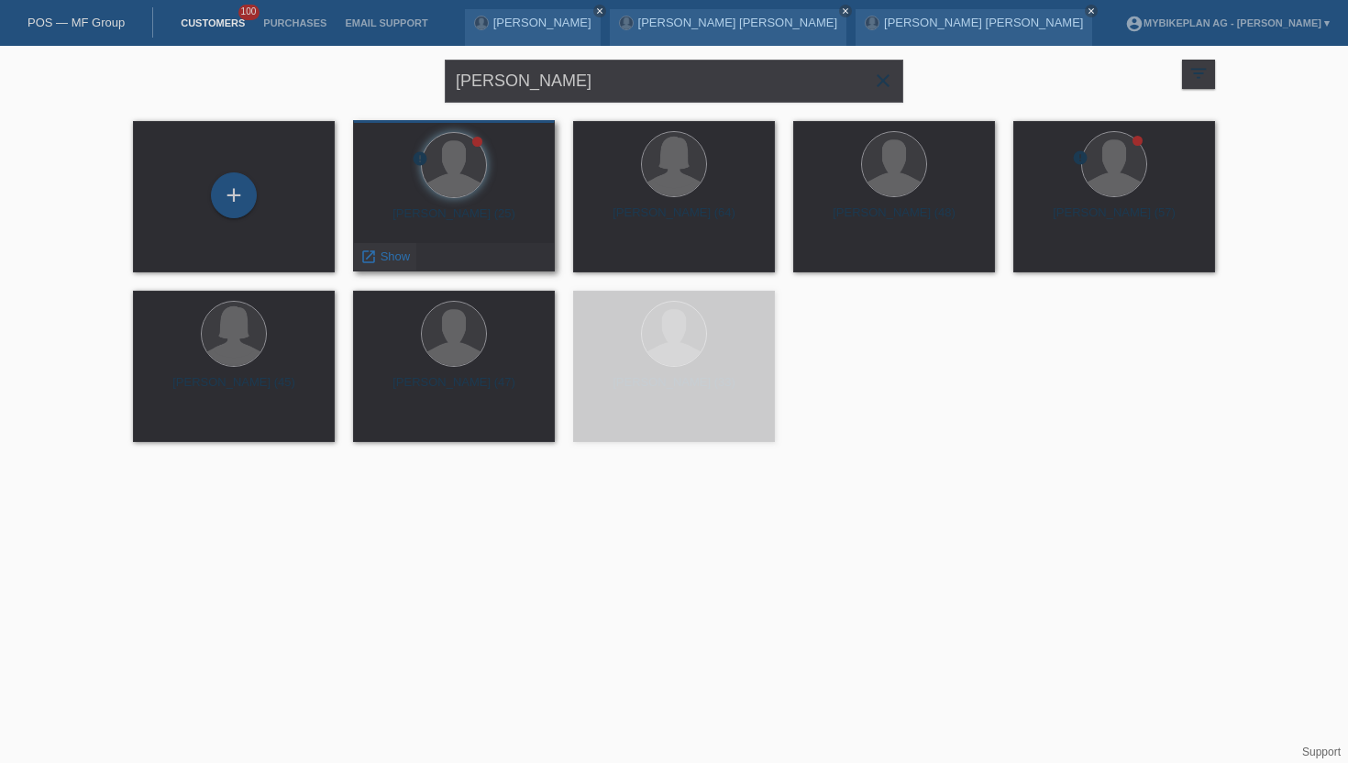
click at [398, 258] on span "Show" at bounding box center [396, 256] width 30 height 14
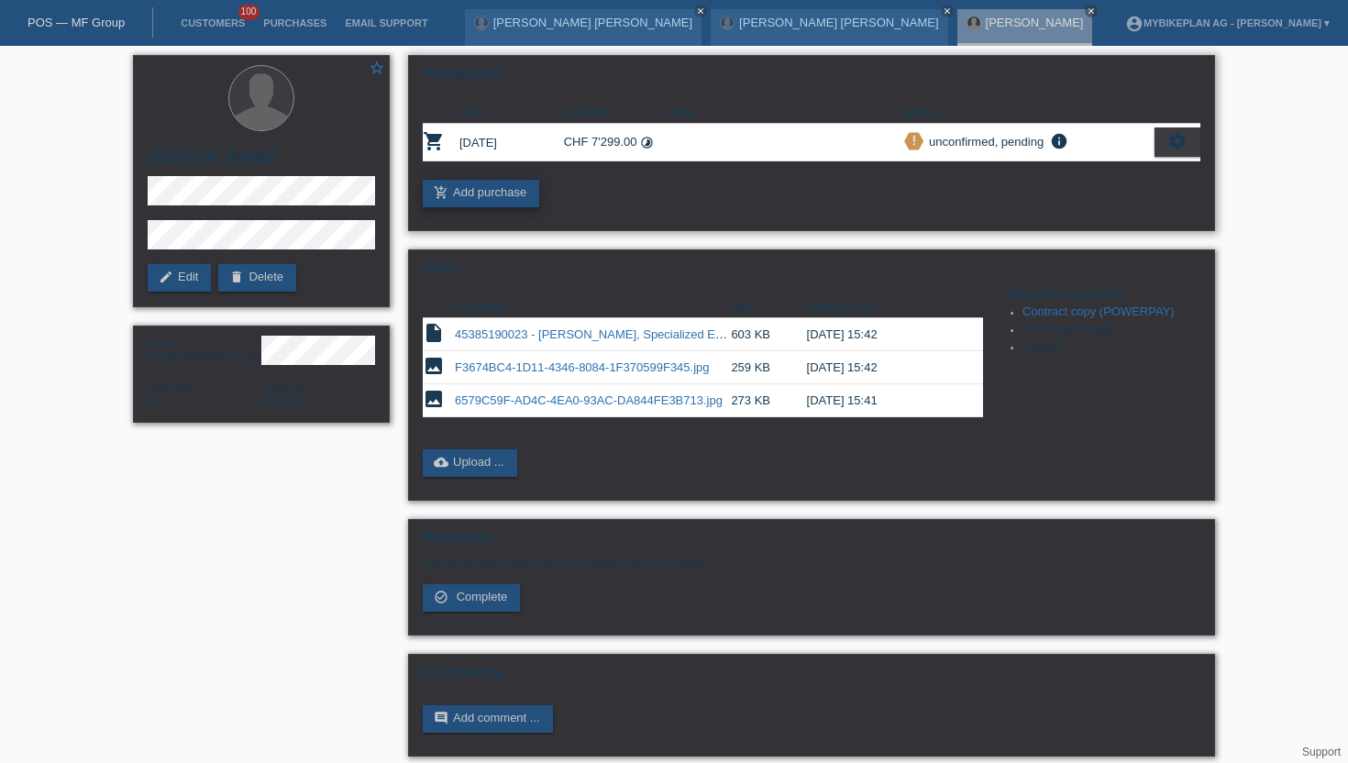
click at [505, 196] on link "add_shopping_cart Add purchase" at bounding box center [481, 194] width 116 height 28
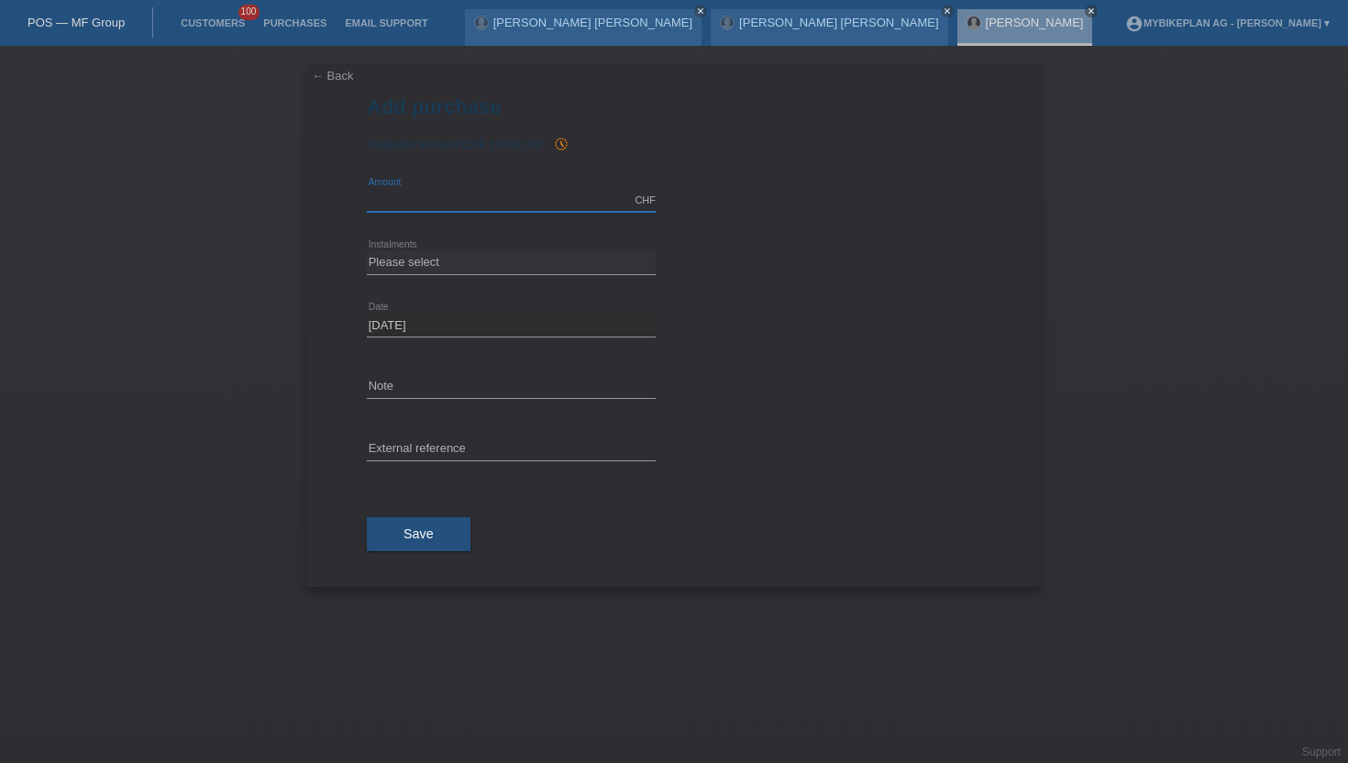
click at [448, 201] on input "text" at bounding box center [511, 200] width 289 height 23
type input "4404.70"
click at [412, 445] on input "text" at bounding box center [511, 449] width 289 height 23
paste input "45385190023"
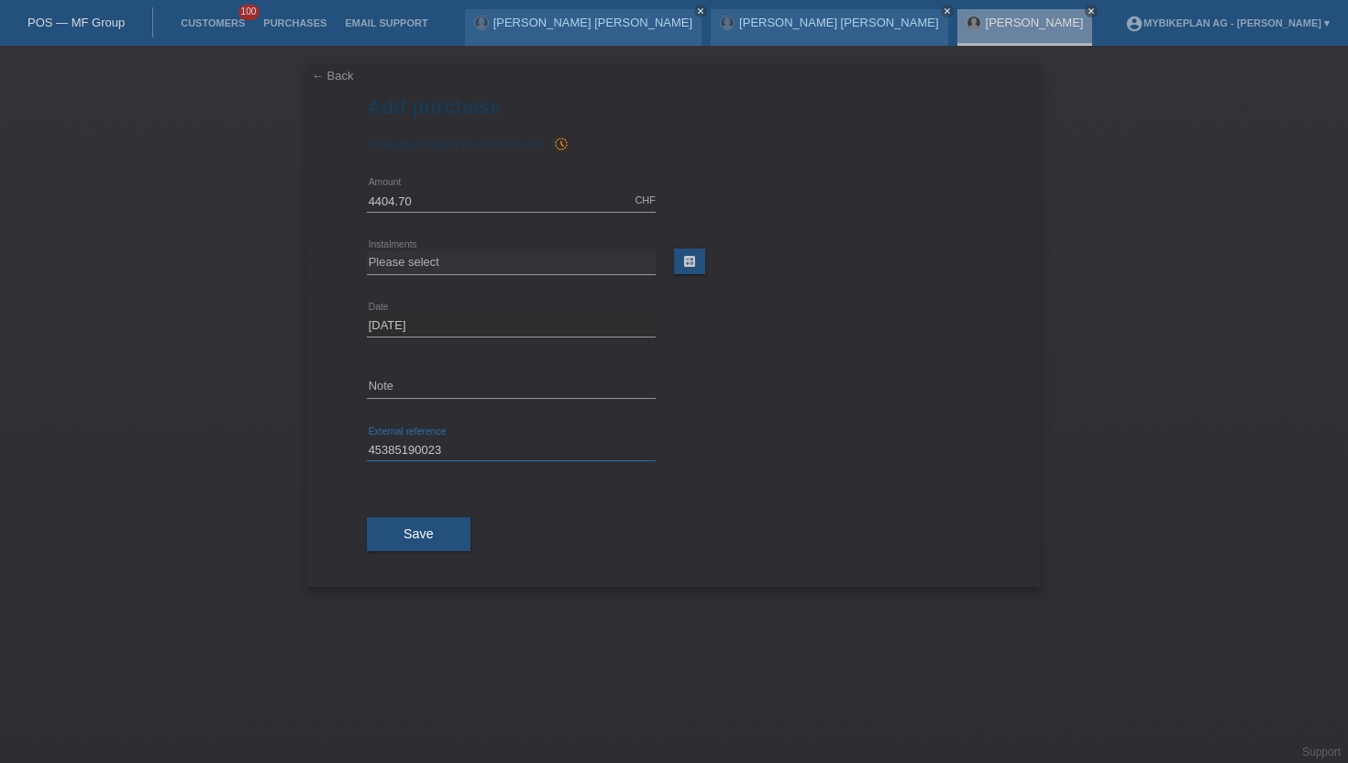
type input "45385190023"
click at [513, 266] on select "Please select 6 instalments 12 instalments 18 instalments 24 instalments 36 ins…" at bounding box center [511, 262] width 289 height 22
select select "487"
click at [367, 251] on select "Please select 6 instalments 12 instalments 18 instalments 24 instalments 36 ins…" at bounding box center [511, 262] width 289 height 22
click at [392, 528] on button "Save" at bounding box center [419, 534] width 104 height 35
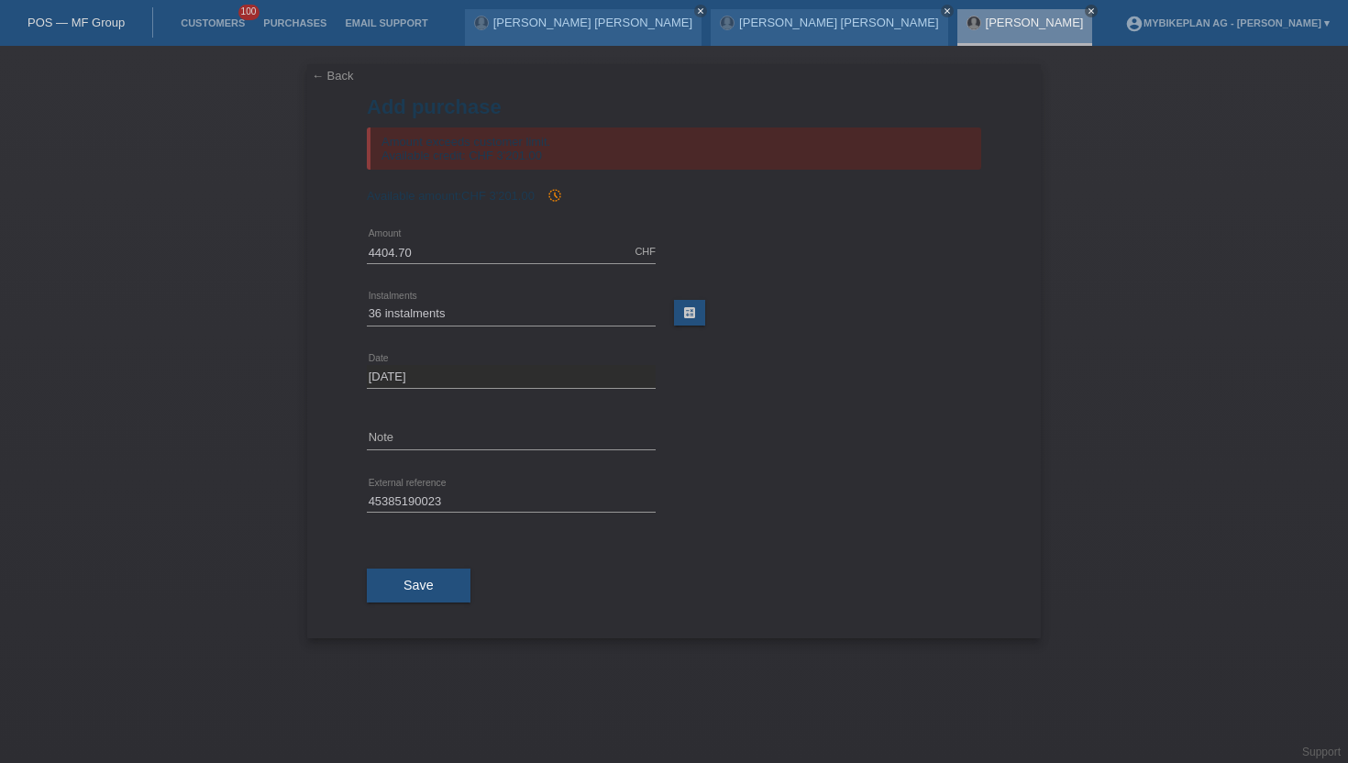
click at [957, 34] on div "Andri Ernst close" at bounding box center [1025, 27] width 136 height 37
click at [986, 20] on link "[PERSON_NAME]" at bounding box center [1035, 23] width 98 height 14
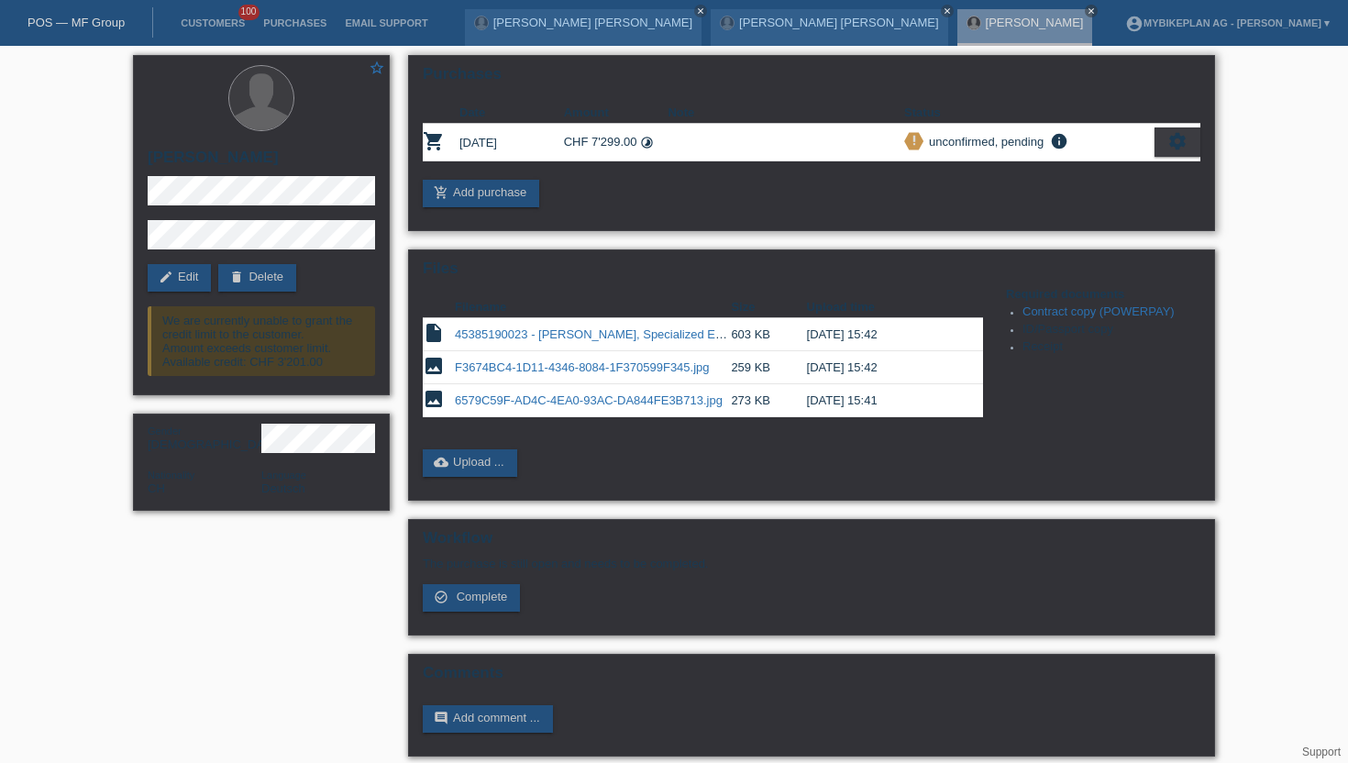
click at [1203, 142] on div "Purchases Date Amount Note Status shopping_cart [DATE] CHF 7'299.00 timelapse i…" at bounding box center [811, 143] width 807 height 176
click at [1154, 144] on div "settings" at bounding box center [1177, 141] width 46 height 29
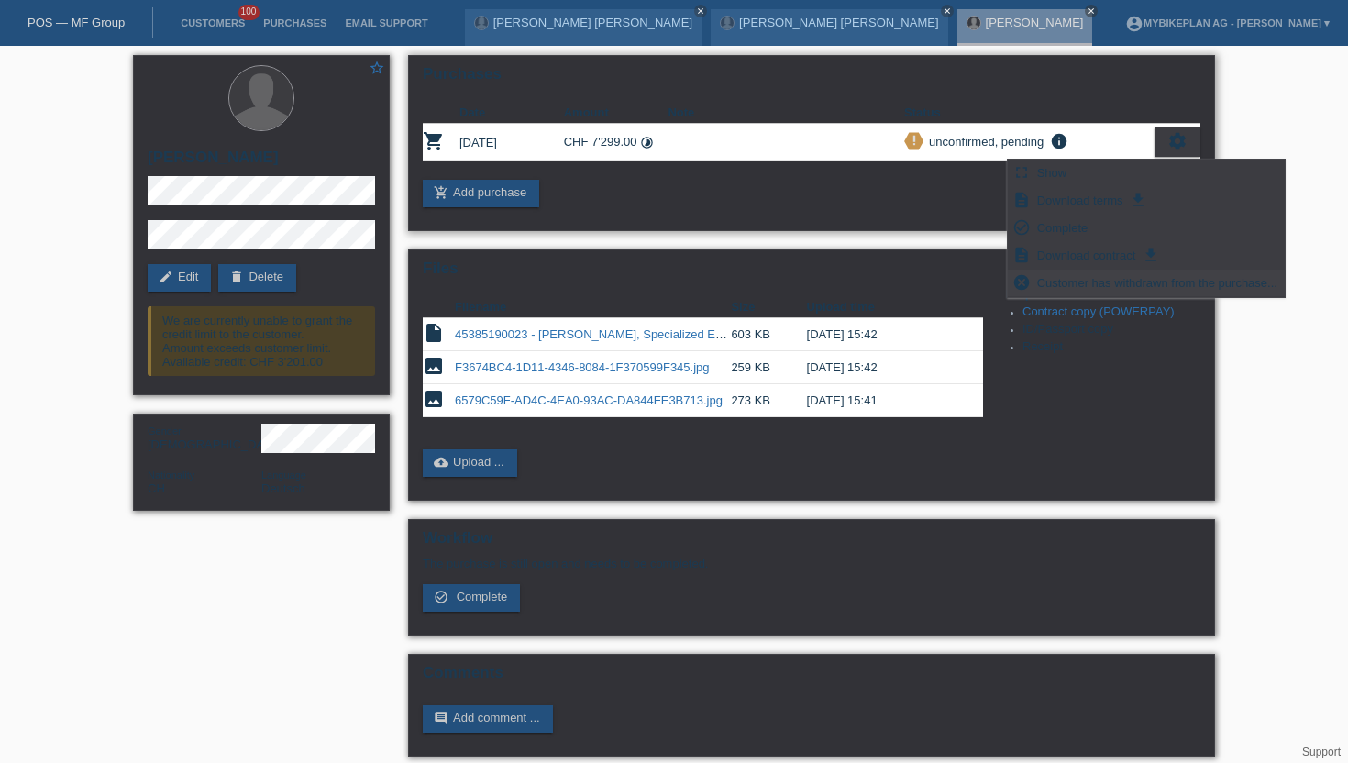
click at [1066, 287] on span "Customer has withdrawn from the purchase..." at bounding box center [1157, 282] width 246 height 22
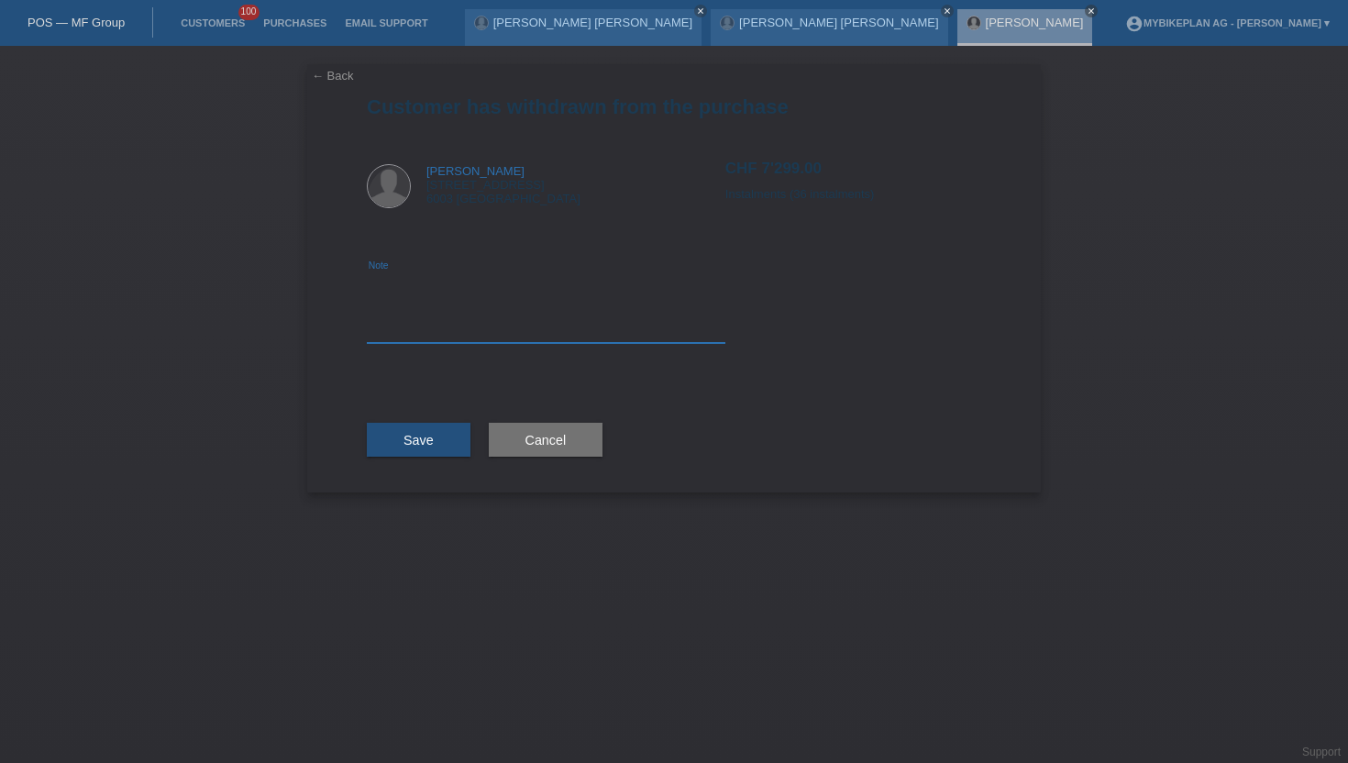
click at [494, 312] on textarea at bounding box center [546, 307] width 359 height 71
type textarea "wrong amount, added discount"
click at [404, 441] on span "Save" at bounding box center [418, 440] width 30 height 15
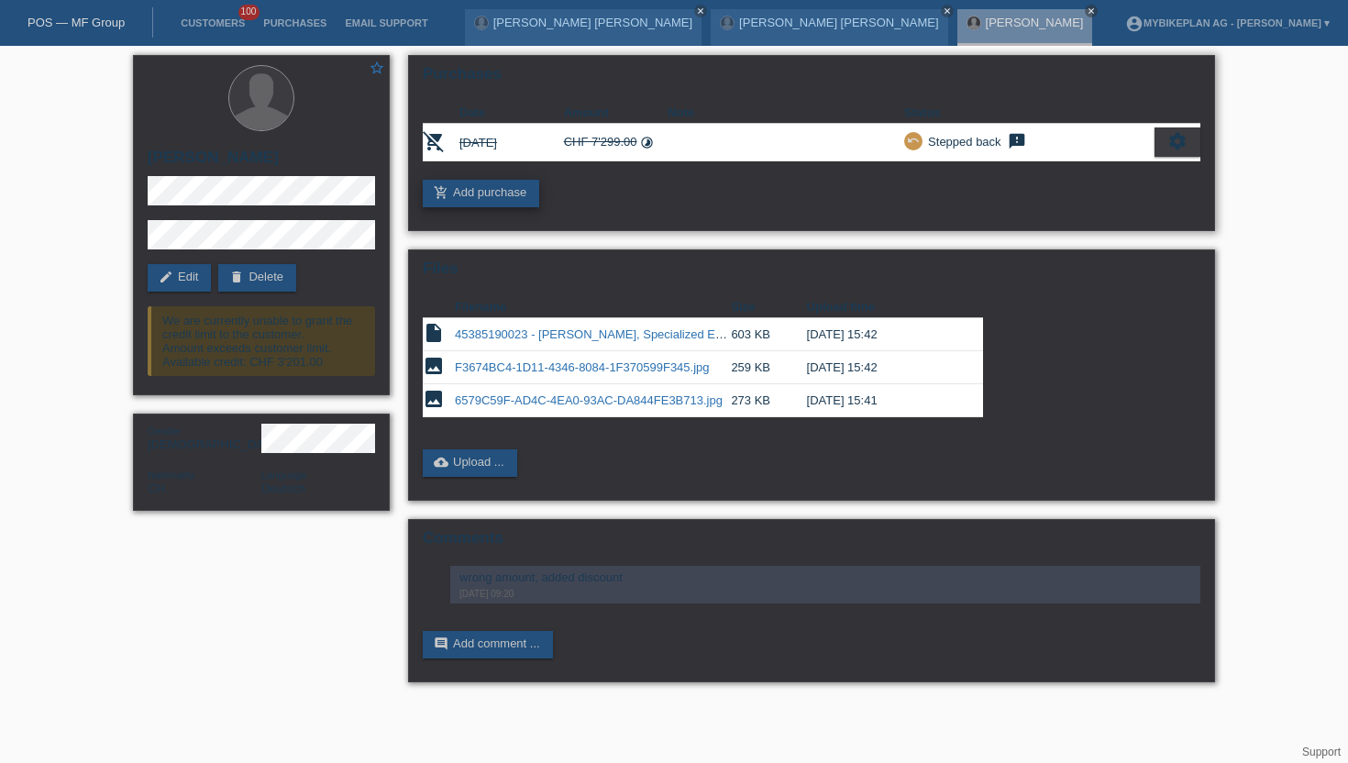
click at [463, 193] on link "add_shopping_cart Add purchase" at bounding box center [481, 194] width 116 height 28
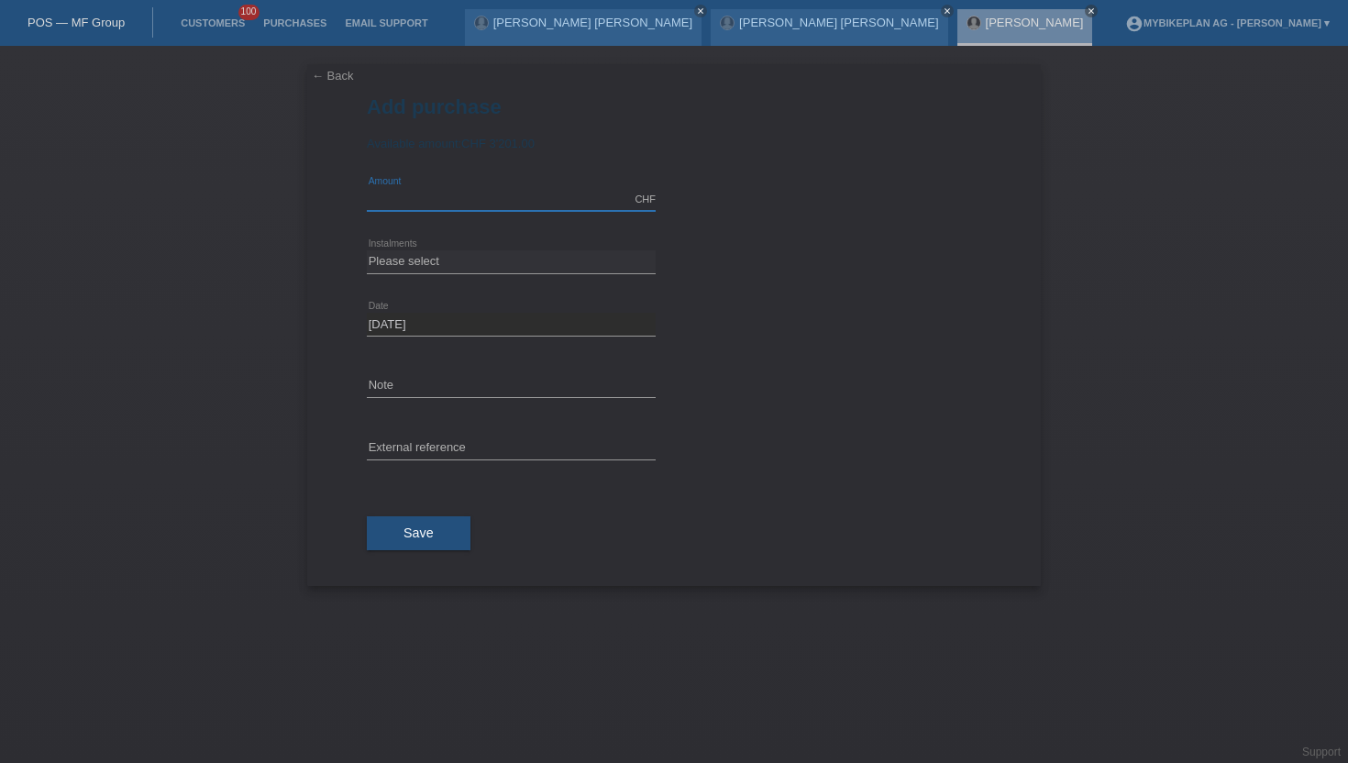
click at [444, 193] on input "text" at bounding box center [511, 199] width 289 height 23
type input "4404.70"
click at [438, 261] on select "Please select 6 instalments 12 instalments 18 instalments 24 instalments 36 ins…" at bounding box center [511, 261] width 289 height 22
select select "487"
click at [367, 251] on select "Please select 6 instalments 12 instalments 18 instalments 24 instalments 36 ins…" at bounding box center [511, 261] width 289 height 22
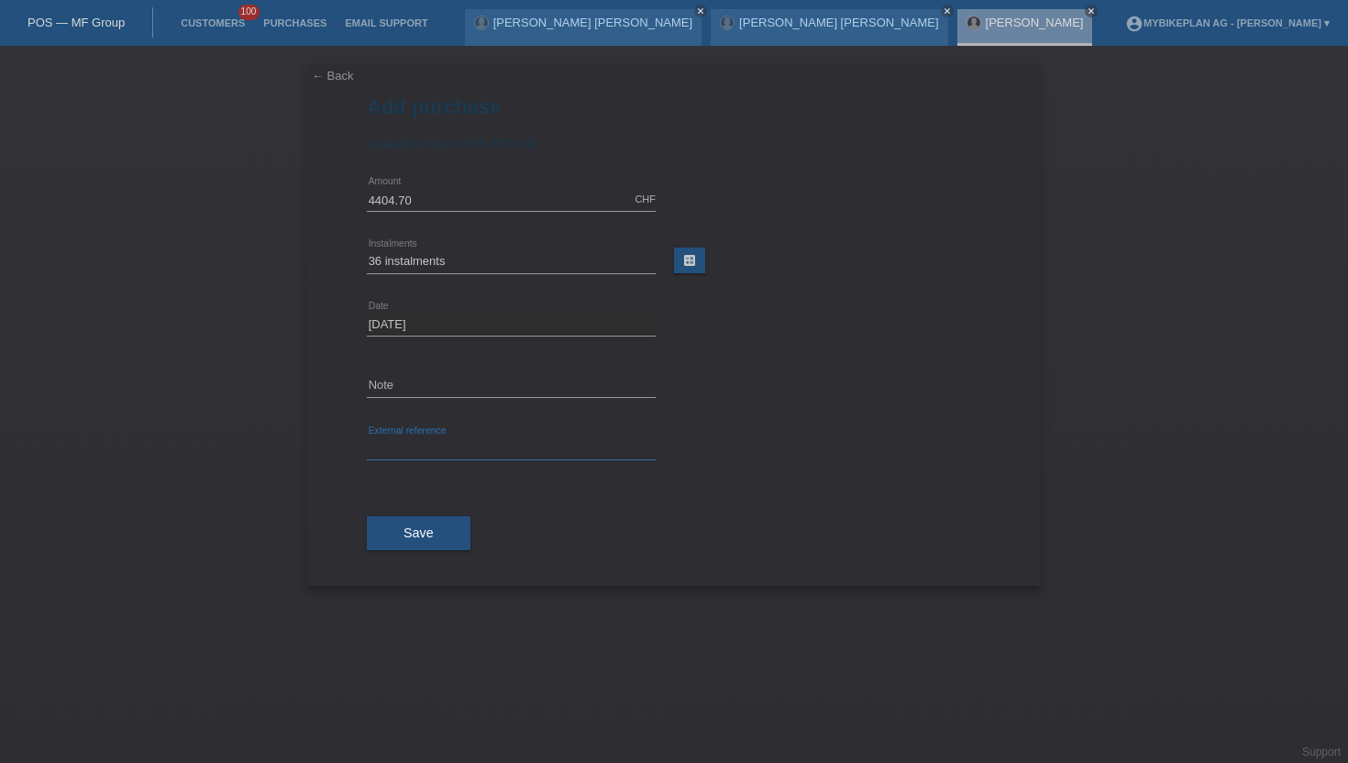
click at [408, 438] on input "text" at bounding box center [511, 448] width 289 height 23
paste input "45385190023"
type input "45385190023"
click at [384, 524] on button "Save" at bounding box center [419, 533] width 104 height 35
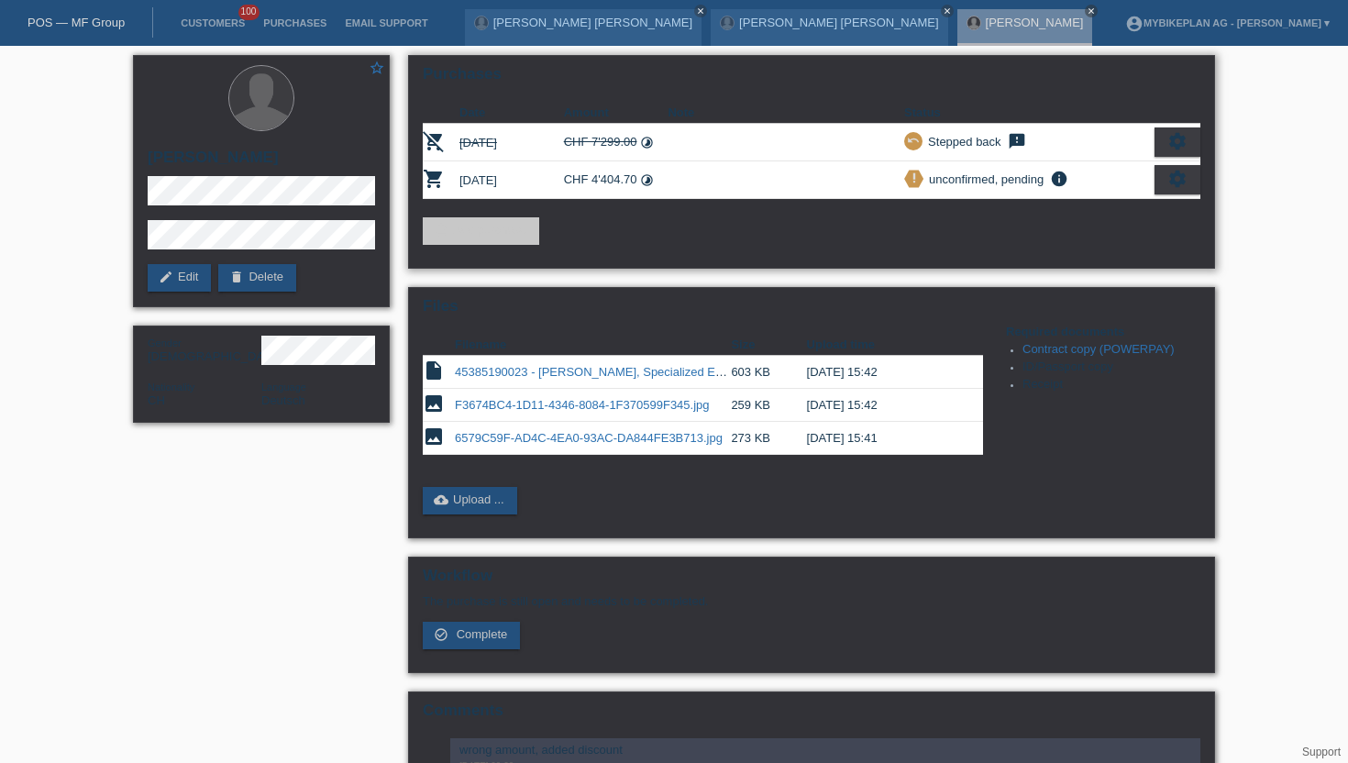
click at [1182, 189] on icon "settings" at bounding box center [1177, 179] width 20 height 20
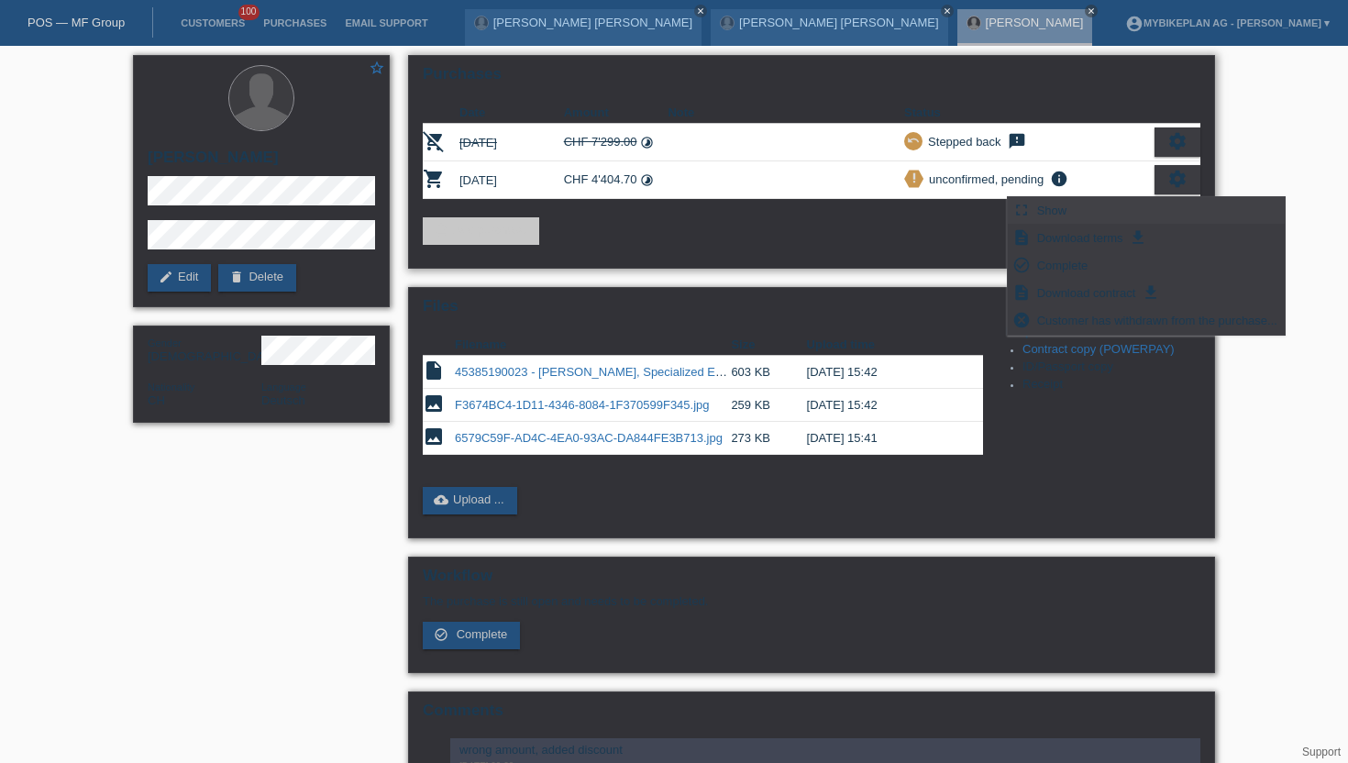
click at [1098, 212] on div "fullscreen Show" at bounding box center [1146, 211] width 277 height 28
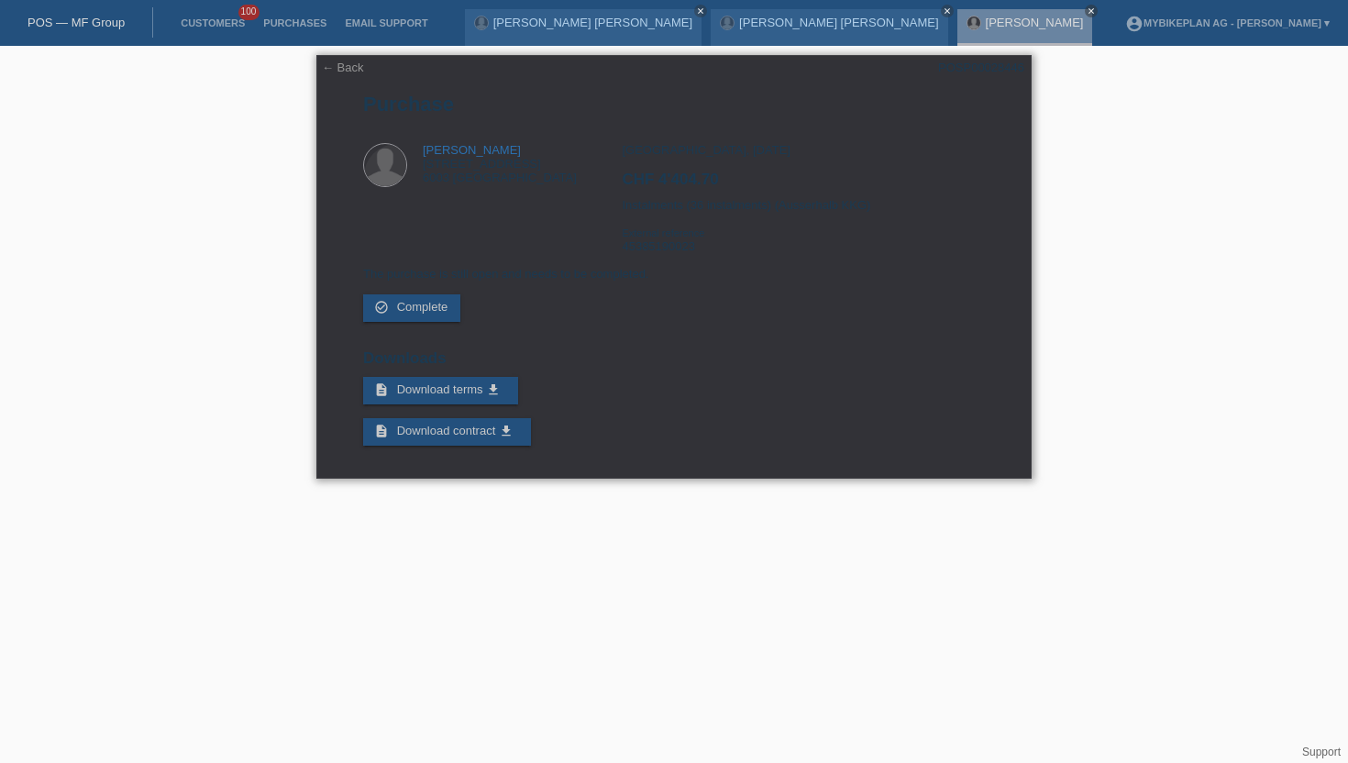
click at [1000, 74] on div "POSP00028446" at bounding box center [981, 68] width 86 height 14
copy div "POSP00028446"
click at [669, 184] on h2 "CHF 4'404.70" at bounding box center [803, 185] width 362 height 28
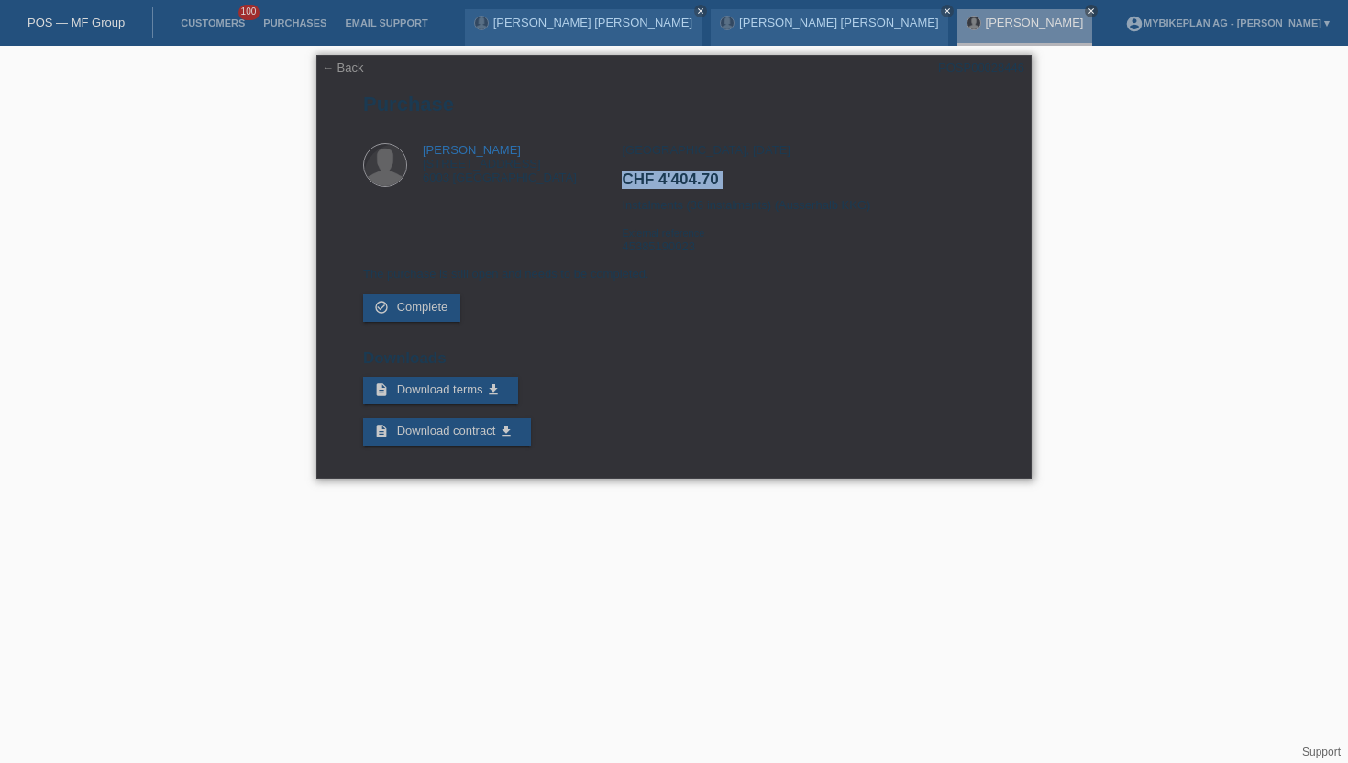
click at [669, 184] on h2 "CHF 4'404.70" at bounding box center [803, 185] width 362 height 28
click at [747, 227] on div "Zürich, 08.10.2025 CHF 4'404.70 Instalments (36 instalments) (Ausserhalb KKG) E…" at bounding box center [803, 205] width 362 height 124
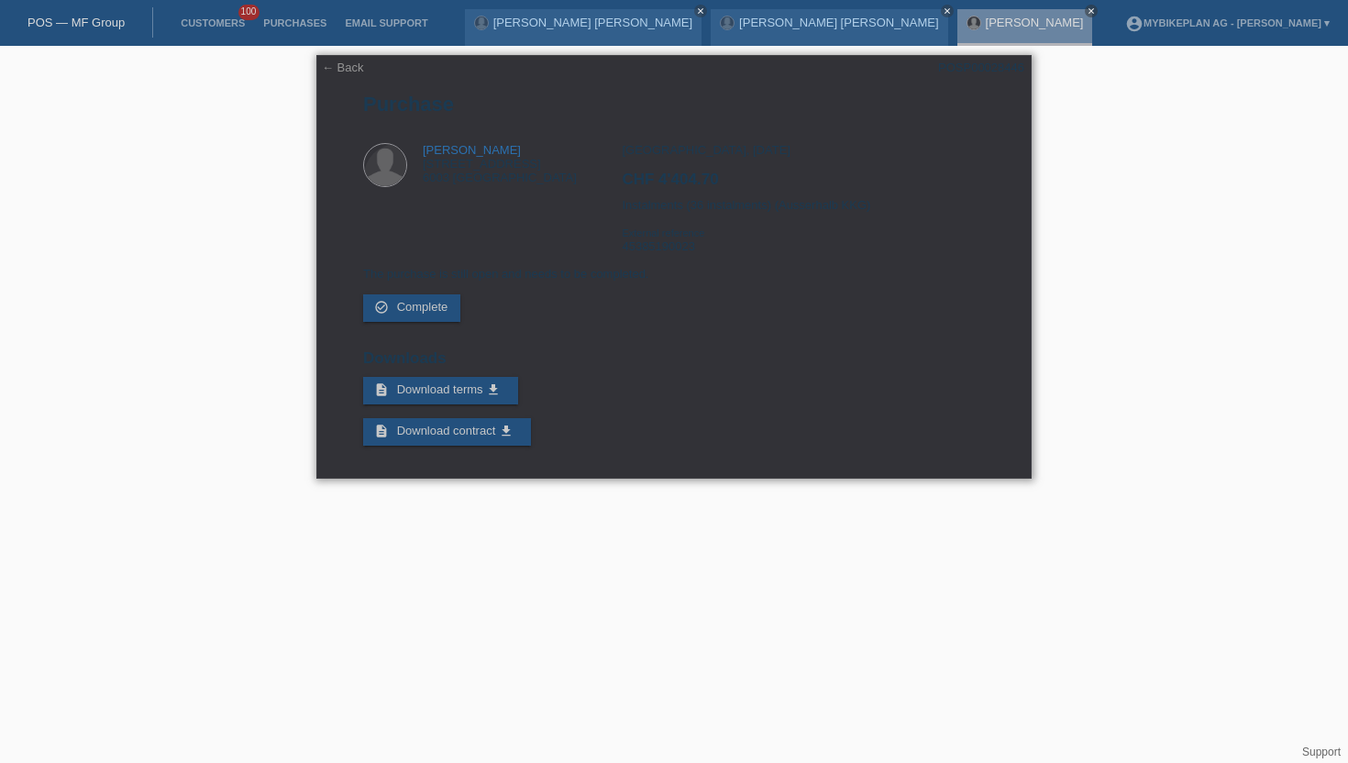
click at [746, 227] on div "Zürich, 08.10.2025 CHF 4'404.70 Instalments (36 instalments) (Ausserhalb KKG) E…" at bounding box center [803, 205] width 362 height 124
click at [986, 24] on link "[PERSON_NAME]" at bounding box center [1035, 23] width 98 height 14
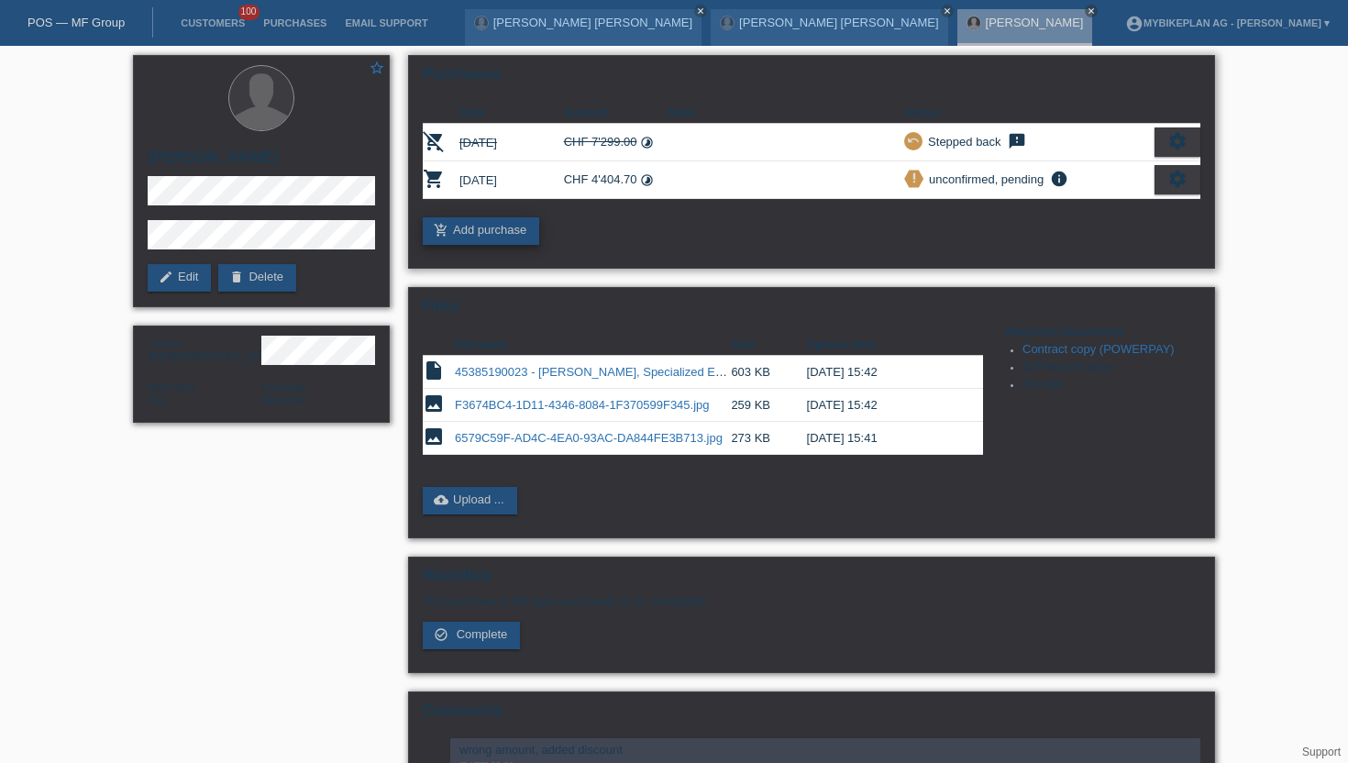
click at [521, 233] on link "add_shopping_cart Add purchase" at bounding box center [481, 231] width 116 height 28
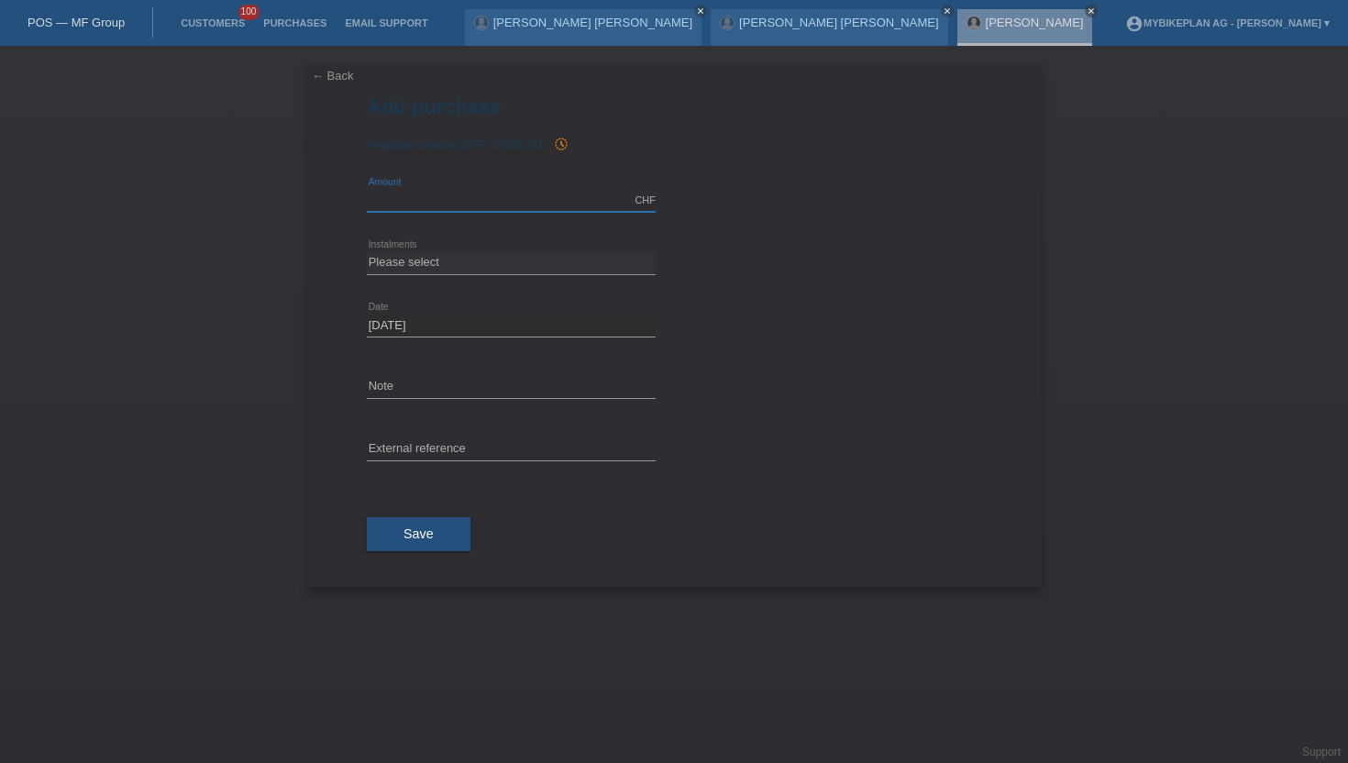
click at [442, 194] on input "text" at bounding box center [511, 200] width 289 height 23
type input "5455.20"
click at [409, 263] on select "Please select 6 instalments 12 instalments 18 instalments 24 instalments 36 ins…" at bounding box center [511, 262] width 289 height 22
select select "487"
click at [367, 251] on select "Please select 6 instalments 12 instalments 18 instalments 24 instalments 36 ins…" at bounding box center [511, 262] width 289 height 22
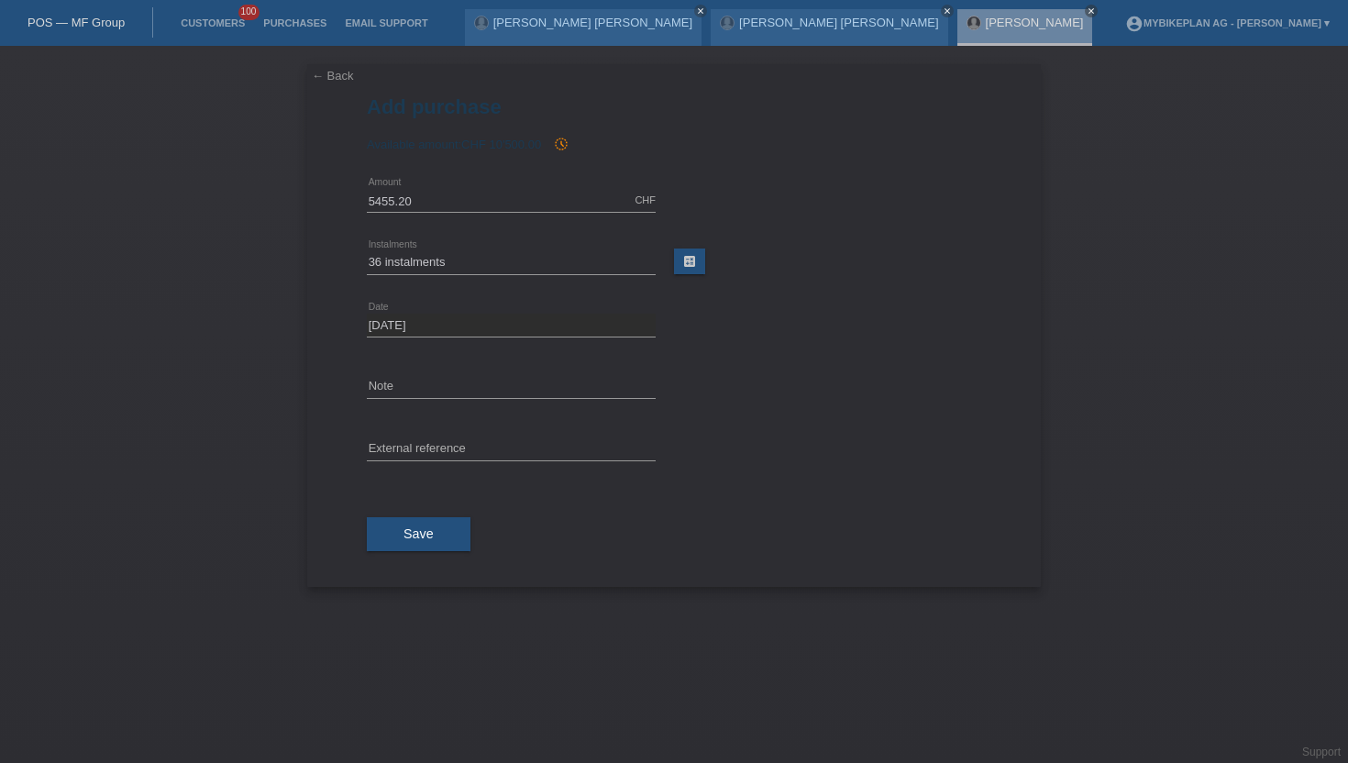
click at [403, 434] on div "error External reference" at bounding box center [511, 450] width 289 height 62
click at [401, 443] on input "text" at bounding box center [511, 449] width 289 height 23
paste input "45385190023"
type input "45385190023"
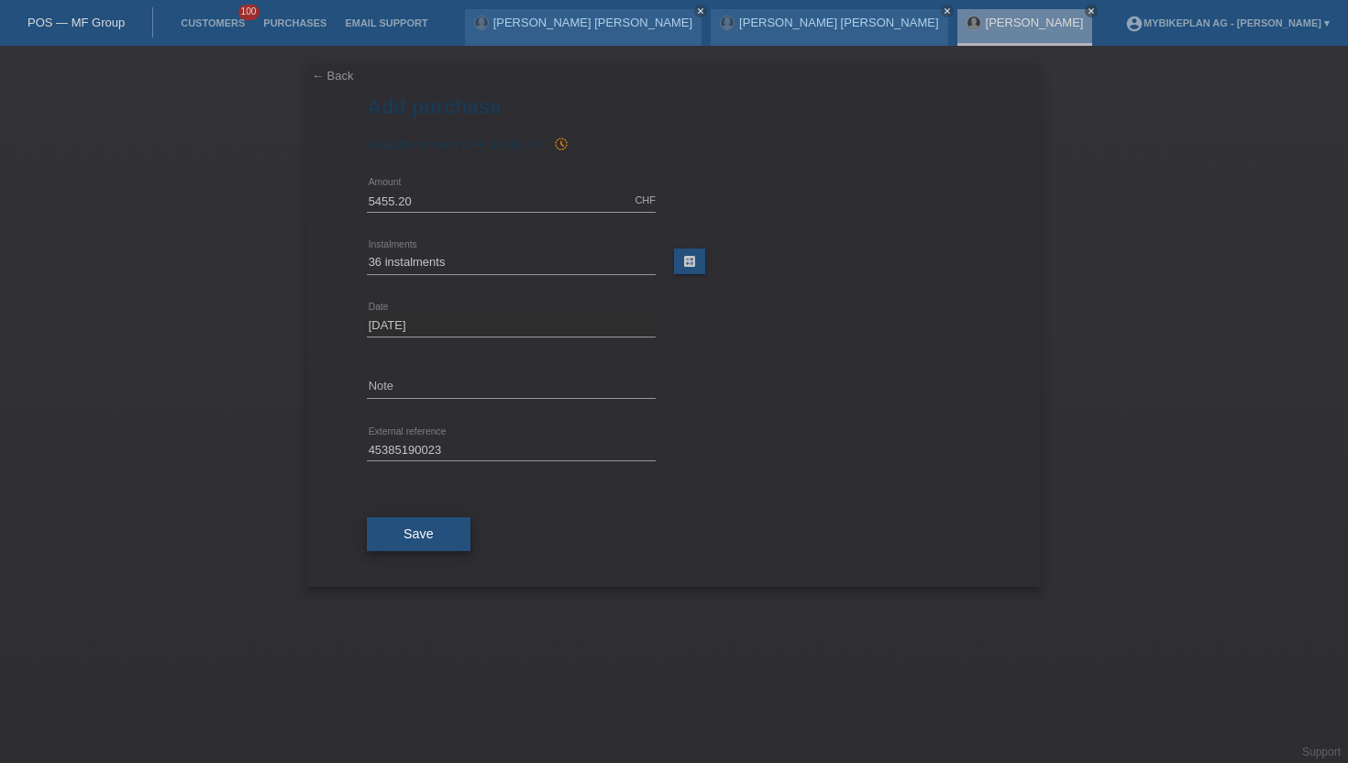
click at [395, 540] on button "Save" at bounding box center [419, 534] width 104 height 35
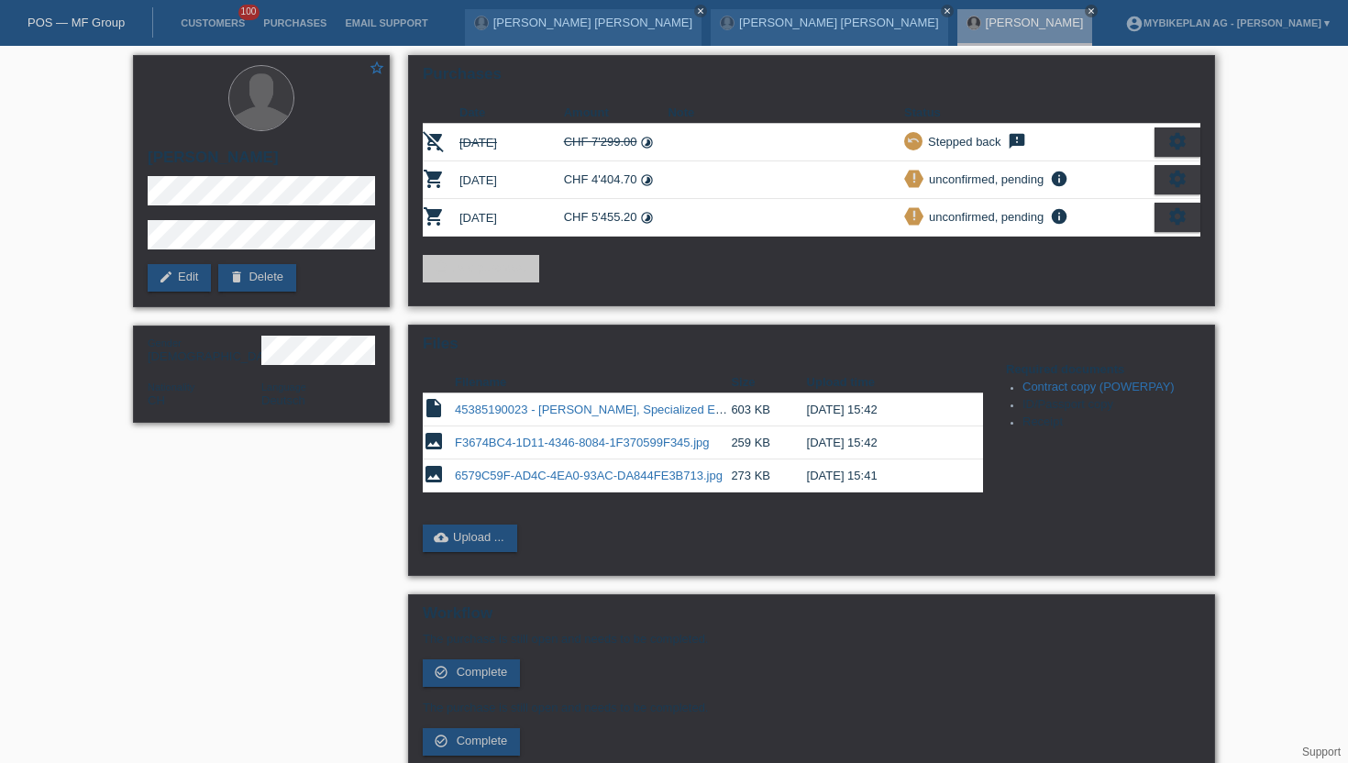
click at [1178, 175] on icon "settings" at bounding box center [1177, 179] width 20 height 20
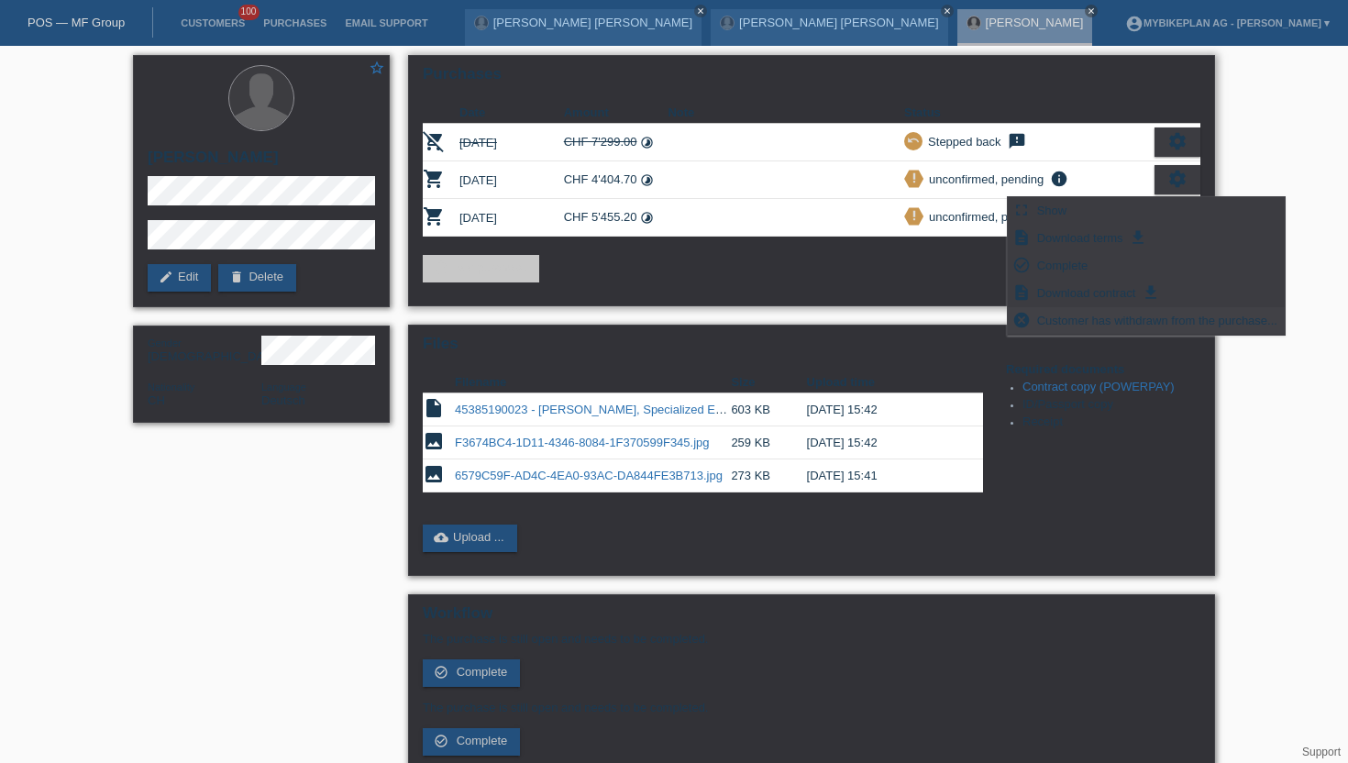
click at [1087, 324] on span "Customer has withdrawn from the purchase..." at bounding box center [1157, 320] width 246 height 22
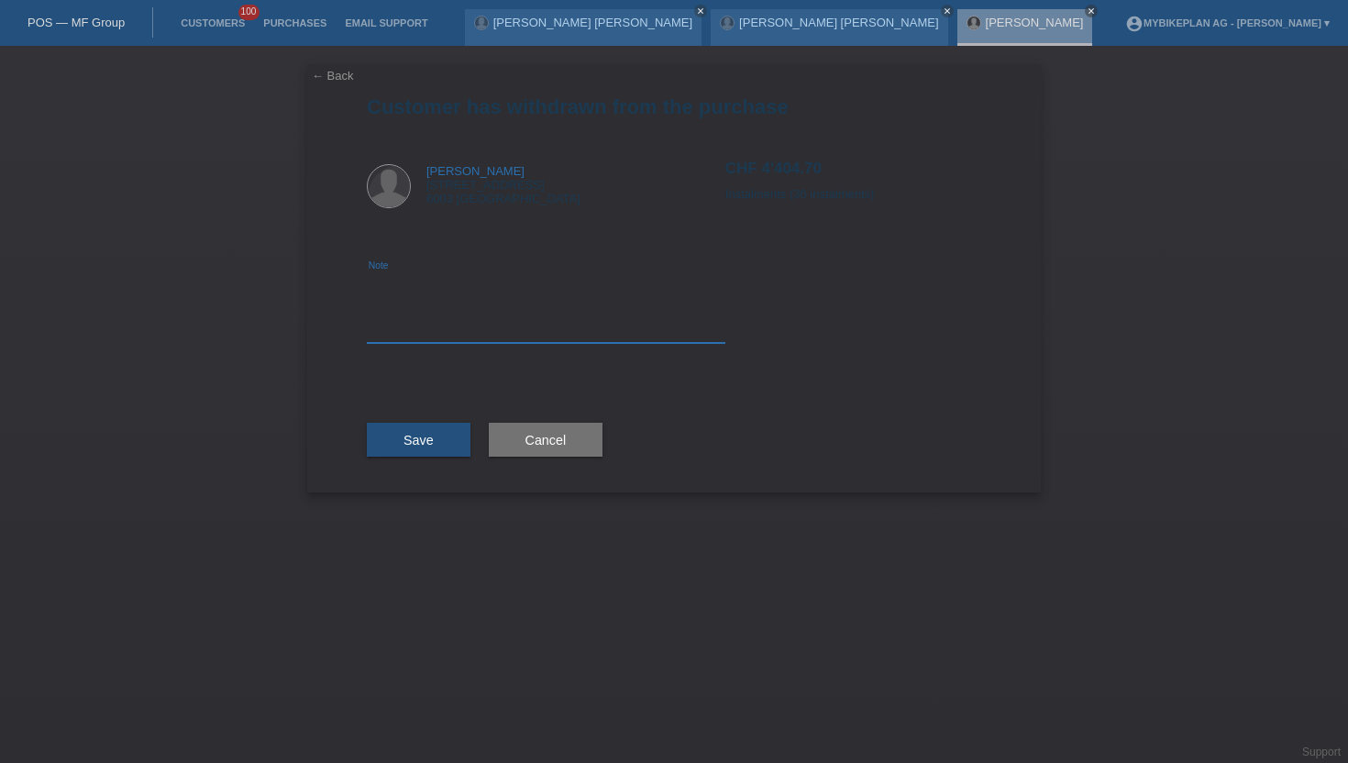
click at [449, 325] on textarea at bounding box center [546, 307] width 359 height 71
type textarea "wrong price"
click at [411, 440] on span "Save" at bounding box center [418, 440] width 30 height 15
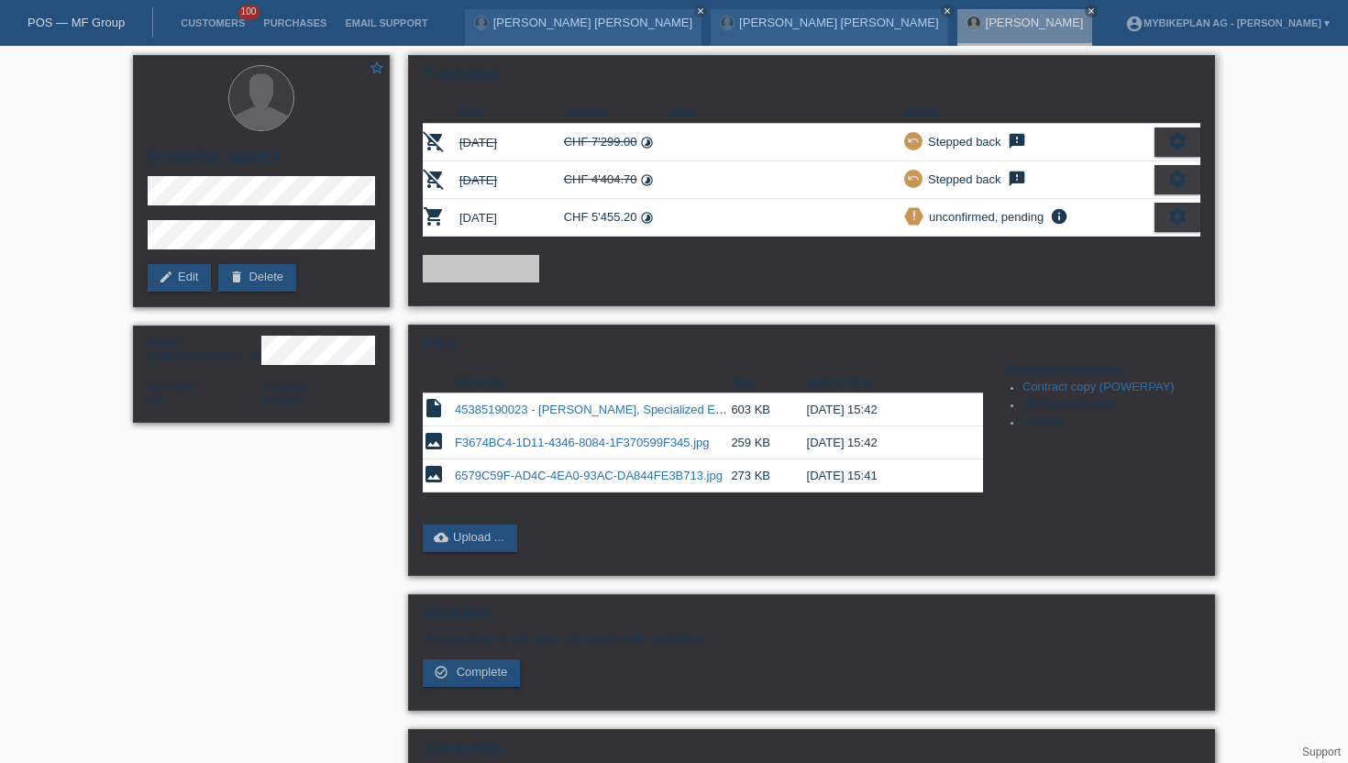
click at [1157, 217] on div "settings" at bounding box center [1177, 217] width 46 height 29
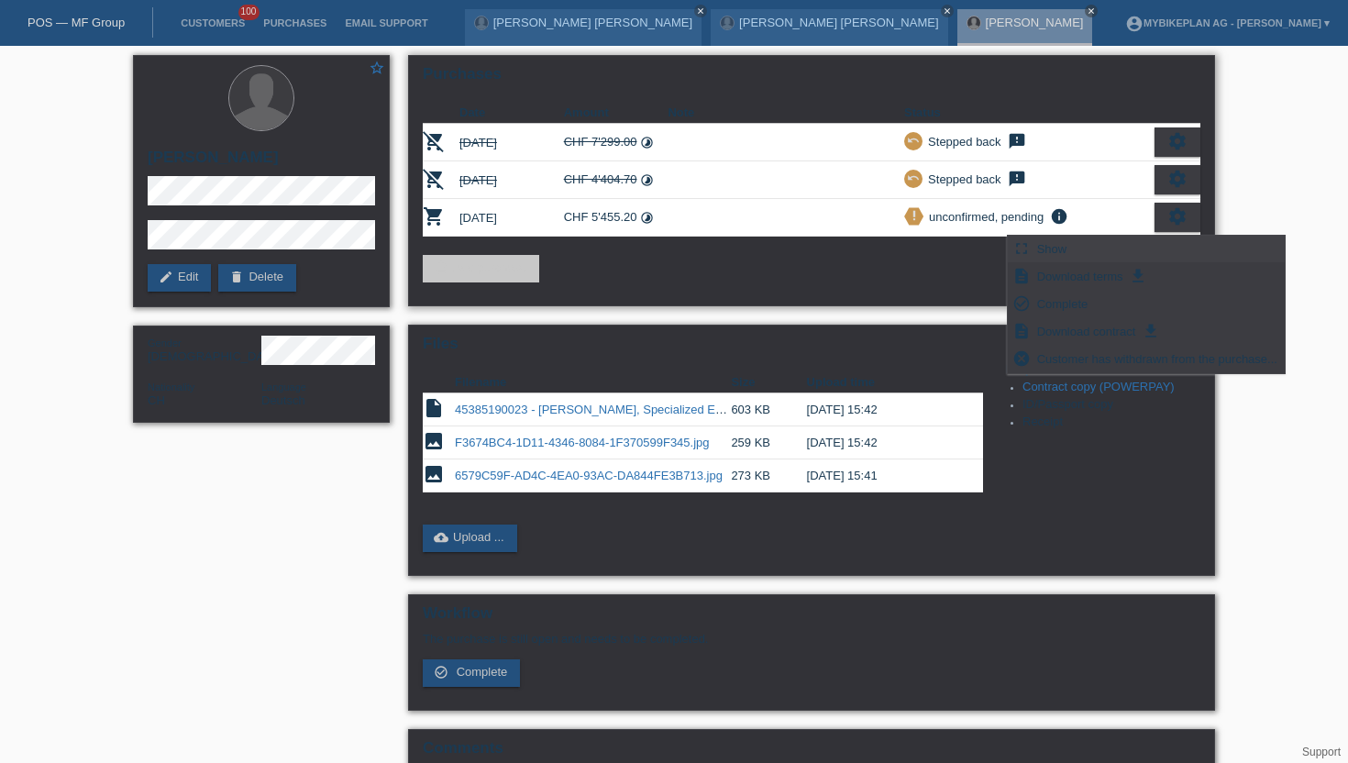
click at [1107, 248] on div "fullscreen Show" at bounding box center [1146, 250] width 277 height 28
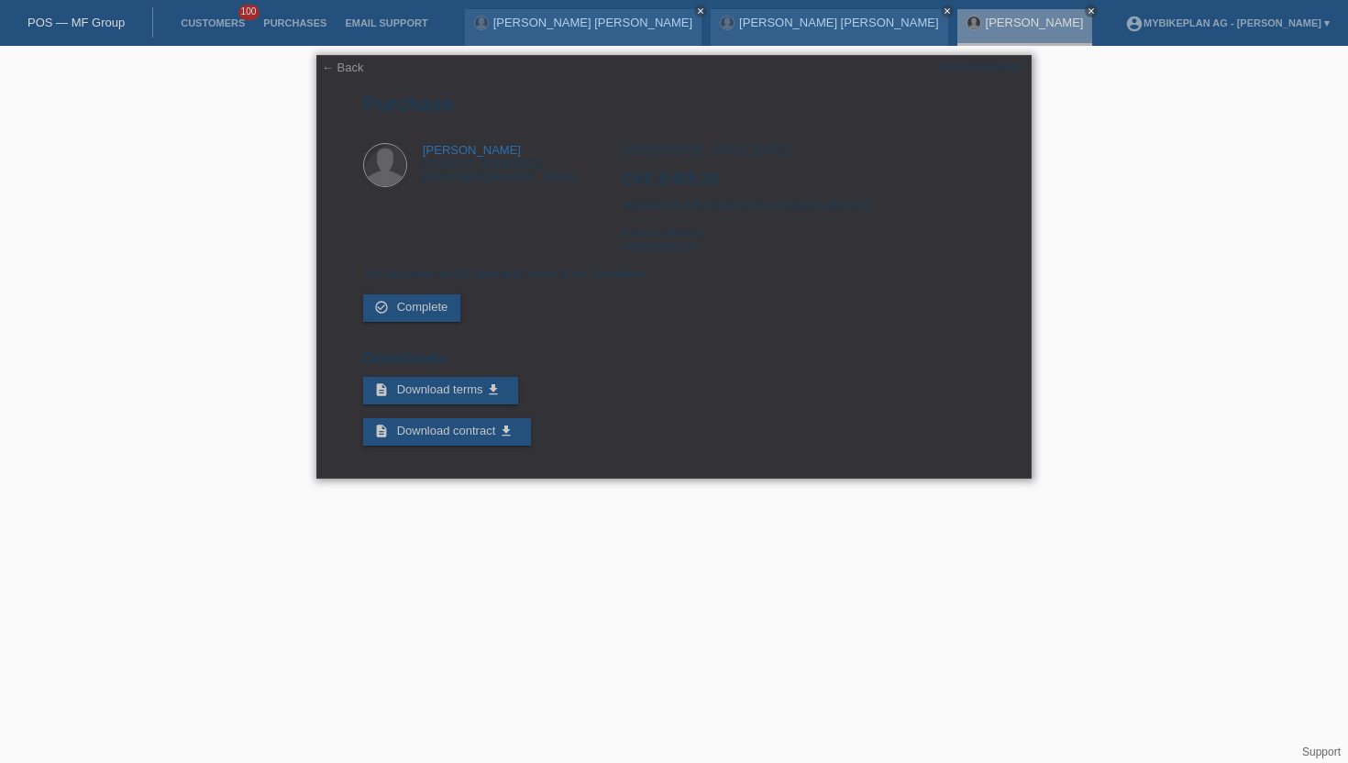
click at [978, 72] on div "POSP00028447" at bounding box center [981, 68] width 86 height 14
copy div "POSP00028447"
